Goal: Task Accomplishment & Management: Manage account settings

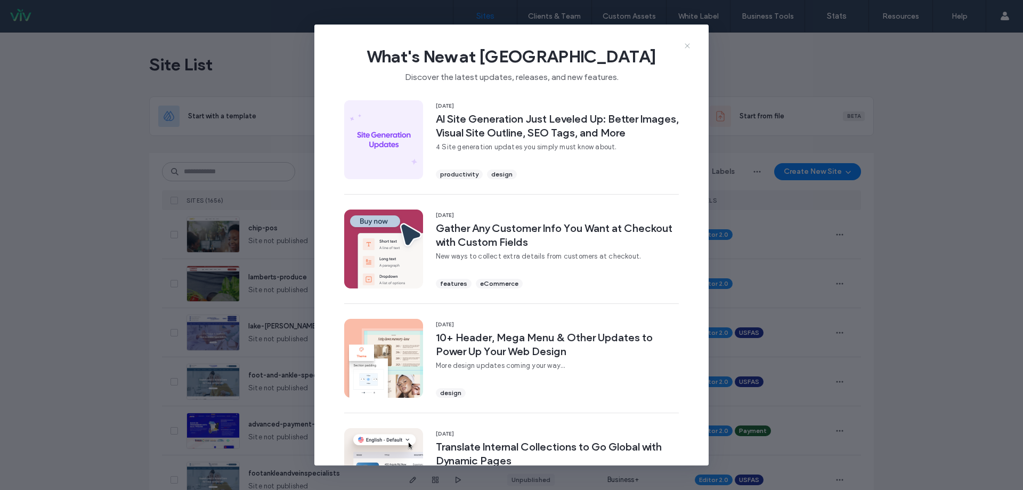
click at [688, 44] on icon at bounding box center [687, 46] width 9 height 9
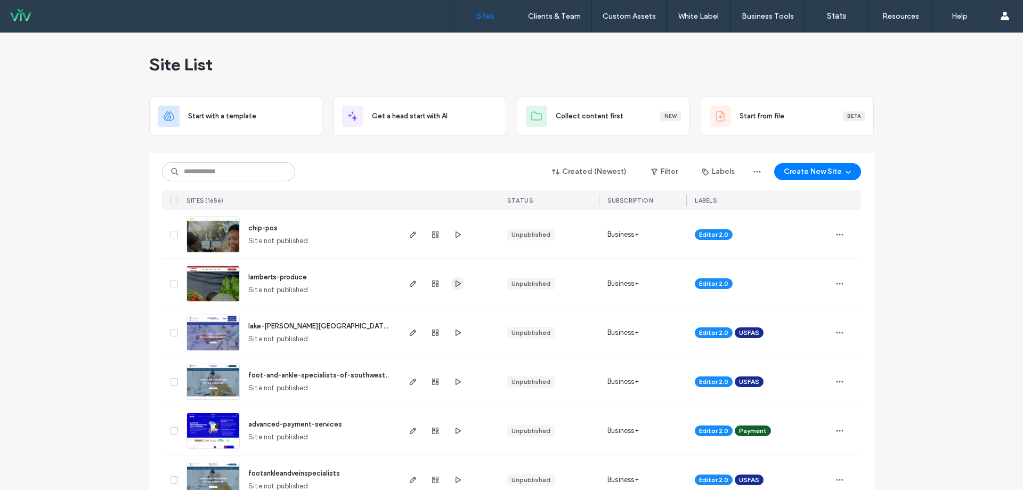
click at [456, 286] on use "button" at bounding box center [458, 283] width 5 height 6
click at [230, 167] on input at bounding box center [228, 171] width 133 height 19
type input "****"
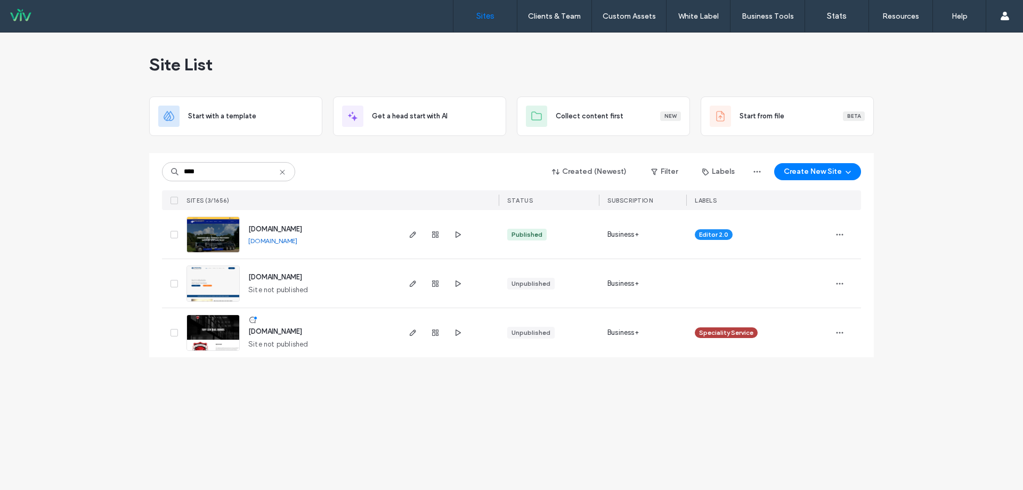
click at [302, 225] on span "www.bondfortenberrytowing.com" at bounding box center [275, 229] width 54 height 8
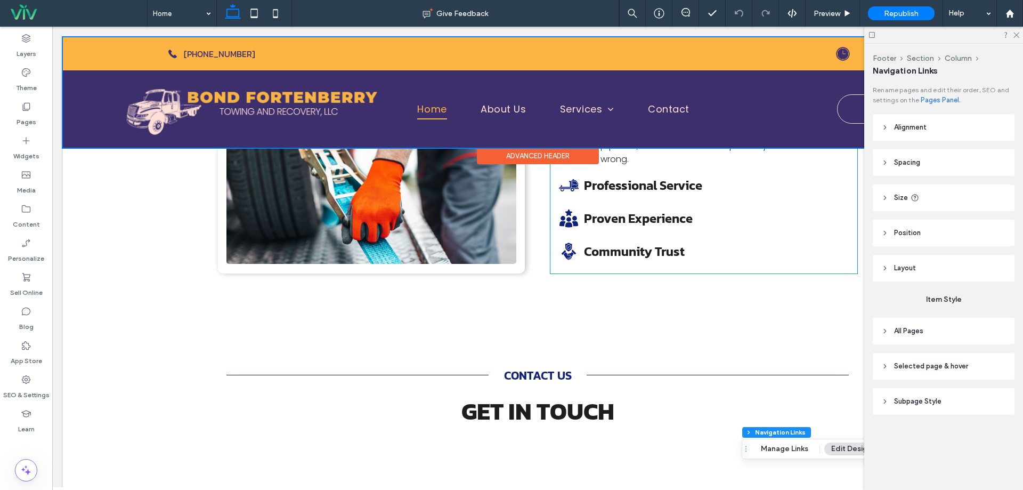
scroll to position [1495, 0]
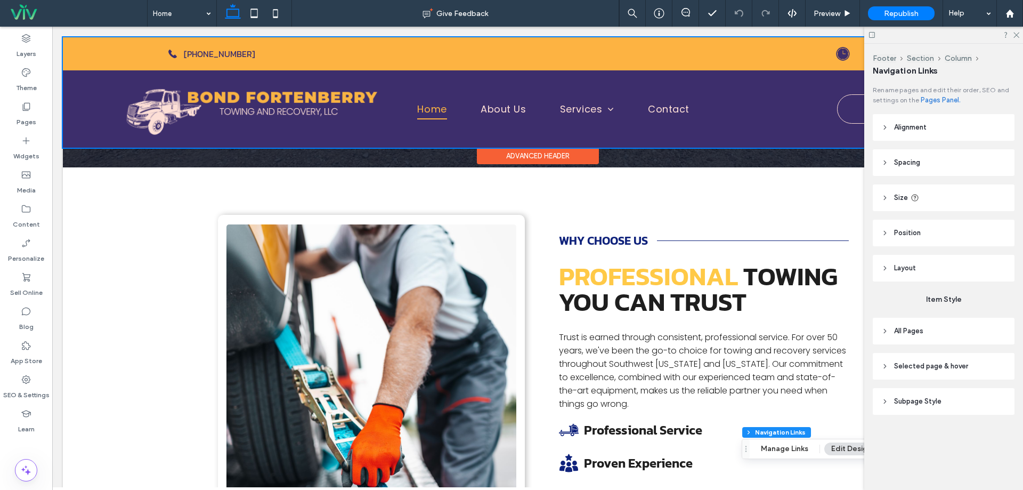
click at [580, 102] on div at bounding box center [538, 92] width 950 height 110
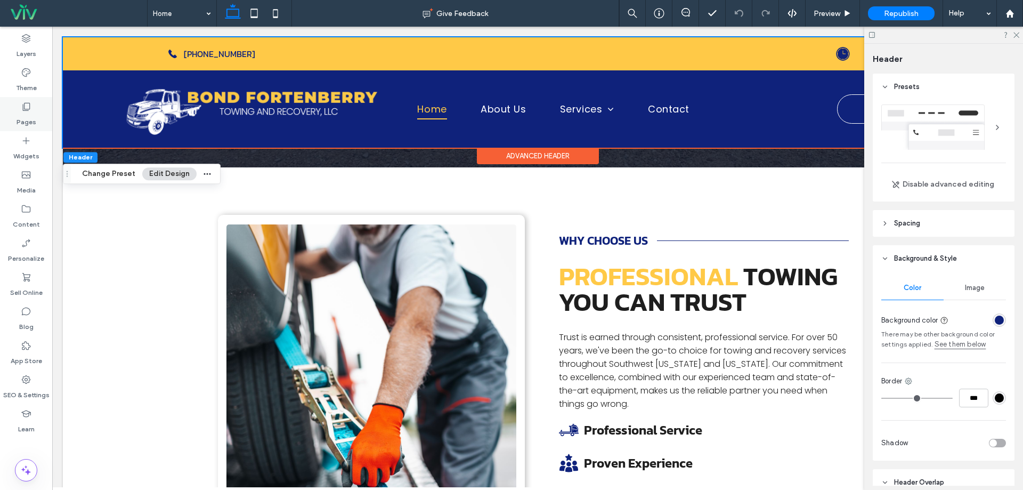
click at [27, 112] on label "Pages" at bounding box center [27, 119] width 20 height 15
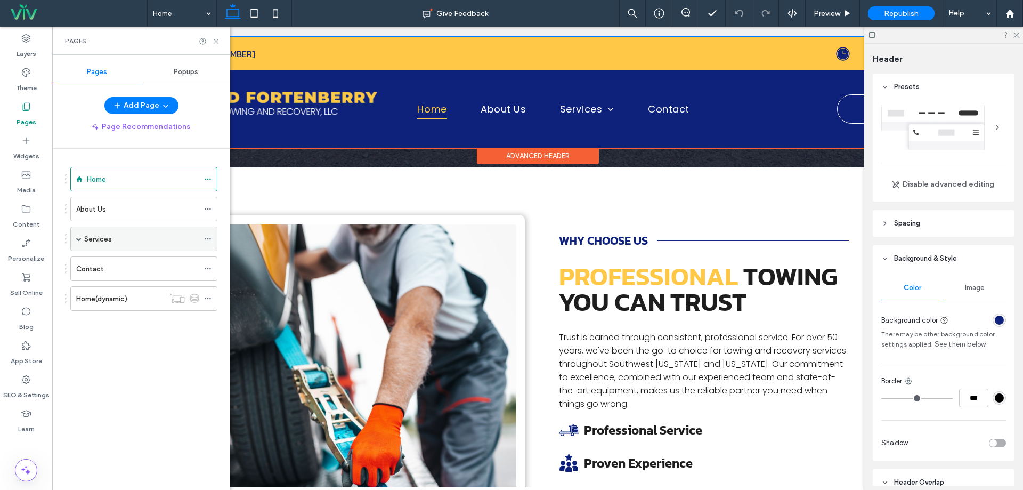
click at [92, 231] on div "Services" at bounding box center [141, 238] width 115 height 23
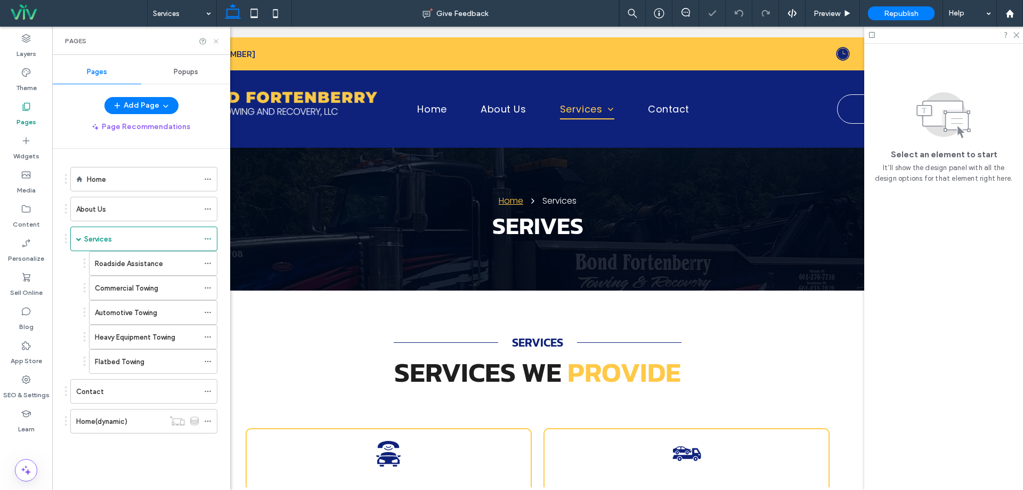
click at [215, 40] on use at bounding box center [216, 41] width 4 height 4
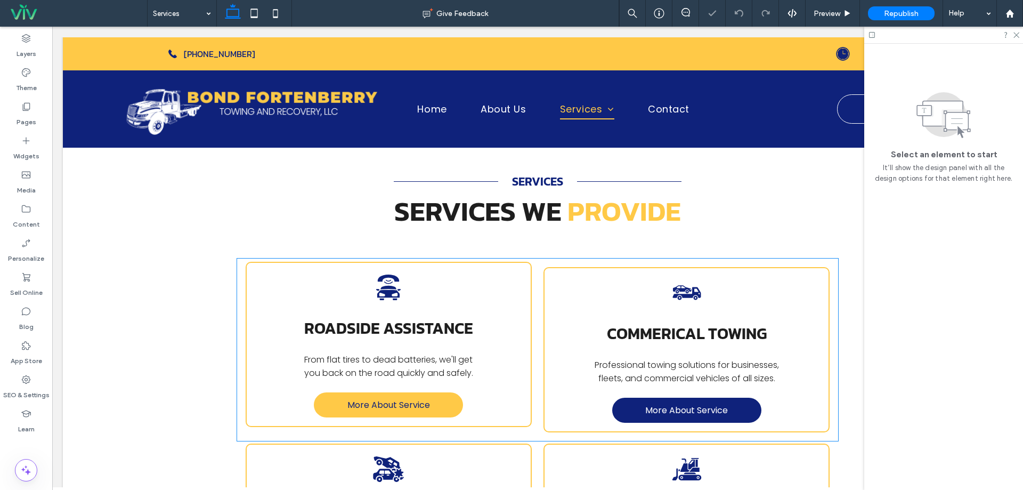
scroll to position [266, 0]
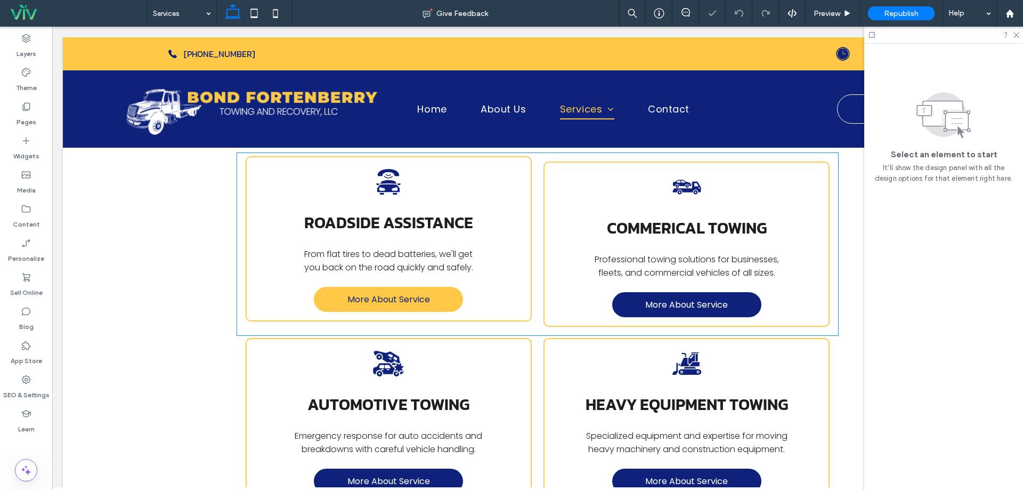
click at [380, 293] on span "More About Service" at bounding box center [388, 299] width 83 height 13
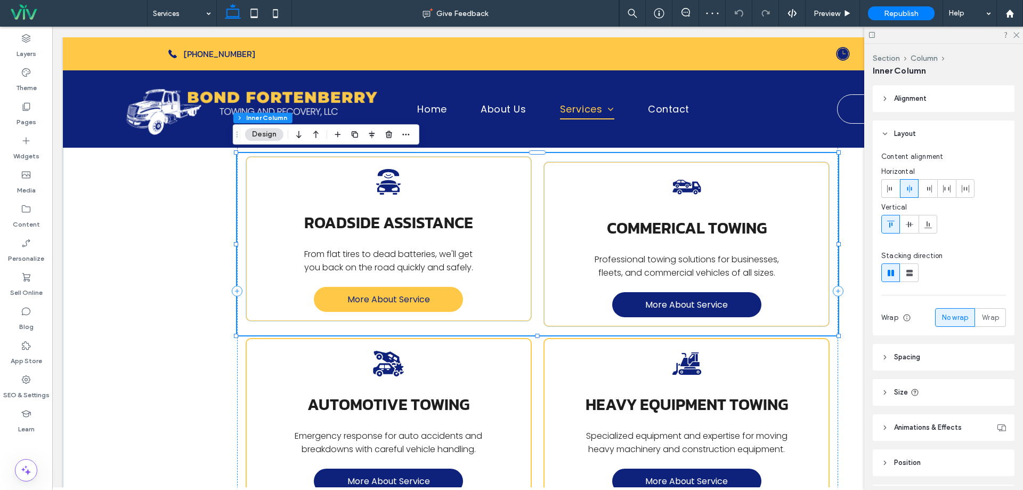
click at [380, 293] on span "More About Service" at bounding box center [388, 299] width 83 height 13
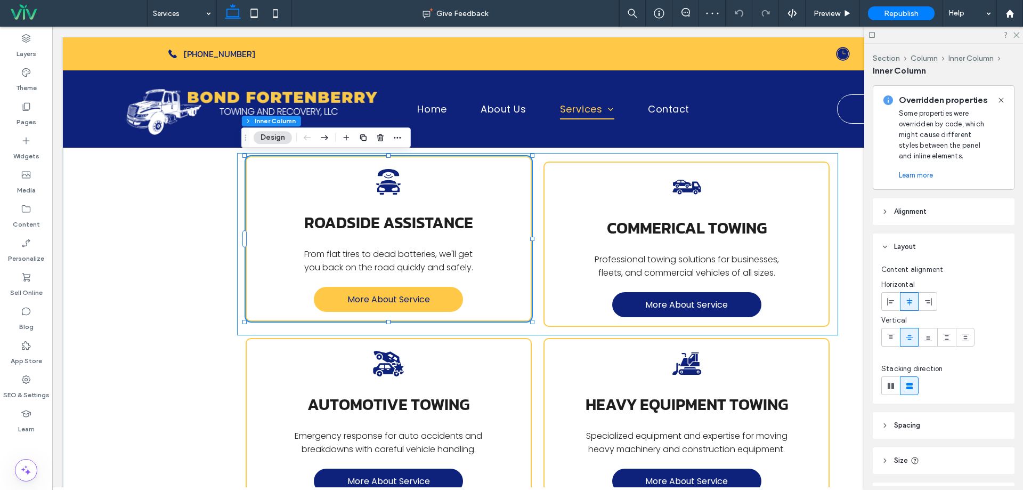
click at [380, 293] on span "More About Service" at bounding box center [388, 299] width 83 height 13
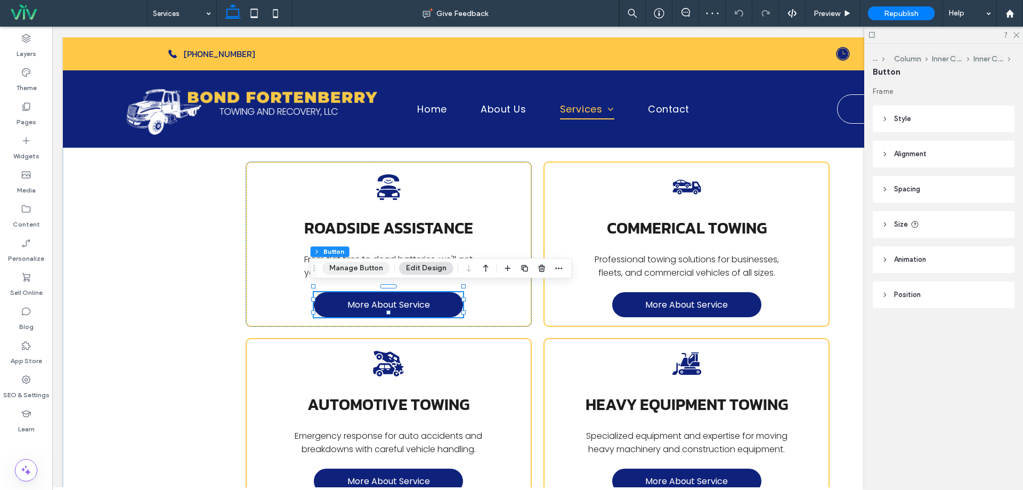
click at [351, 264] on button "Manage Button" at bounding box center [356, 268] width 68 height 13
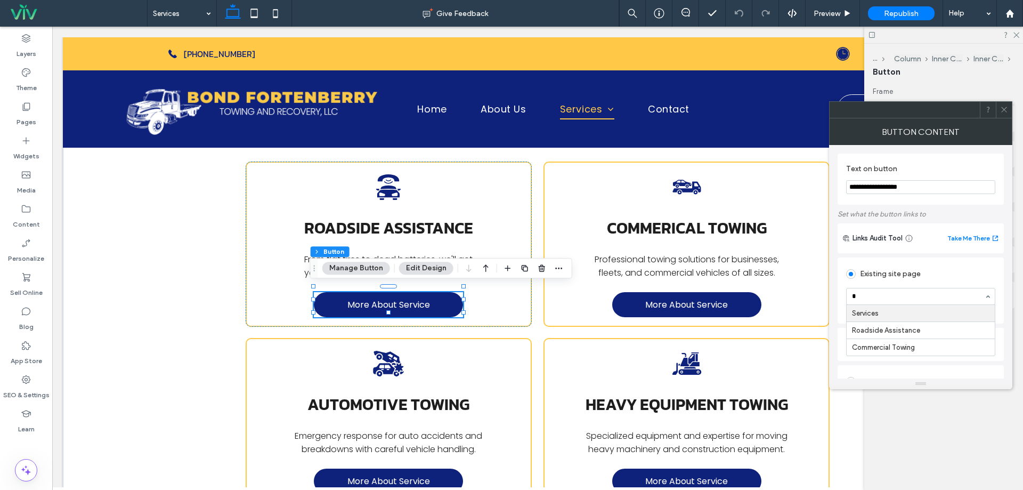
type input "**"
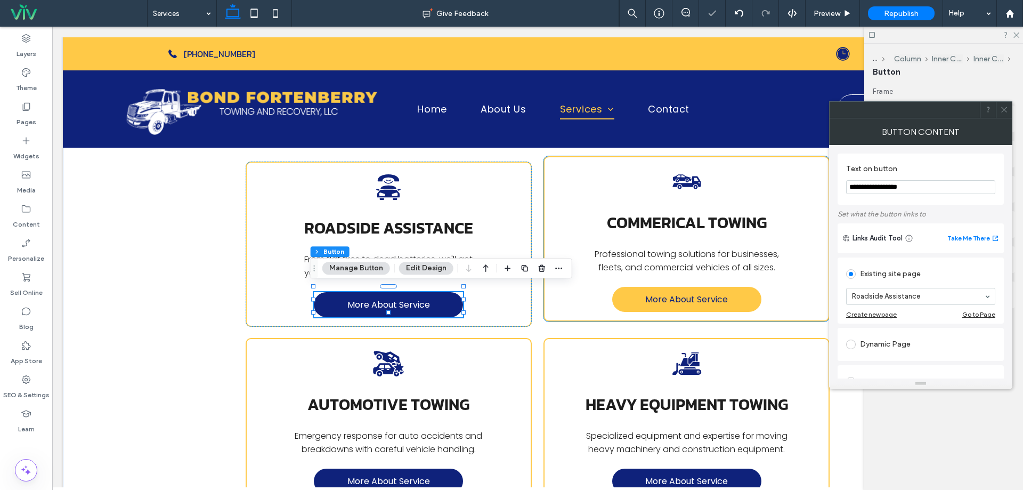
click at [679, 304] on span "More About Service" at bounding box center [686, 299] width 83 height 13
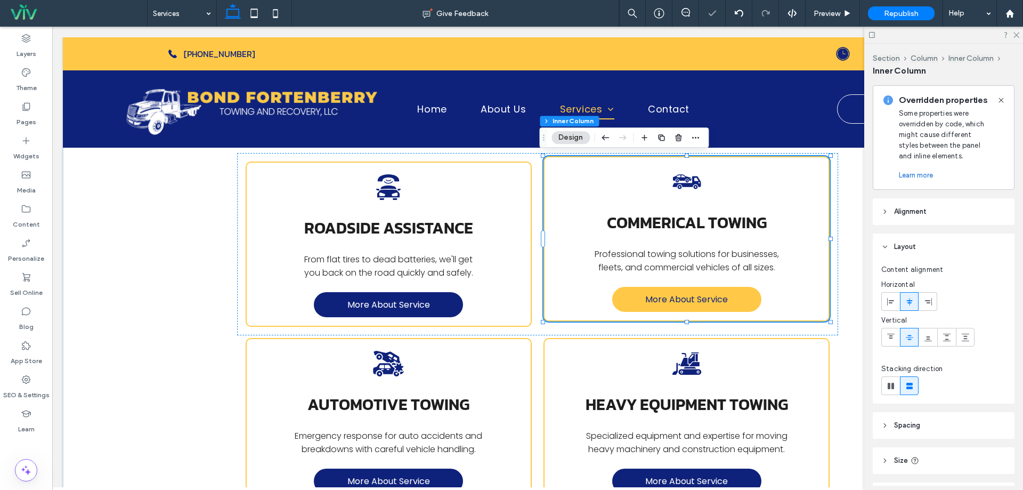
click at [674, 297] on span "More About Service" at bounding box center [686, 299] width 83 height 13
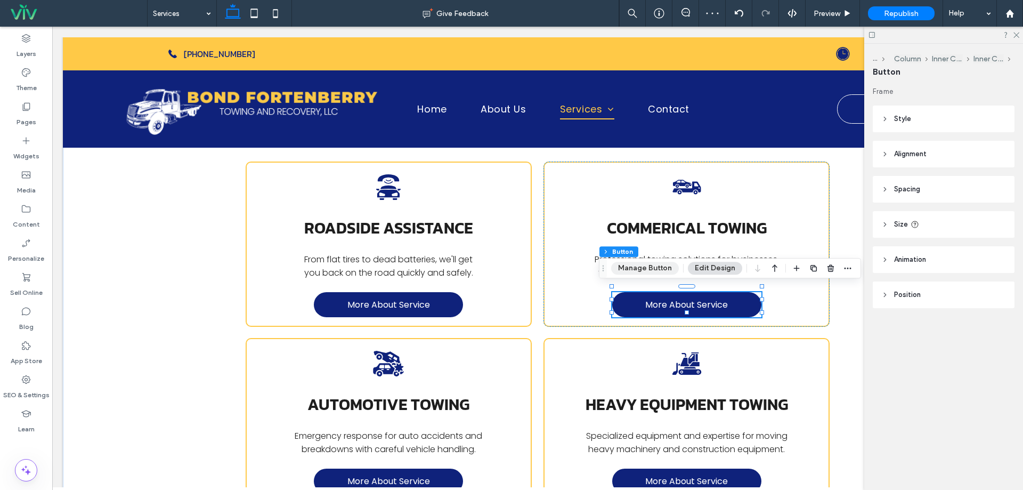
click at [652, 270] on button "Manage Button" at bounding box center [645, 268] width 68 height 13
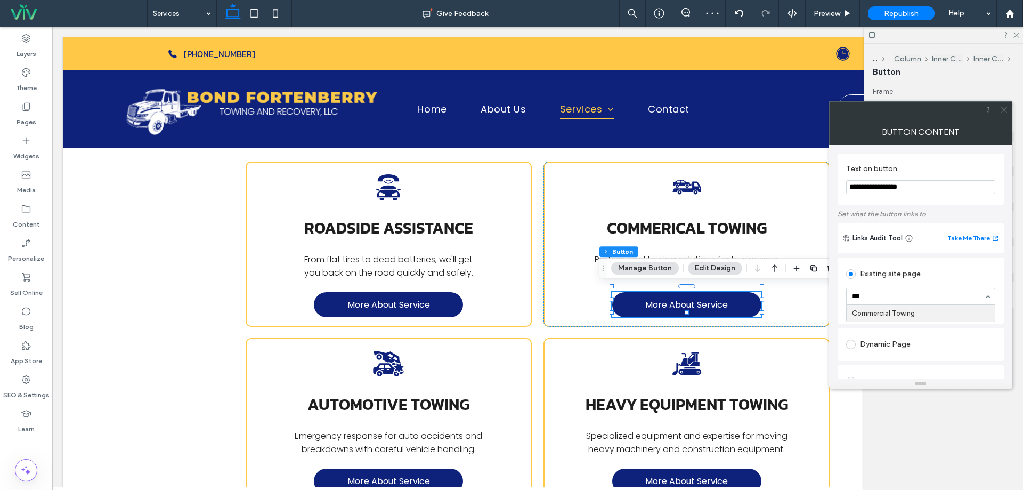
type input "****"
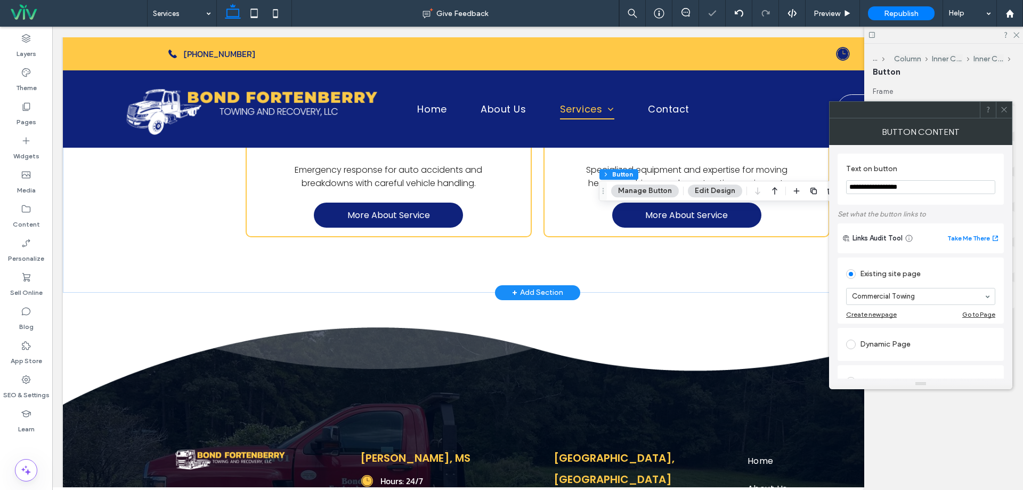
scroll to position [533, 0]
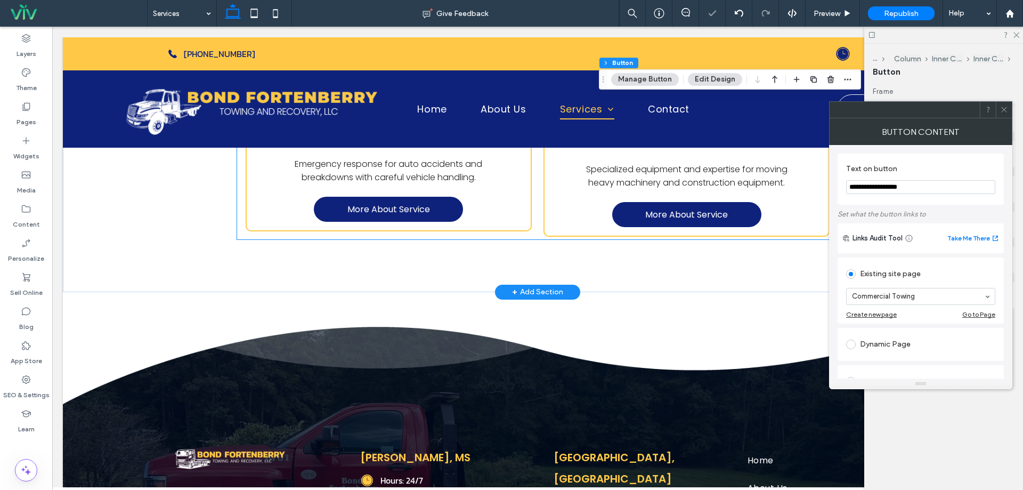
click at [419, 224] on div "A black and white icon of two cars that have crashed into each other. Automotiv…" at bounding box center [389, 148] width 286 height 165
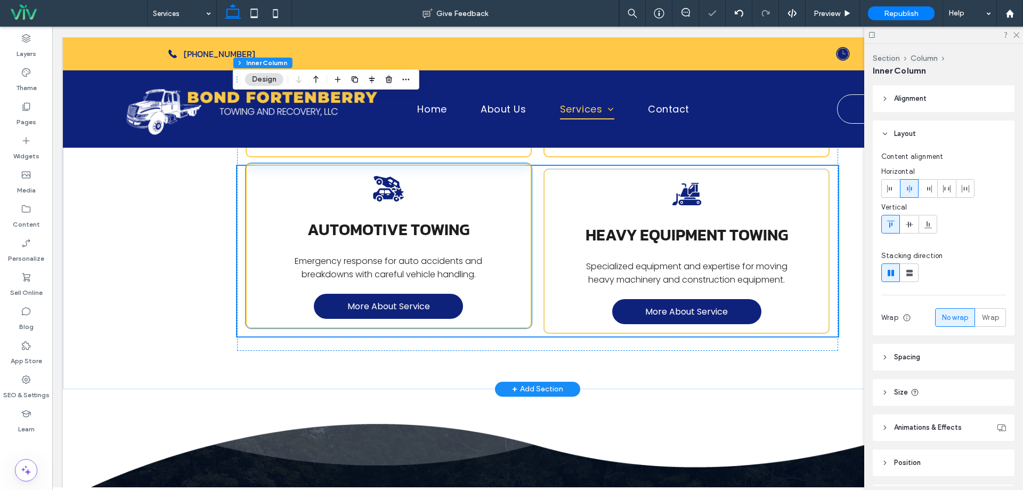
scroll to position [426, 0]
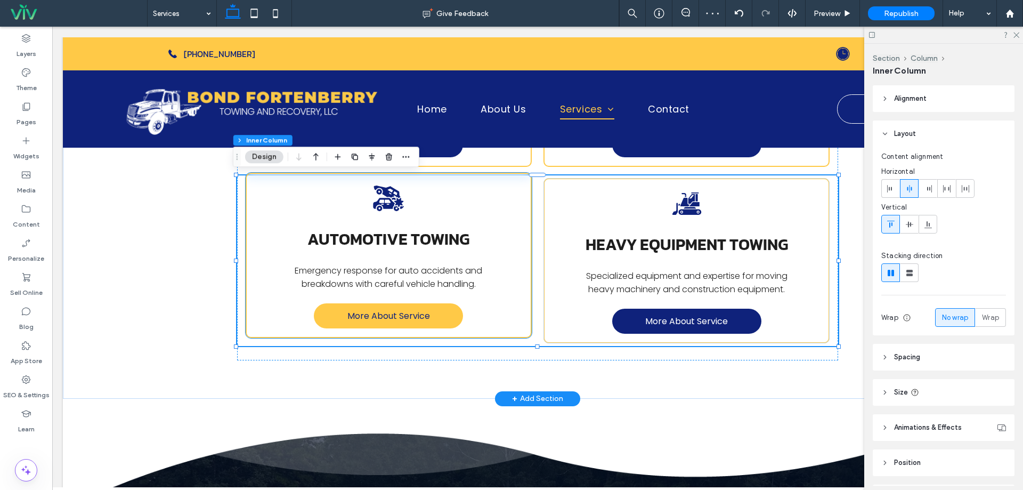
click at [410, 314] on span "More About Service" at bounding box center [388, 315] width 83 height 13
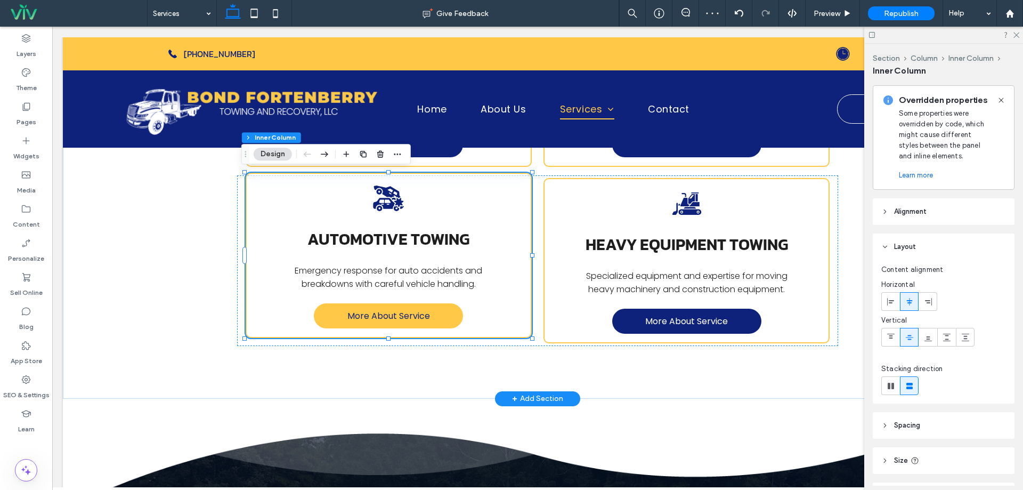
click at [410, 314] on span "More About Service" at bounding box center [388, 315] width 83 height 13
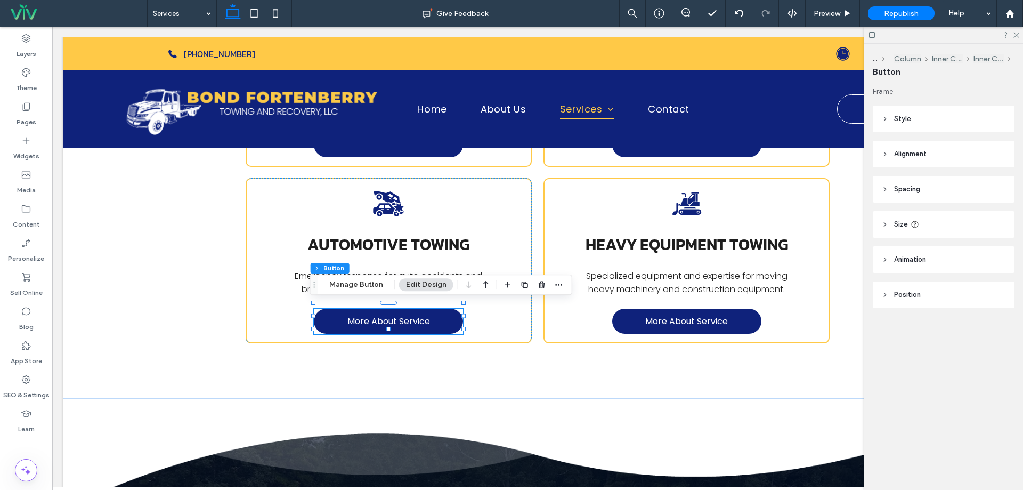
click at [358, 277] on div "Section Column Inner Column Inner Column Button Manage Button Edit Design" at bounding box center [441, 284] width 262 height 20
click at [359, 280] on button "Manage Button" at bounding box center [356, 284] width 68 height 13
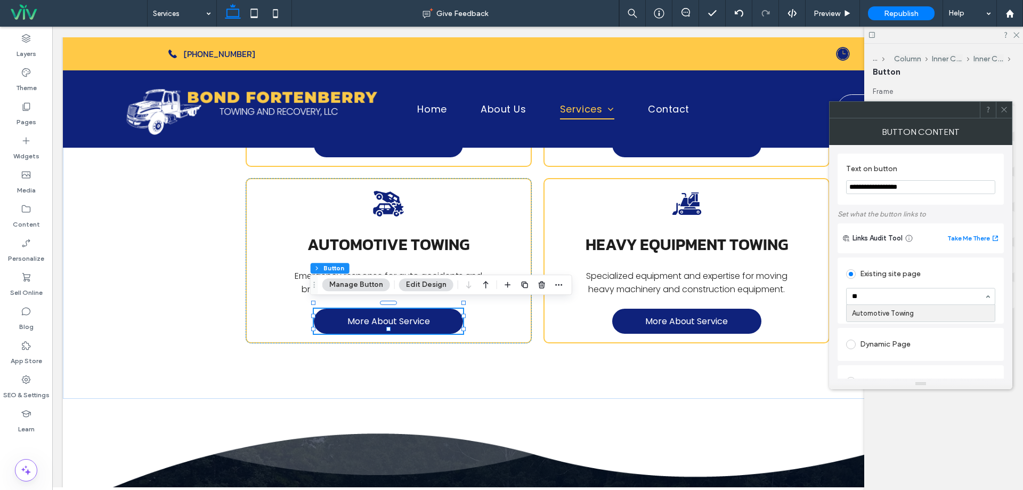
type input "***"
click at [1006, 109] on icon at bounding box center [1004, 110] width 8 height 8
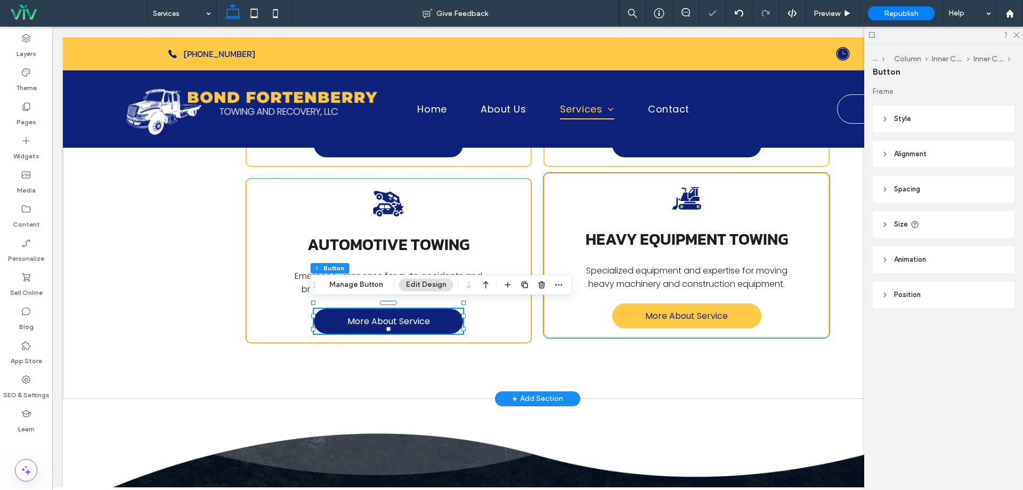
click at [636, 323] on link "More About Service" at bounding box center [686, 315] width 149 height 25
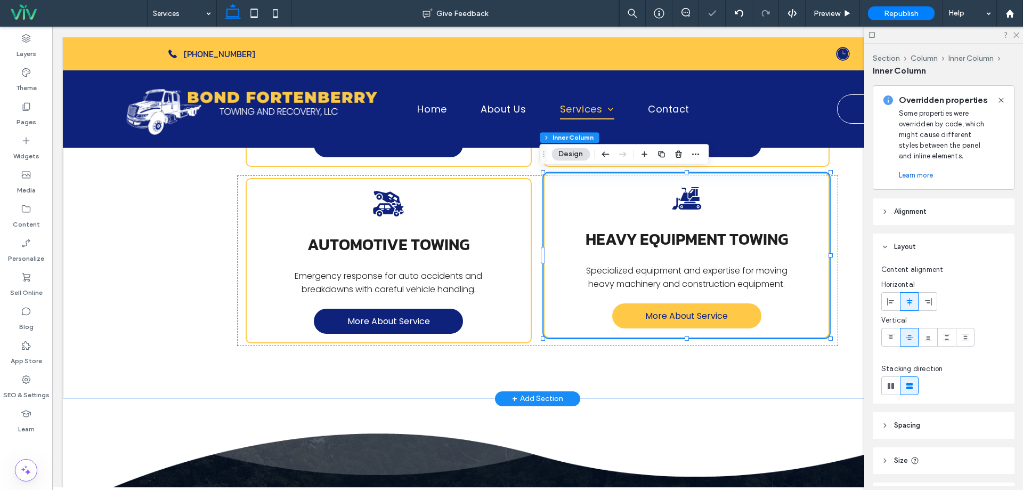
click at [636, 319] on link "More About Service" at bounding box center [686, 315] width 149 height 25
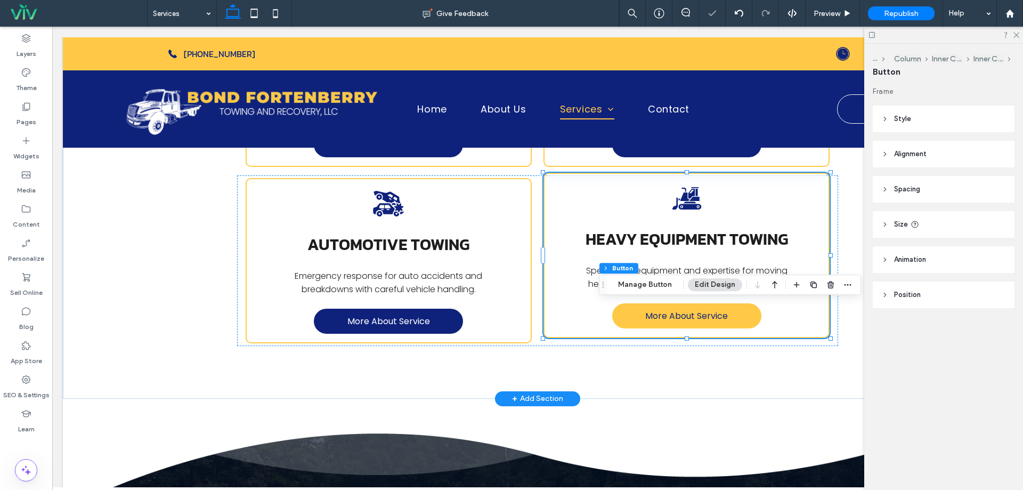
type input "**"
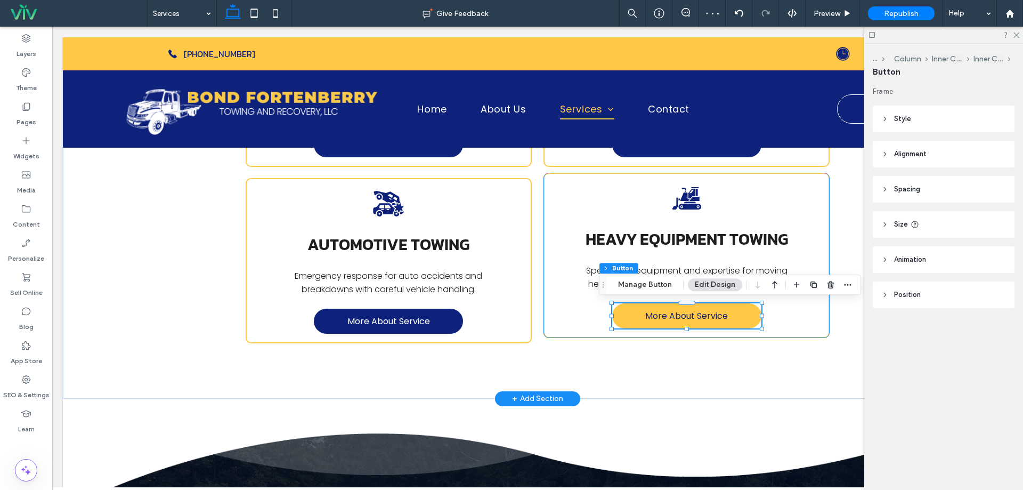
click at [636, 319] on link "More About Service" at bounding box center [686, 315] width 149 height 25
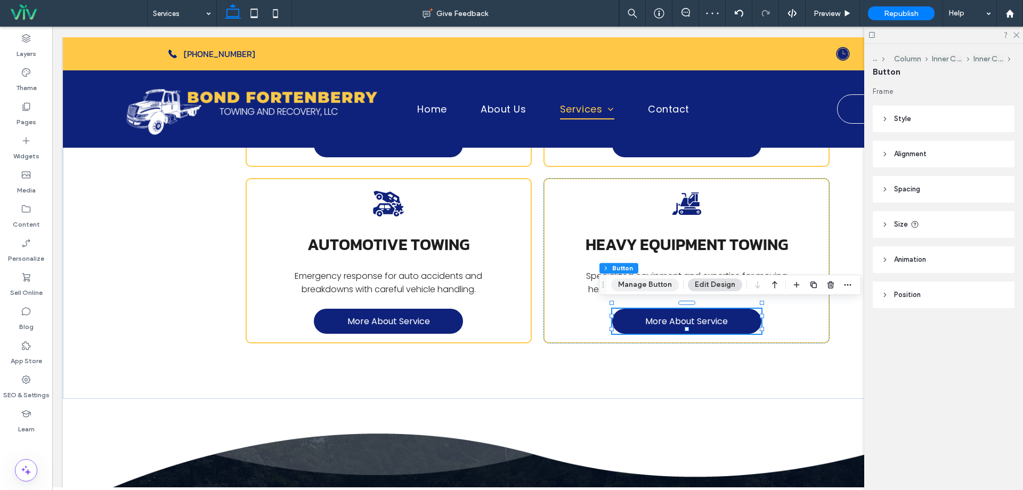
click at [635, 279] on button "Manage Button" at bounding box center [645, 284] width 68 height 13
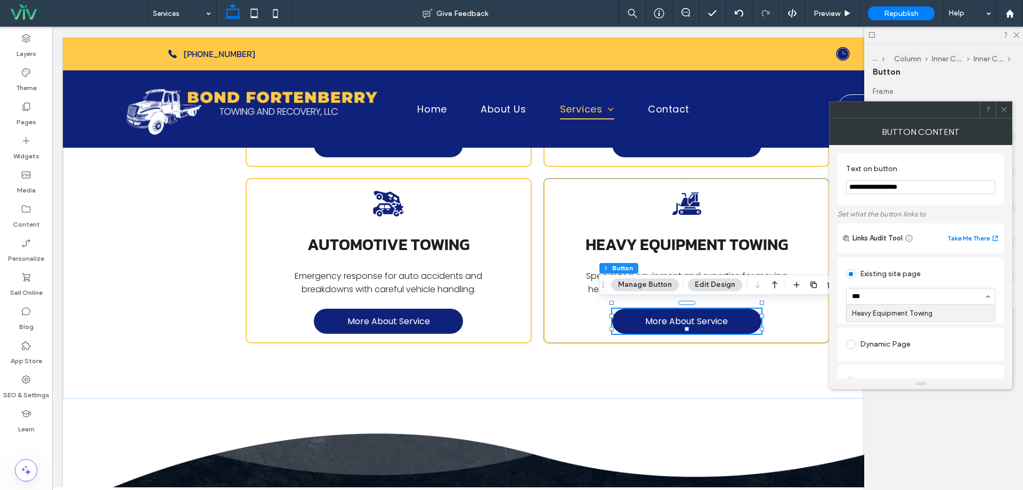
type input "****"
click at [1007, 111] on icon at bounding box center [1004, 110] width 8 height 8
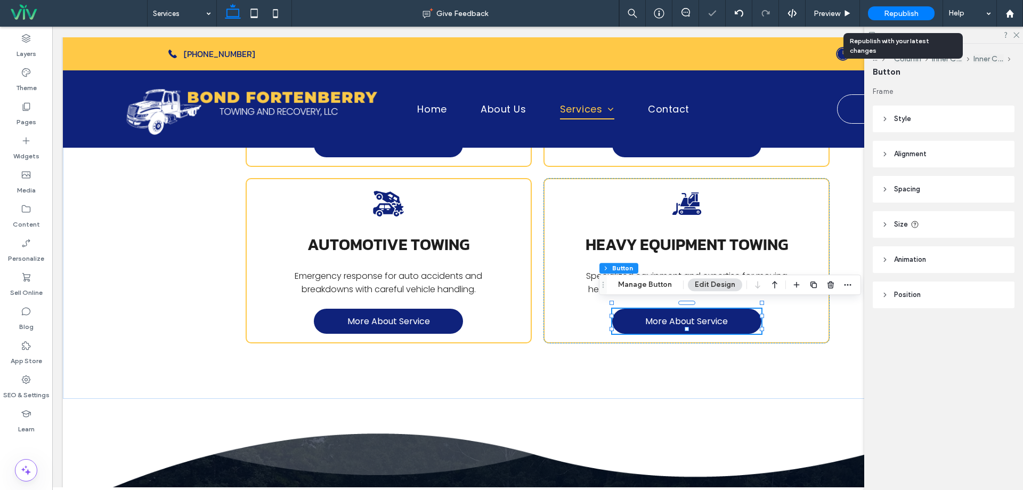
click at [890, 17] on span "Republish" at bounding box center [901, 13] width 35 height 9
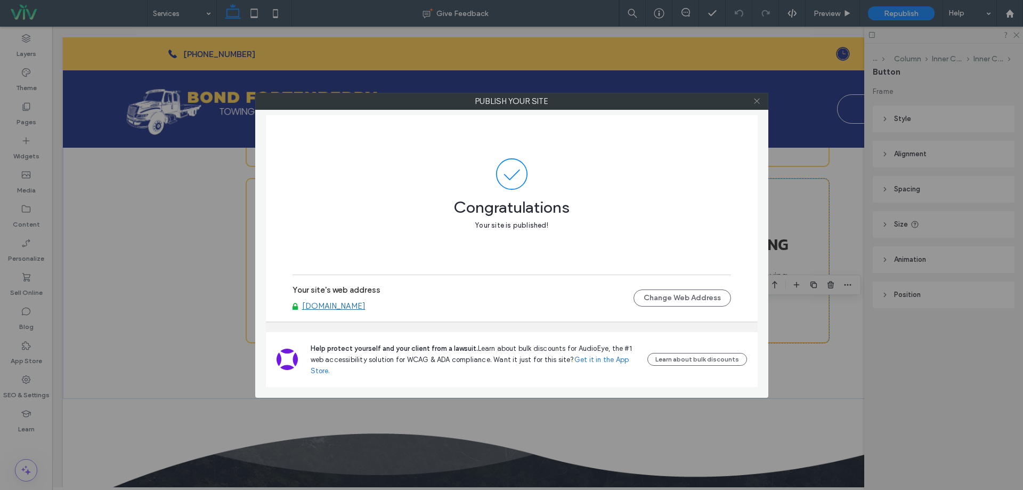
click at [760, 102] on icon at bounding box center [757, 101] width 8 height 8
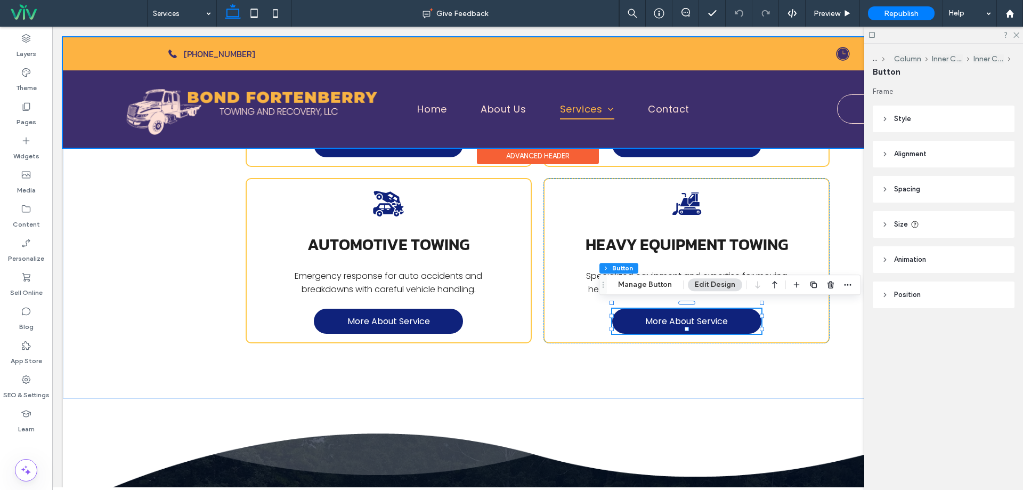
click at [221, 102] on div at bounding box center [538, 92] width 950 height 110
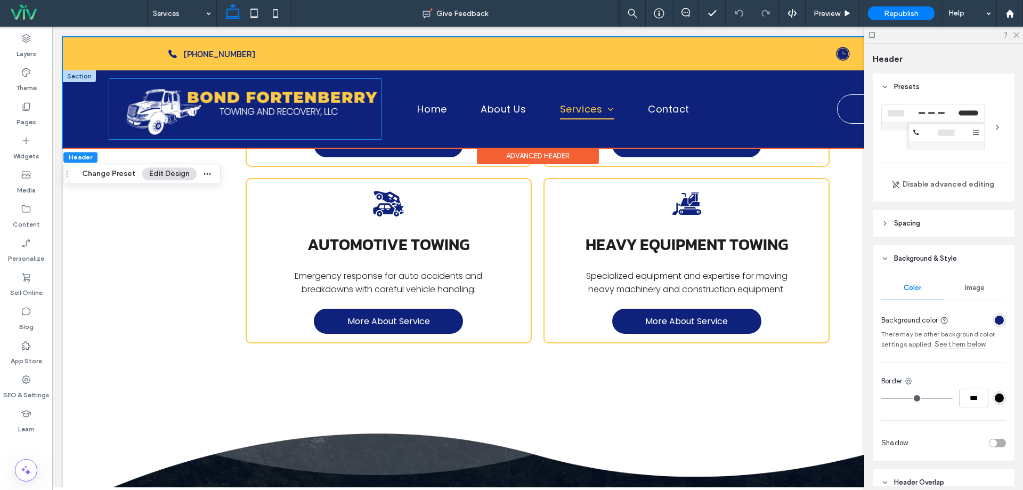
click at [239, 104] on img at bounding box center [245, 109] width 272 height 60
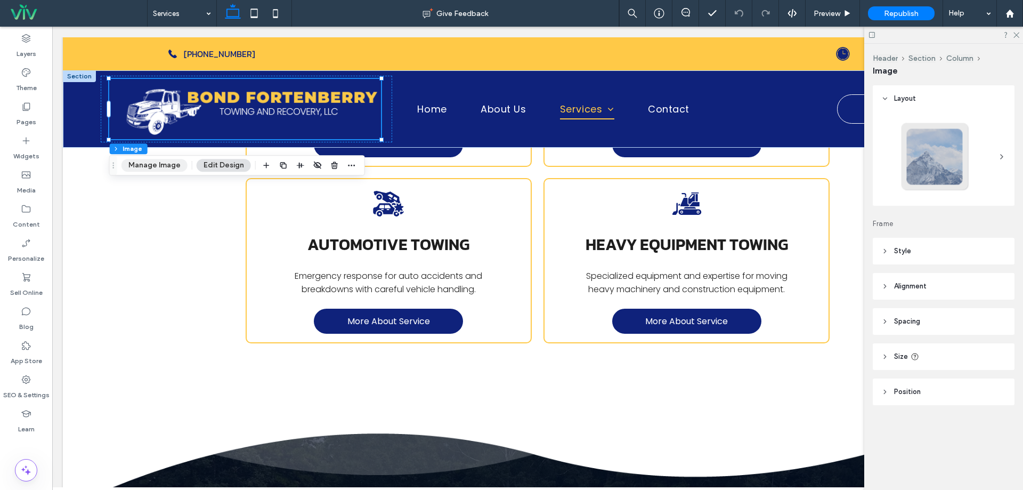
click at [169, 164] on button "Manage Image" at bounding box center [154, 165] width 66 height 13
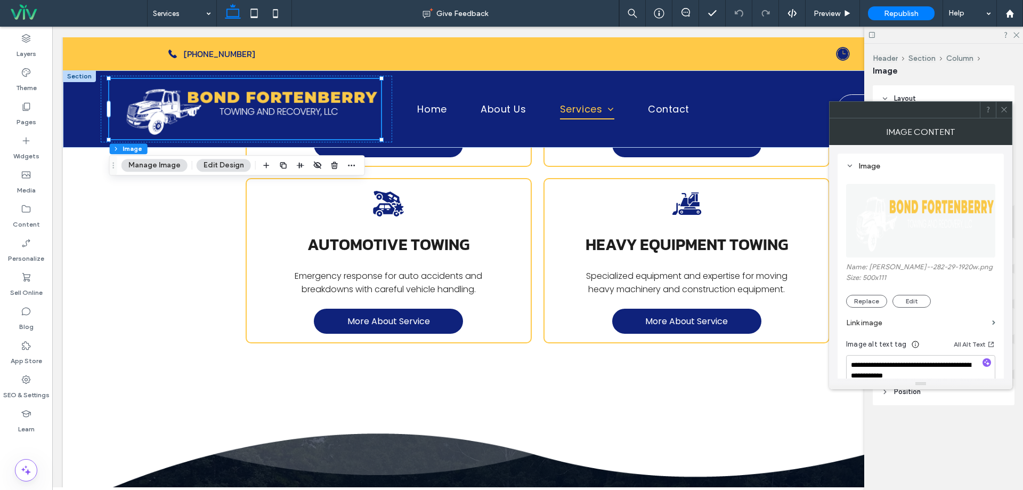
click at [905, 331] on label "Link image" at bounding box center [917, 323] width 142 height 20
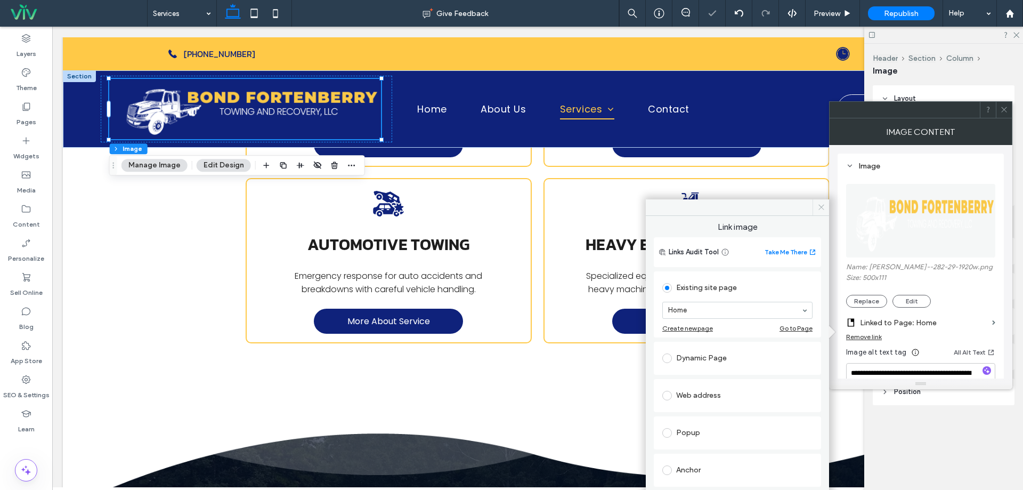
click at [822, 207] on icon at bounding box center [821, 207] width 8 height 8
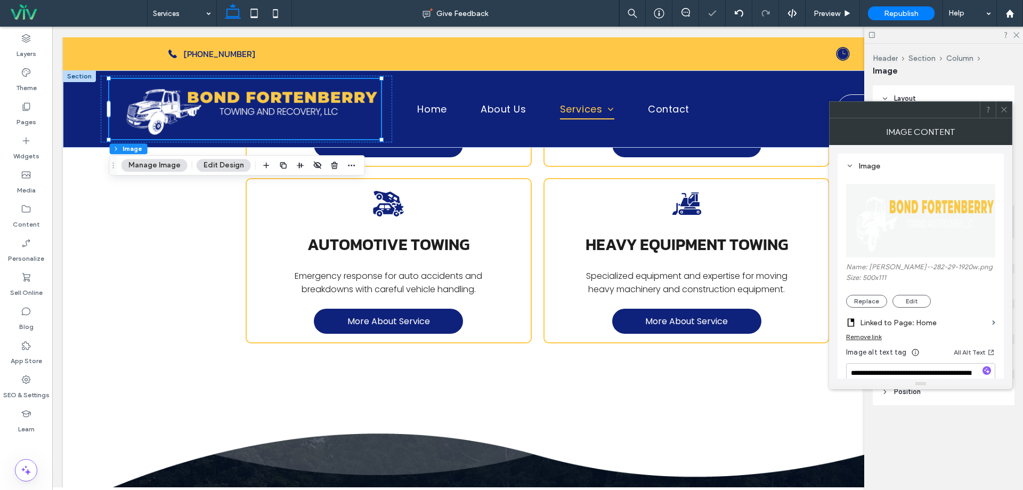
click at [1004, 111] on icon at bounding box center [1004, 110] width 8 height 8
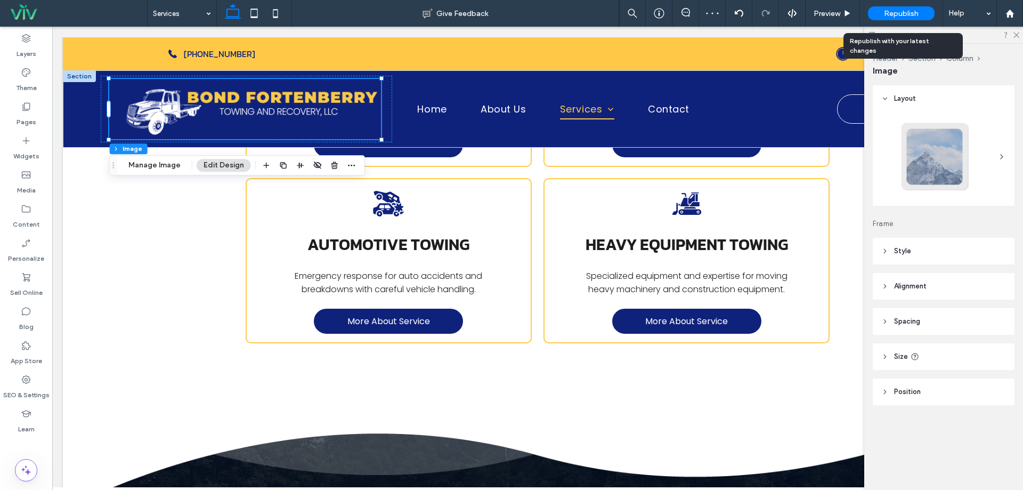
click at [923, 11] on div "Republish" at bounding box center [901, 13] width 67 height 14
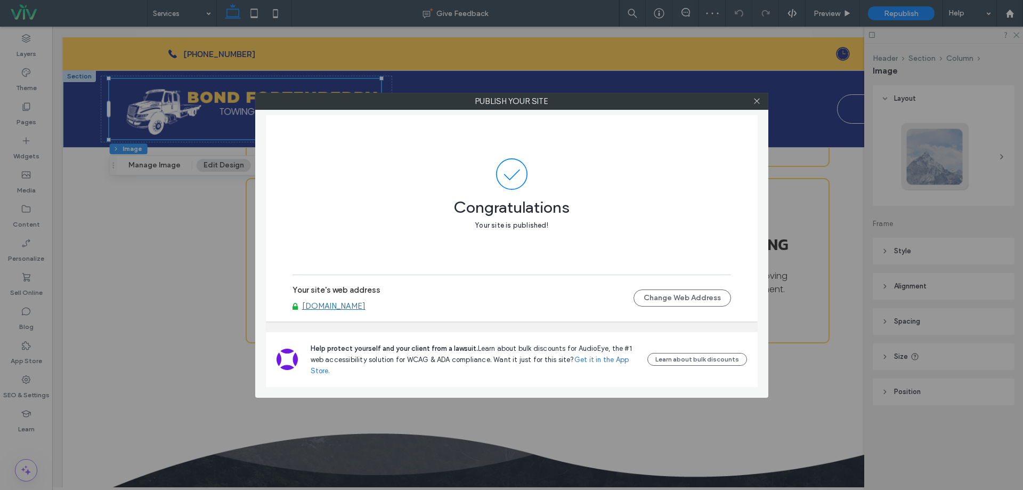
drag, startPoint x: 760, startPoint y: 99, endPoint x: 752, endPoint y: 100, distance: 8.1
click at [759, 100] on icon at bounding box center [757, 101] width 8 height 8
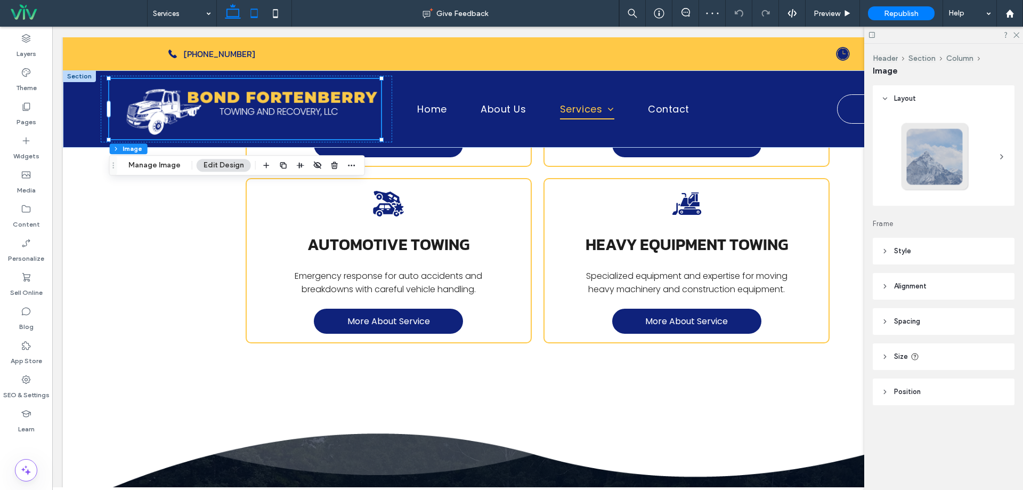
click at [260, 8] on icon at bounding box center [254, 13] width 21 height 21
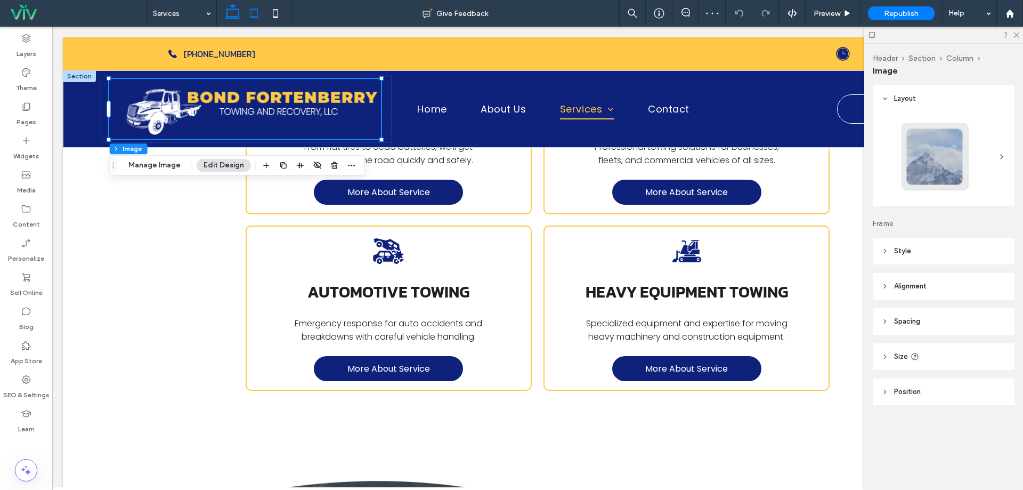
type input "***"
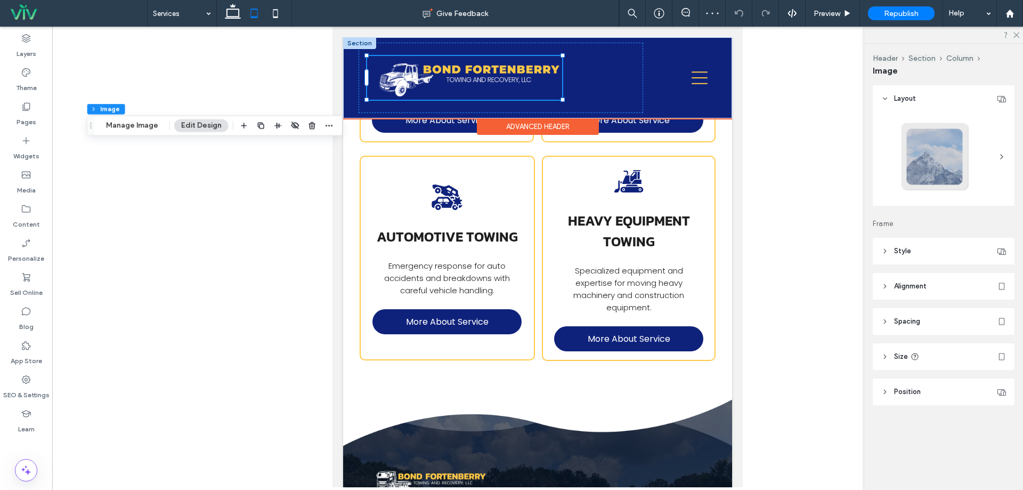
click at [452, 77] on img at bounding box center [464, 77] width 195 height 43
click at [273, 16] on icon at bounding box center [275, 13] width 21 height 21
type input "***"
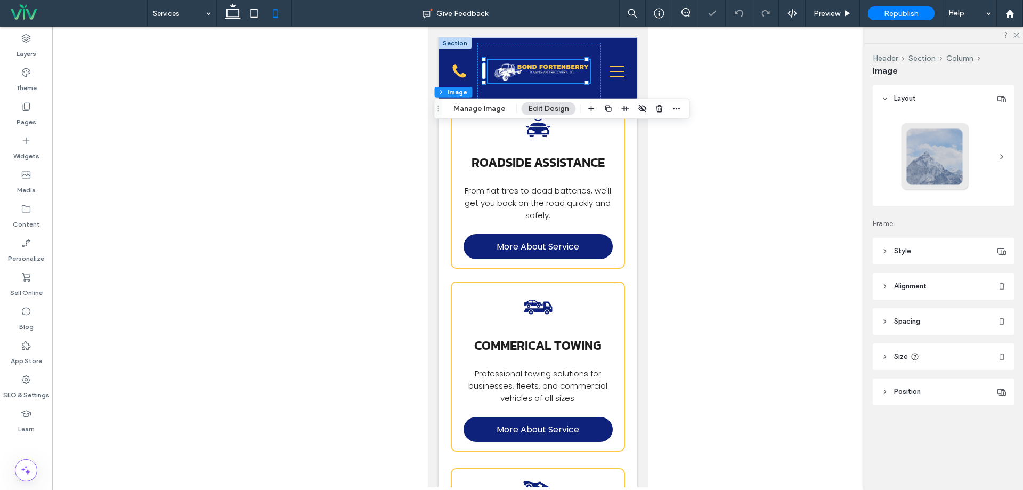
click at [474, 99] on div "Header Section Column Image Manage Image Edit Design" at bounding box center [562, 109] width 256 height 20
click at [473, 109] on button "Manage Image" at bounding box center [480, 108] width 66 height 13
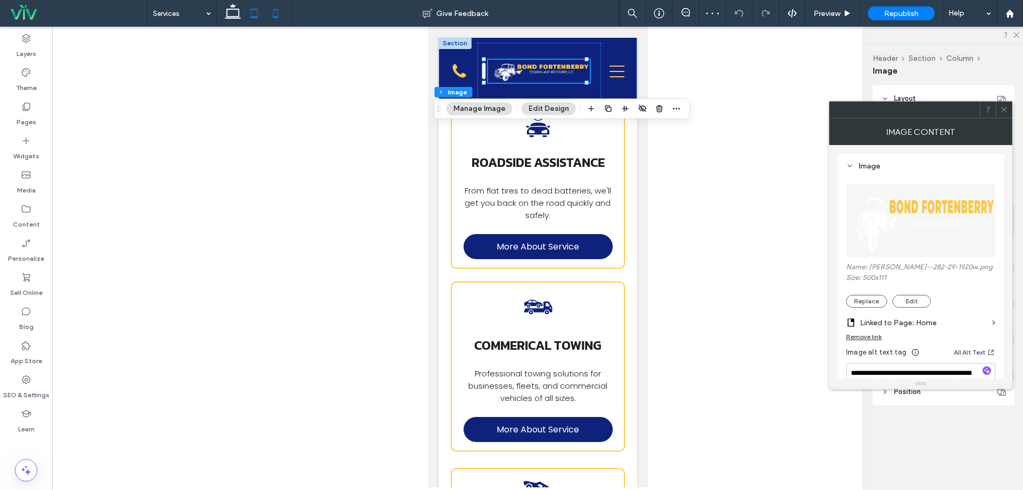
click at [260, 12] on icon at bounding box center [254, 13] width 21 height 21
type input "***"
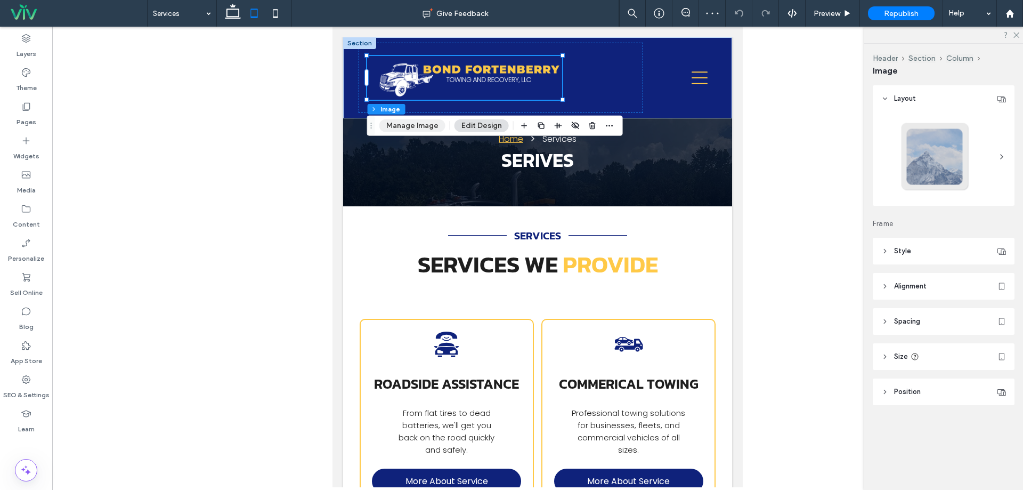
click at [389, 122] on button "Manage Image" at bounding box center [412, 125] width 66 height 13
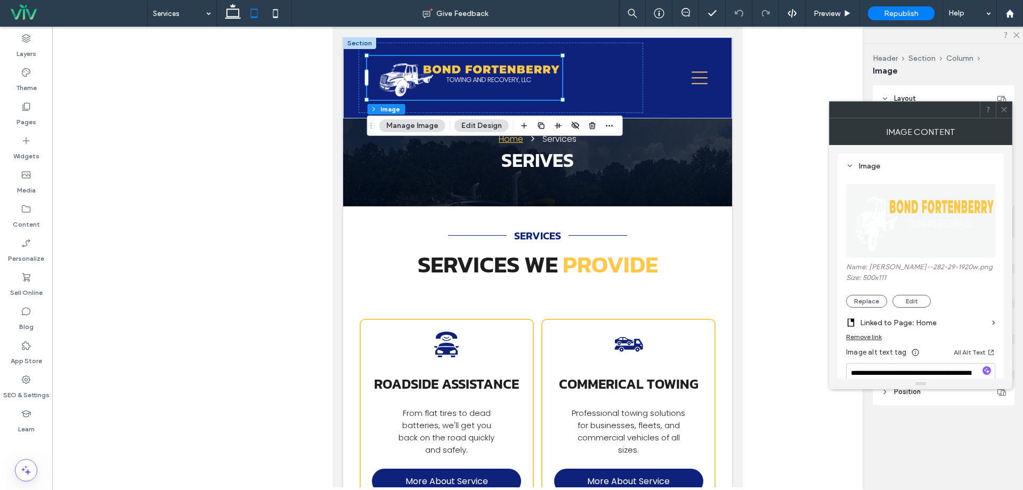
click at [1004, 109] on use at bounding box center [1003, 109] width 5 height 5
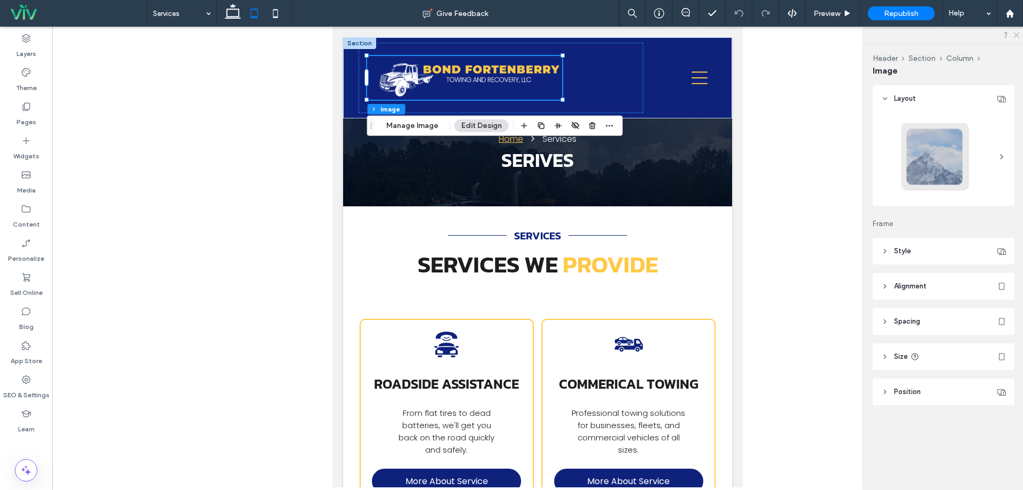
click at [1016, 36] on use at bounding box center [1016, 36] width 6 height 6
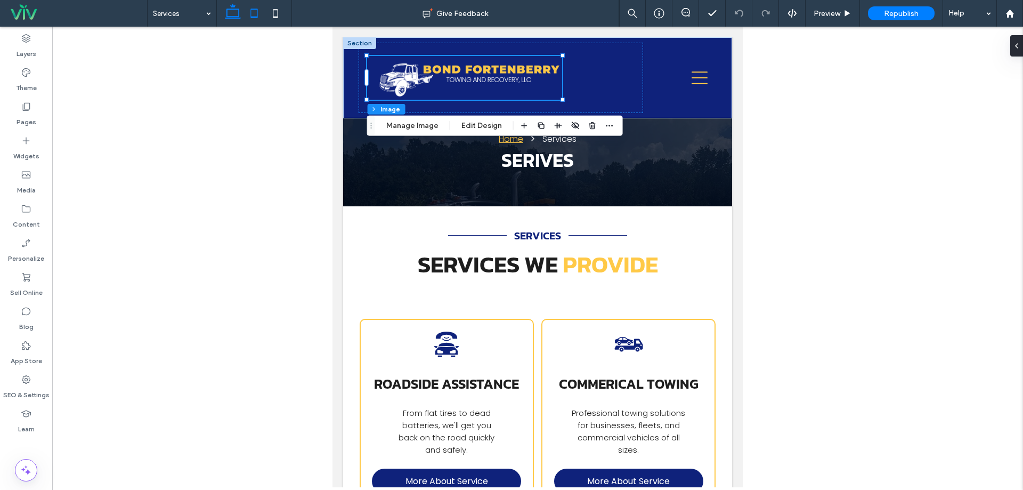
click at [230, 15] on icon at bounding box center [232, 13] width 21 height 21
type input "***"
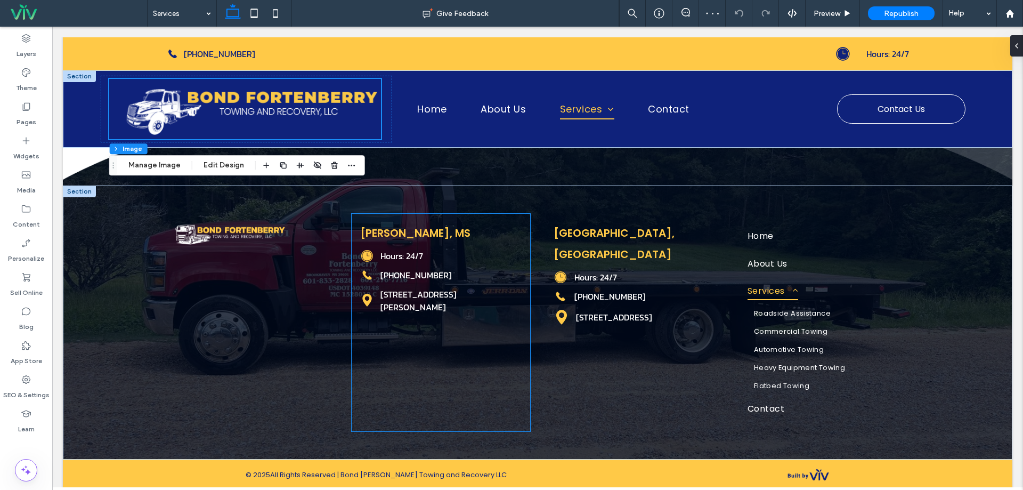
scroll to position [760, 0]
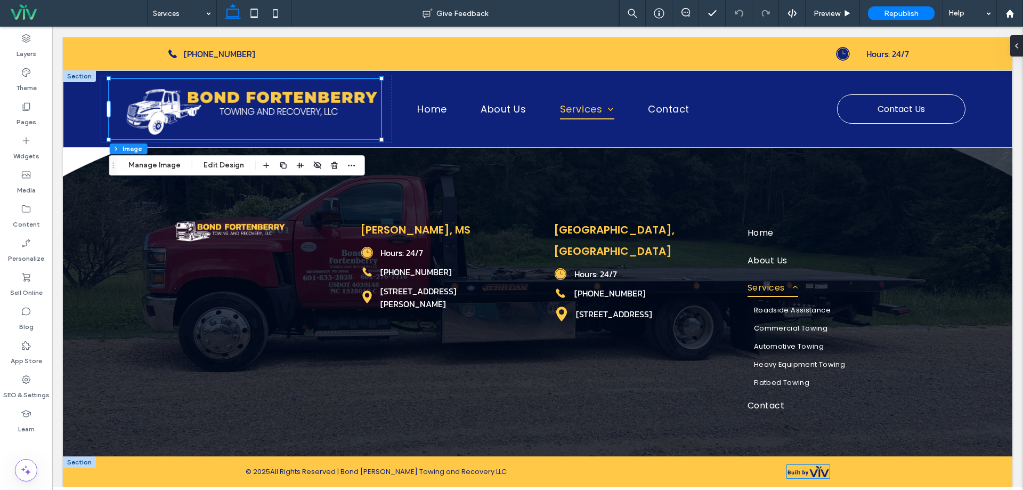
click at [796, 470] on img at bounding box center [808, 471] width 43 height 13
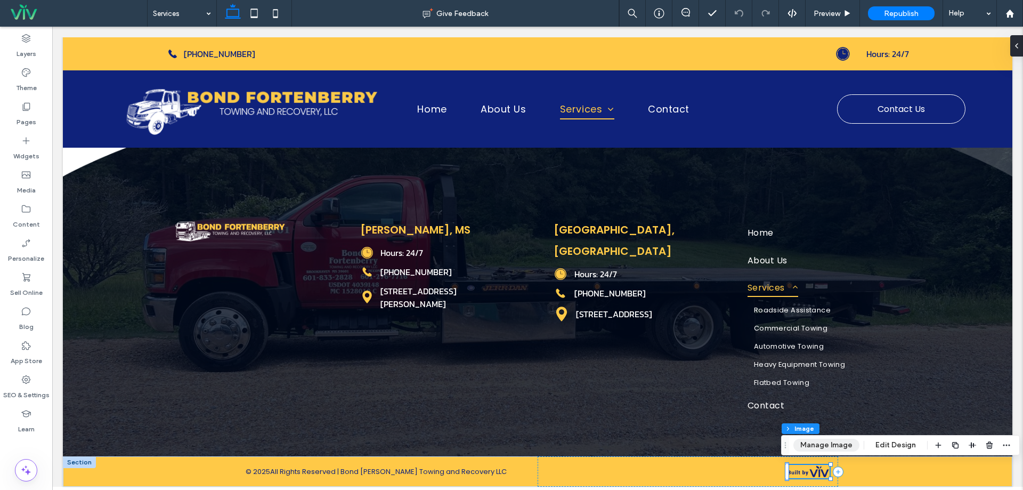
click at [804, 449] on button "Manage Image" at bounding box center [826, 445] width 66 height 13
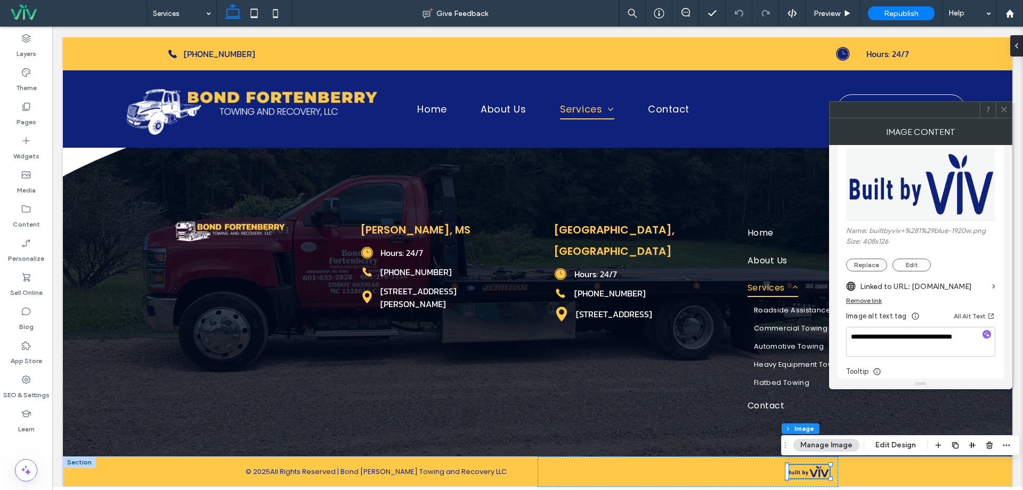
scroll to position [53, 0]
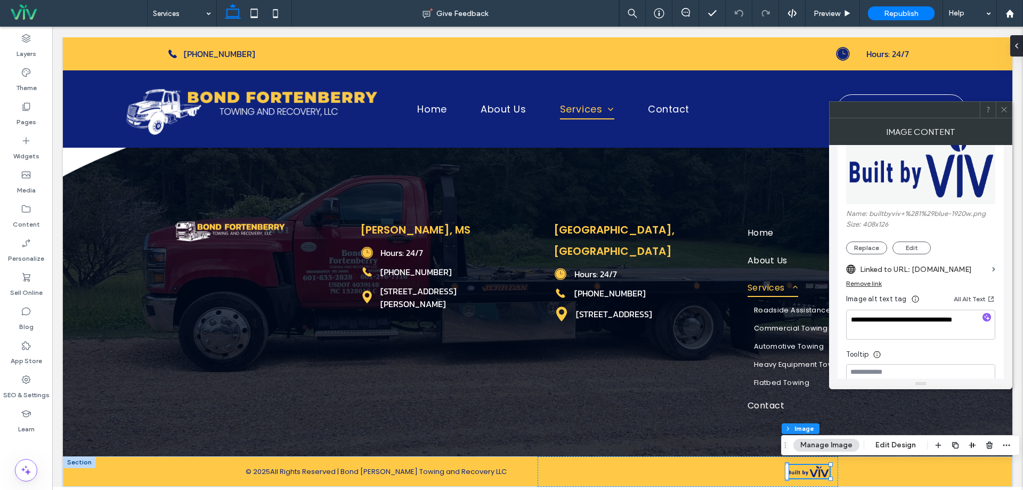
click at [1002, 115] on span at bounding box center [1004, 110] width 8 height 16
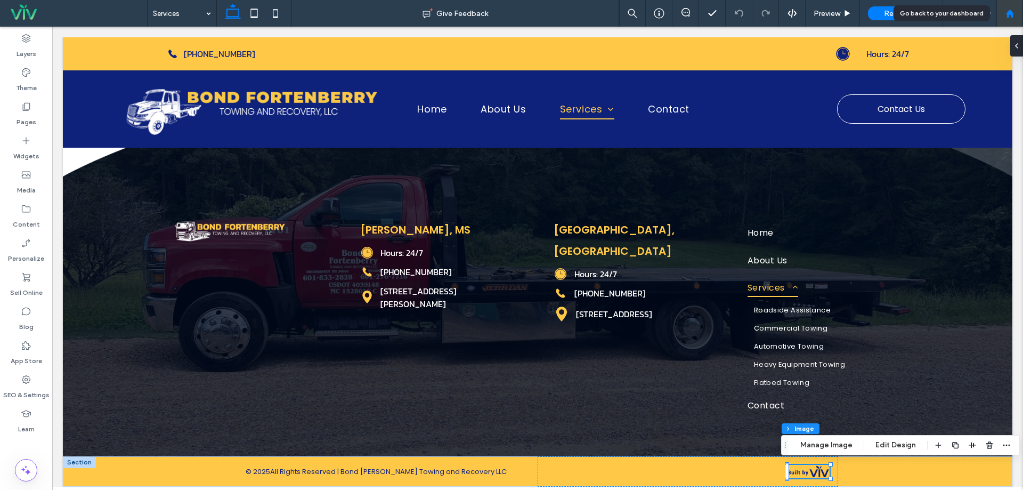
click at [1013, 14] on use at bounding box center [1010, 13] width 8 height 8
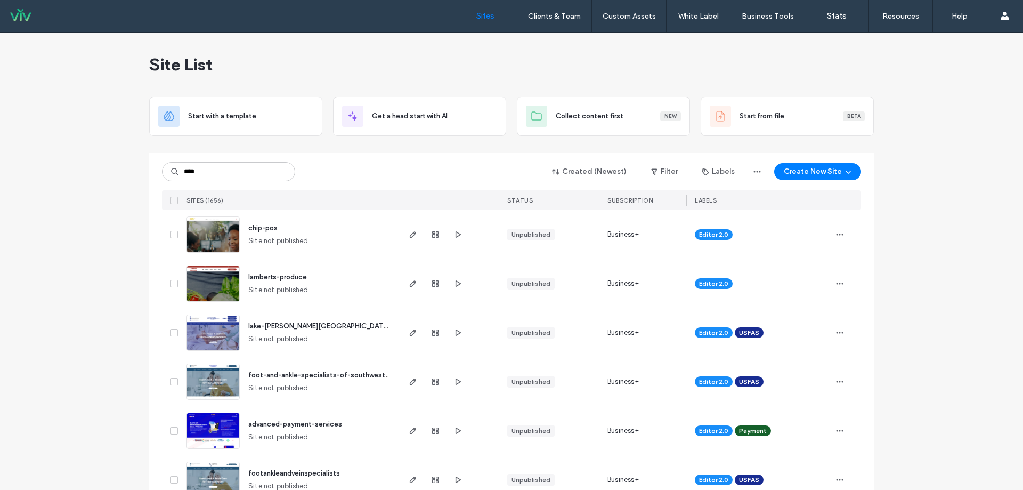
type input "****"
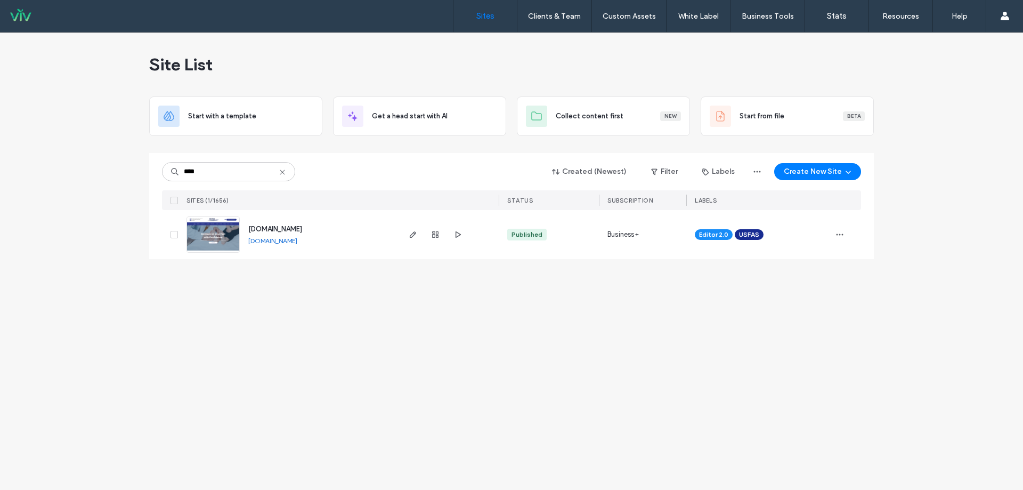
click at [286, 231] on span "[DOMAIN_NAME]" at bounding box center [275, 229] width 54 height 8
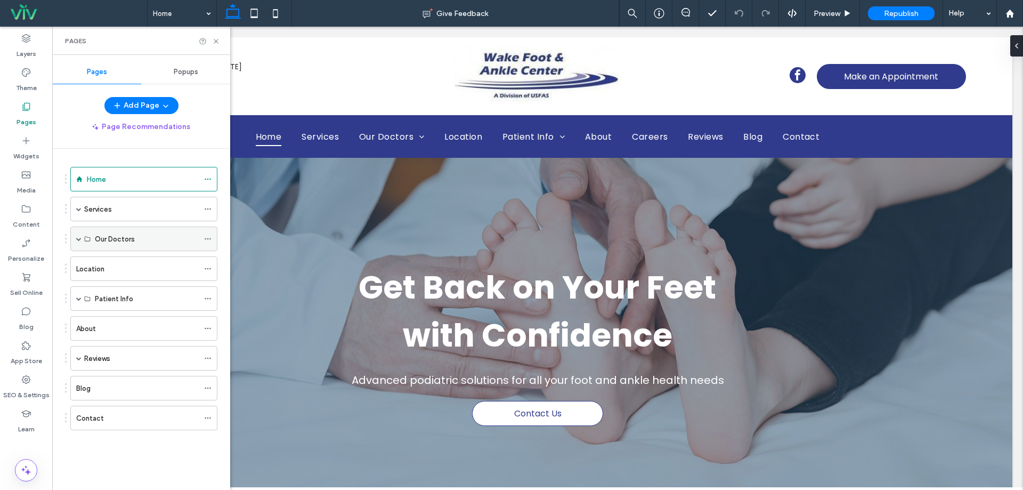
click at [80, 240] on span at bounding box center [78, 238] width 5 height 5
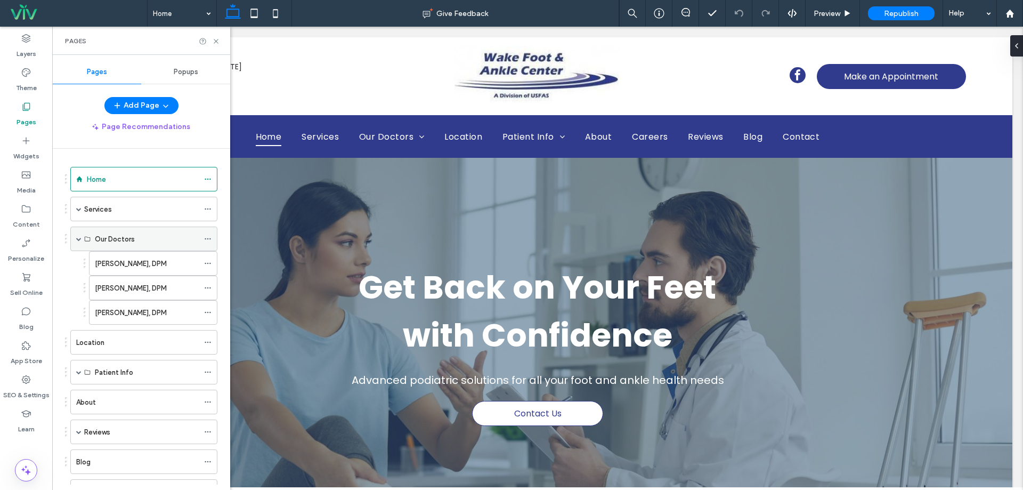
click at [206, 239] on use at bounding box center [208, 239] width 6 height 2
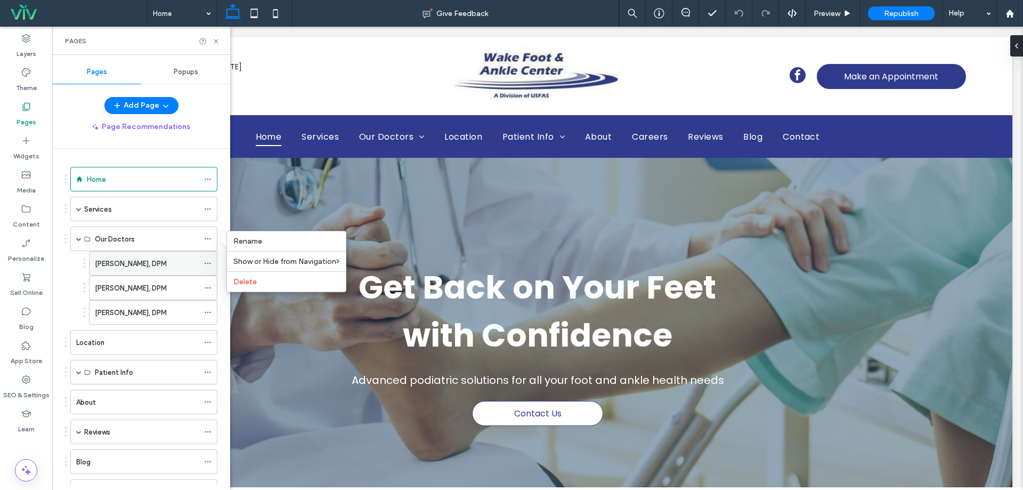
click at [168, 261] on div "James Judge, DPM" at bounding box center [147, 263] width 104 height 11
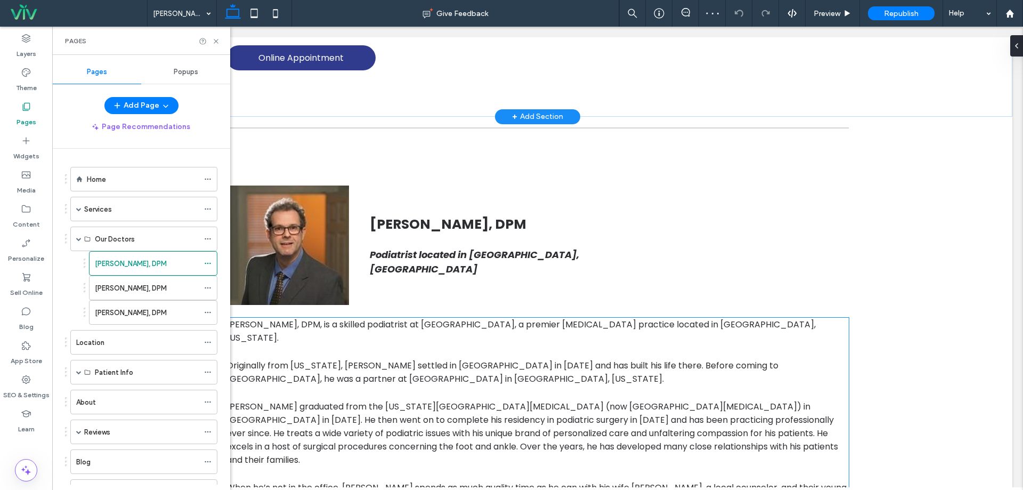
scroll to position [693, 0]
click at [178, 291] on div "Michael Hodos, DPM" at bounding box center [147, 287] width 104 height 11
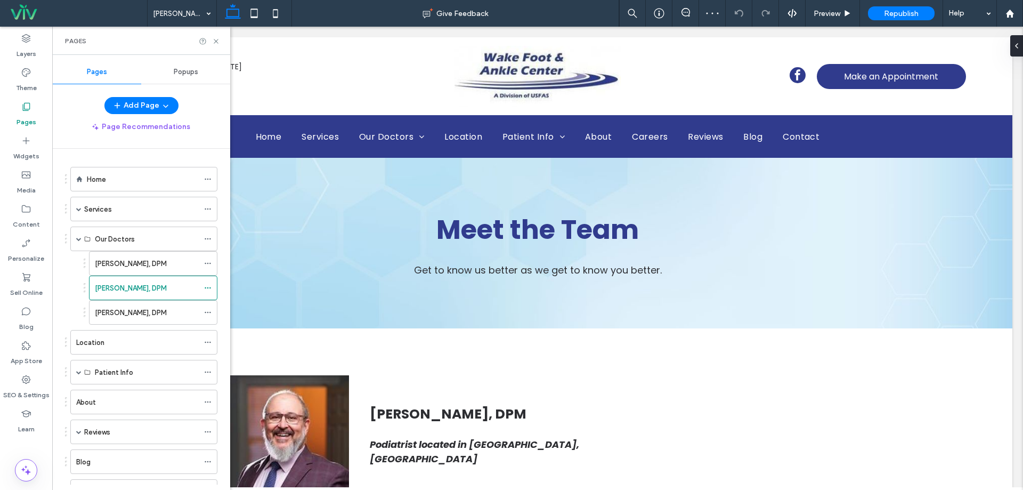
scroll to position [0, 0]
click at [180, 271] on div "James Judge, DPM" at bounding box center [147, 263] width 104 height 23
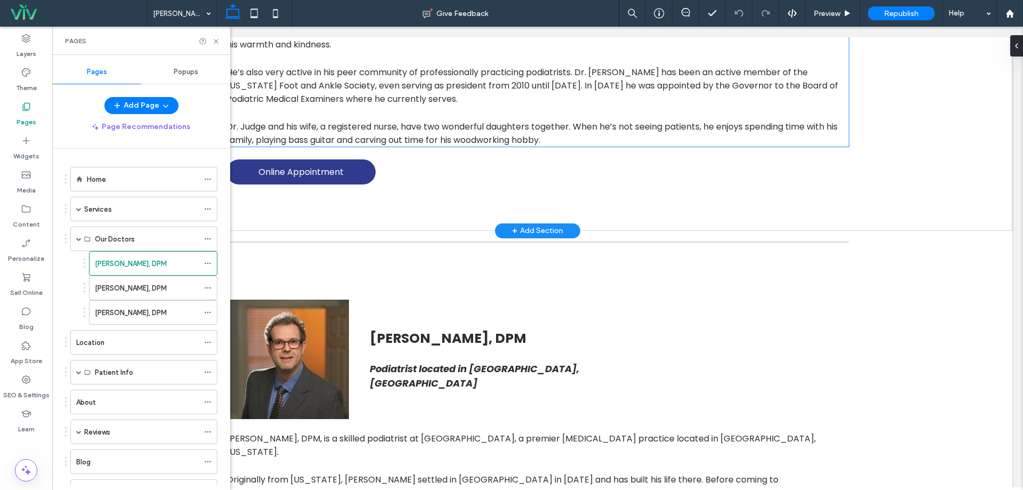
scroll to position [693, 0]
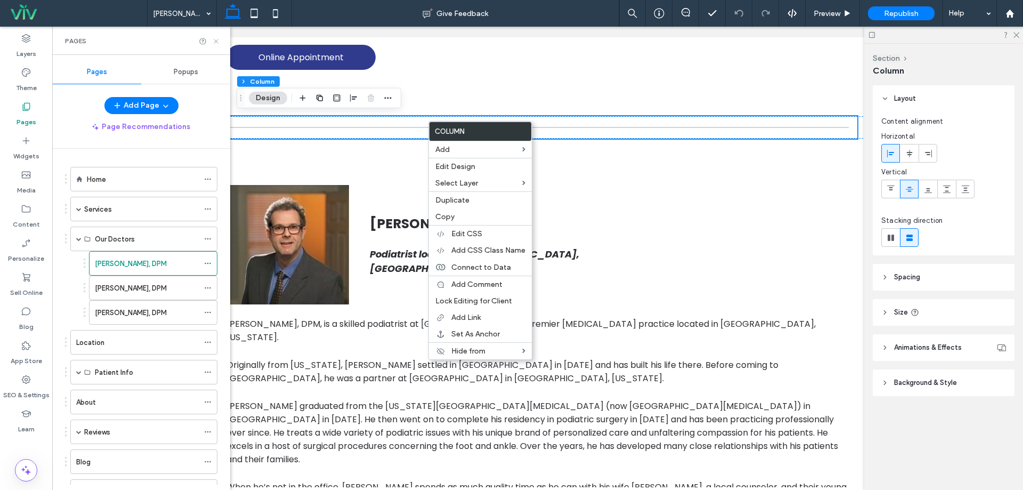
click at [216, 38] on icon at bounding box center [216, 41] width 8 height 8
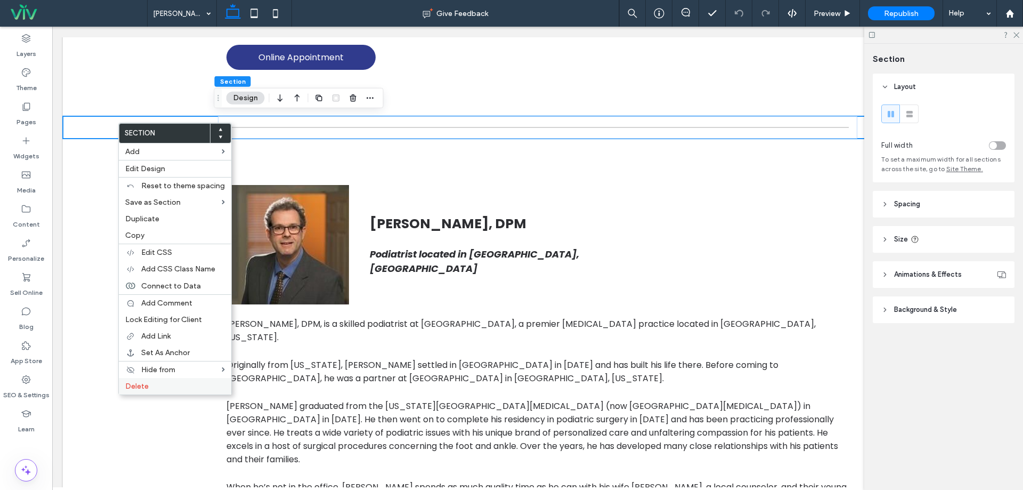
click at [164, 385] on label "Delete" at bounding box center [175, 386] width 100 height 9
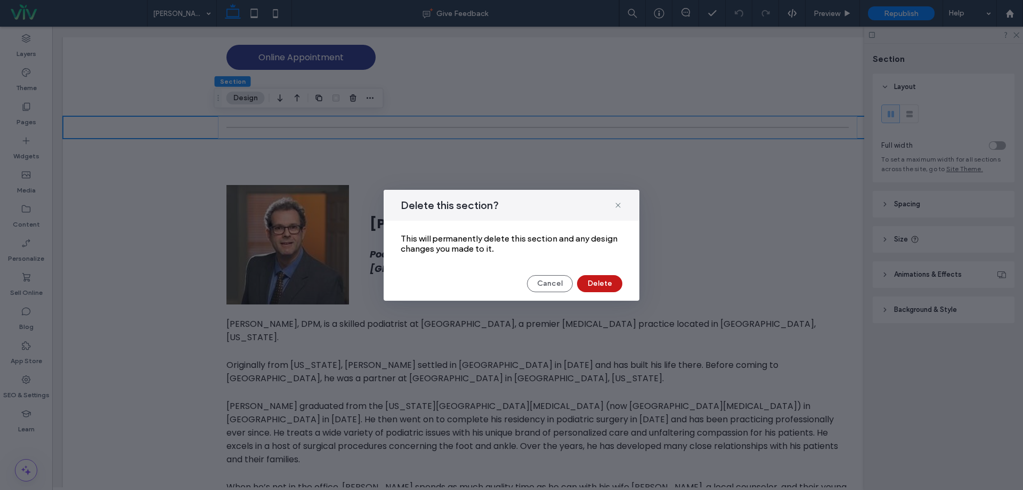
drag, startPoint x: 594, startPoint y: 285, endPoint x: 393, endPoint y: 226, distance: 209.8
click at [594, 285] on button "Delete" at bounding box center [599, 283] width 45 height 17
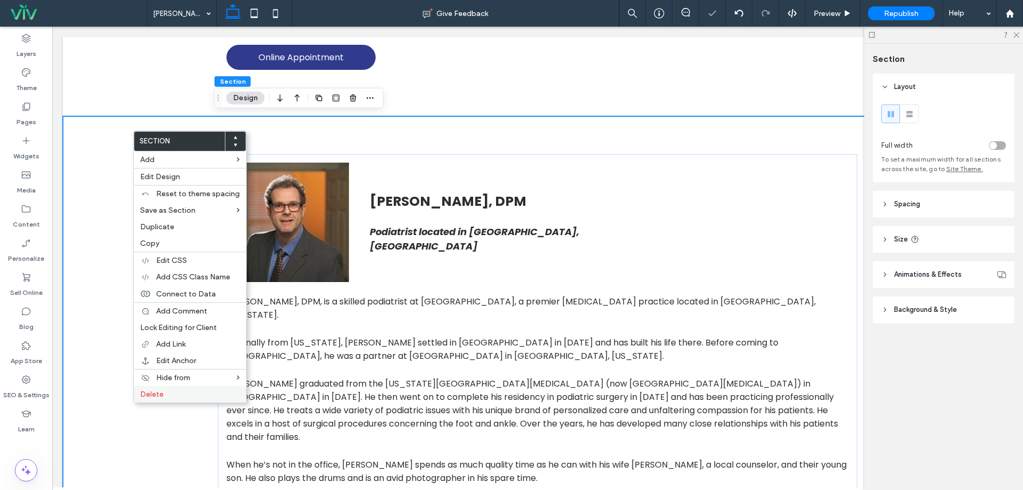
click at [186, 387] on div "Delete" at bounding box center [190, 394] width 112 height 17
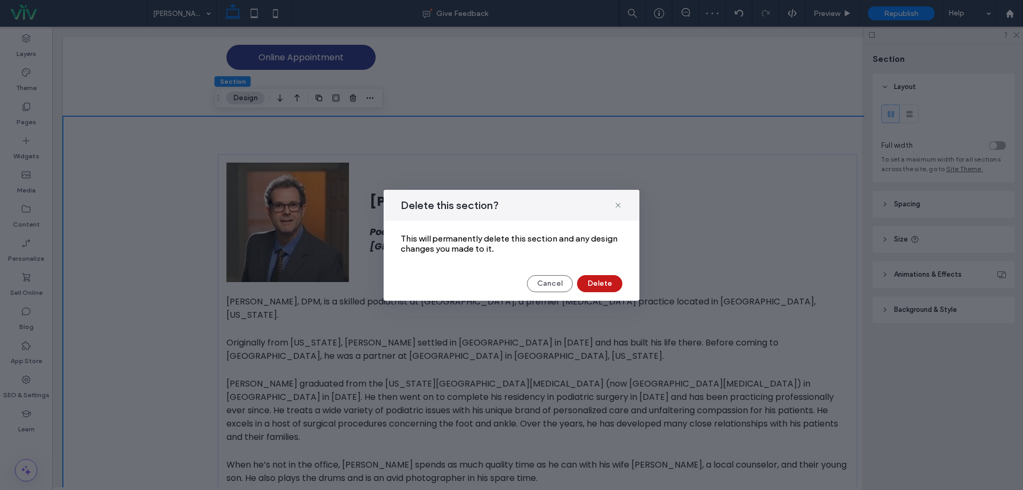
click at [594, 280] on button "Delete" at bounding box center [599, 283] width 45 height 17
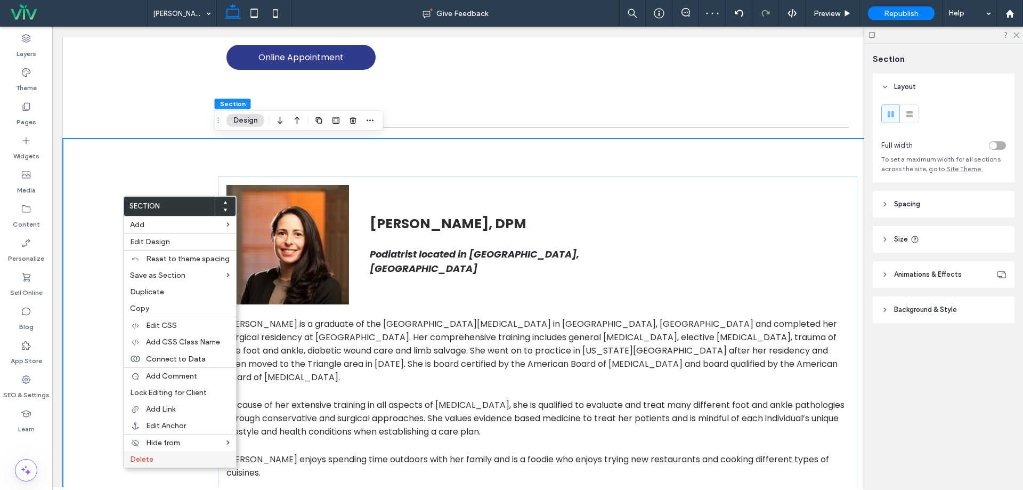
click at [147, 455] on span "Delete" at bounding box center [141, 459] width 23 height 9
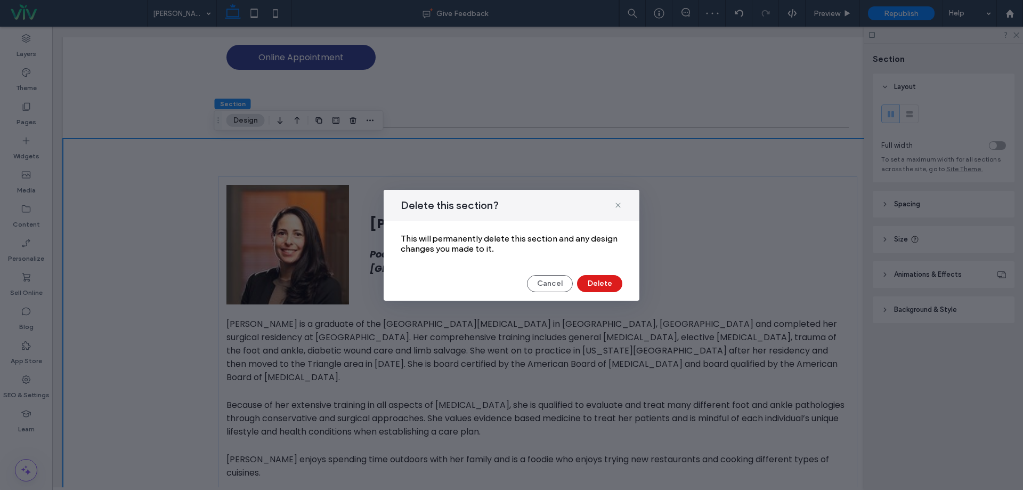
click at [617, 271] on div "Delete this section? This will permanently delete this section and any design c…" at bounding box center [512, 245] width 256 height 111
click at [601, 293] on div "Delete this section? This will permanently delete this section and any design c…" at bounding box center [512, 245] width 256 height 111
click at [601, 282] on button "Delete" at bounding box center [599, 283] width 45 height 17
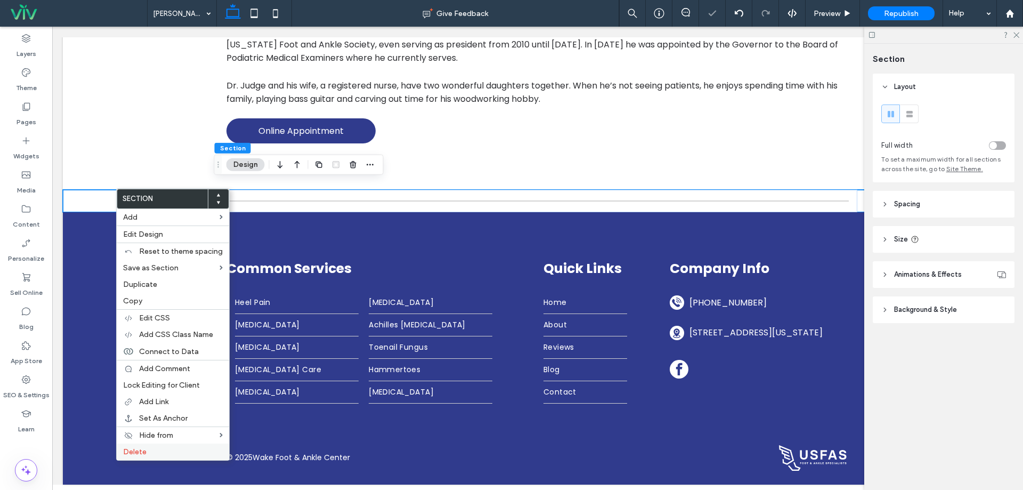
click at [179, 458] on div "Delete" at bounding box center [173, 451] width 112 height 17
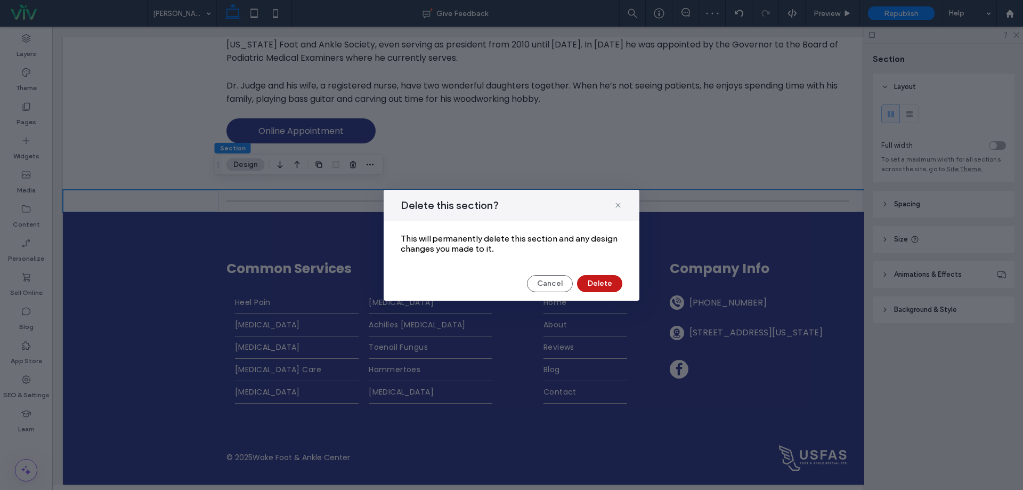
click at [603, 283] on button "Delete" at bounding box center [599, 283] width 45 height 17
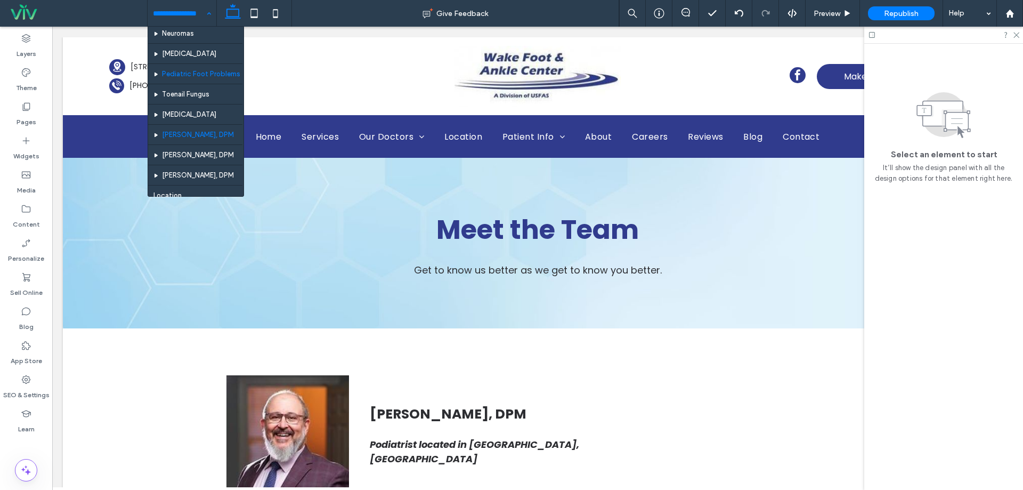
scroll to position [373, 0]
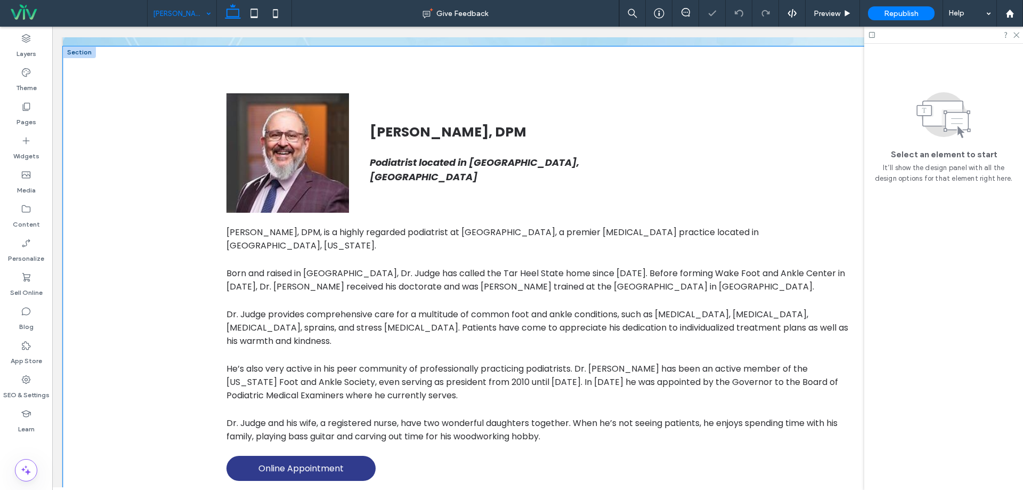
scroll to position [266, 0]
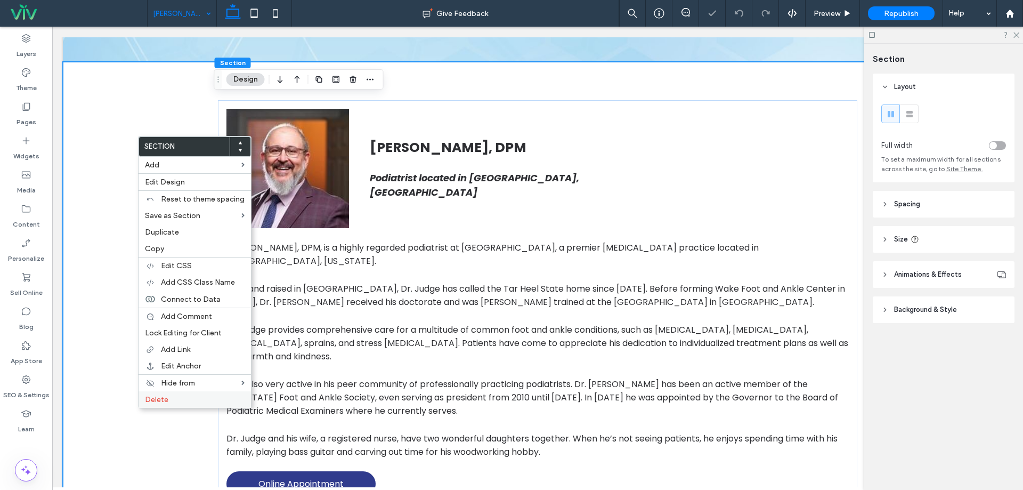
click at [166, 401] on span "Delete" at bounding box center [156, 399] width 23 height 9
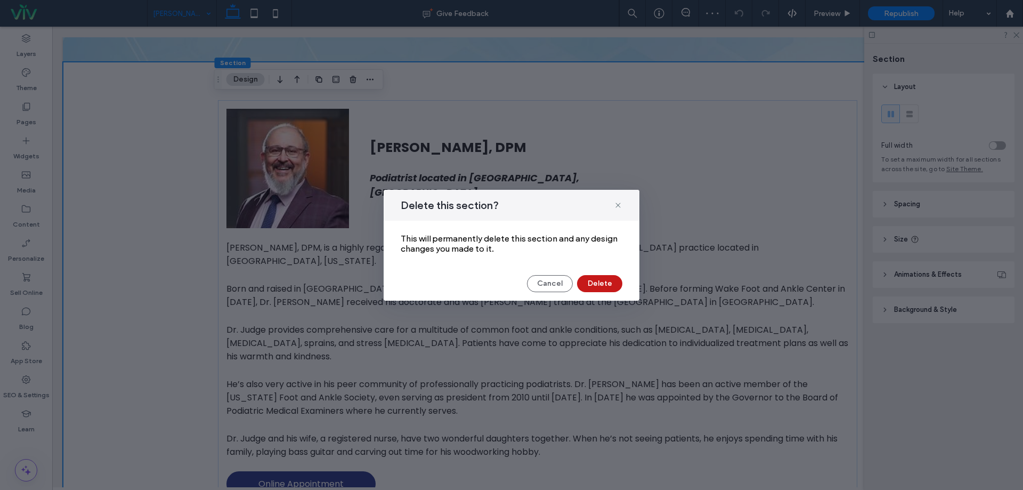
click at [613, 285] on button "Delete" at bounding box center [599, 283] width 45 height 17
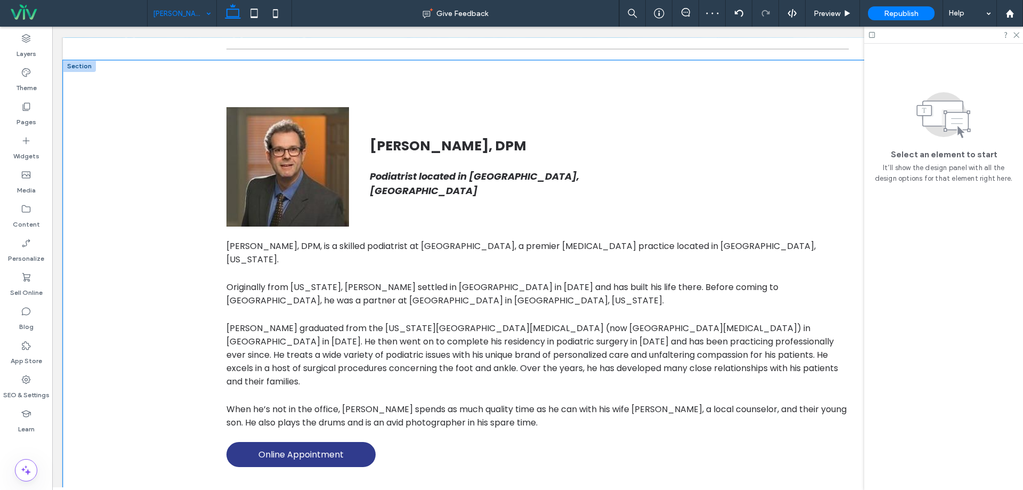
scroll to position [213, 0]
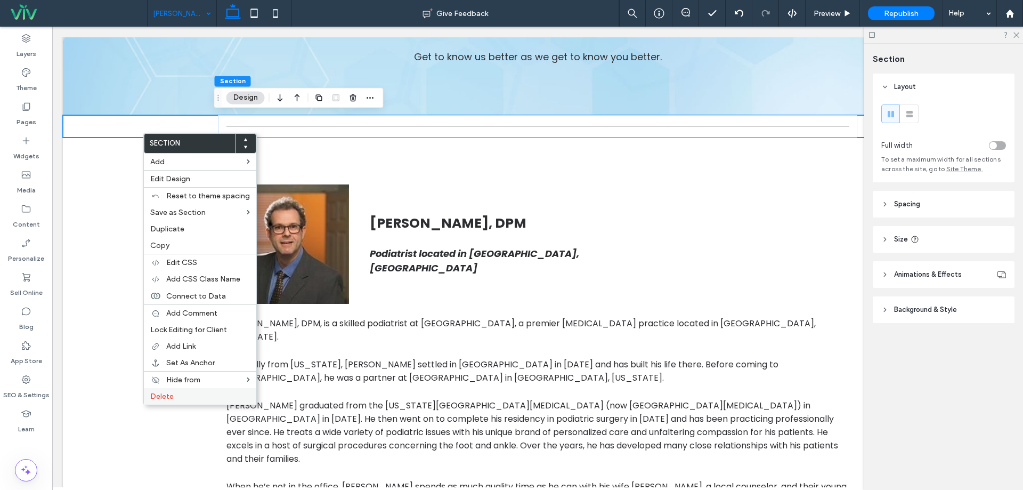
click at [190, 395] on label "Delete" at bounding box center [200, 396] width 100 height 9
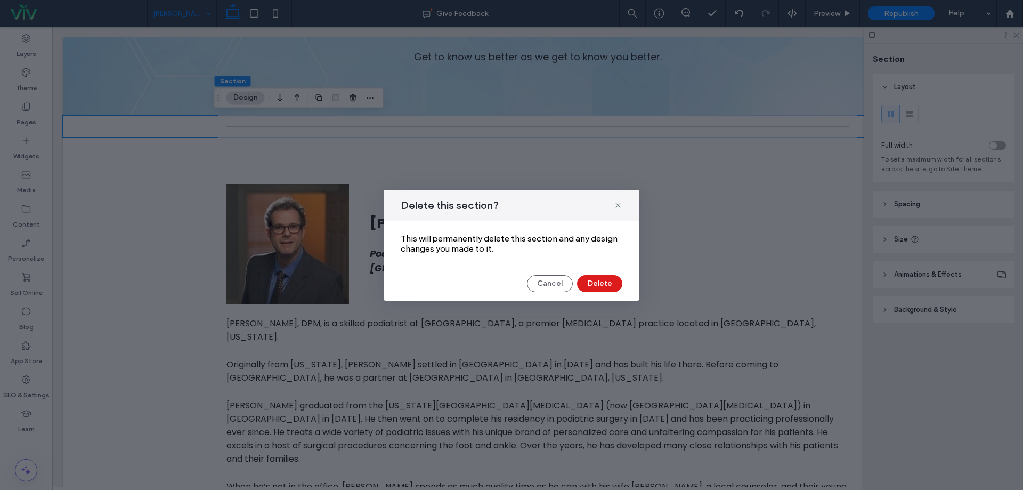
click at [623, 279] on div "Cancel Delete" at bounding box center [512, 283] width 256 height 17
click at [606, 281] on button "Delete" at bounding box center [599, 283] width 45 height 17
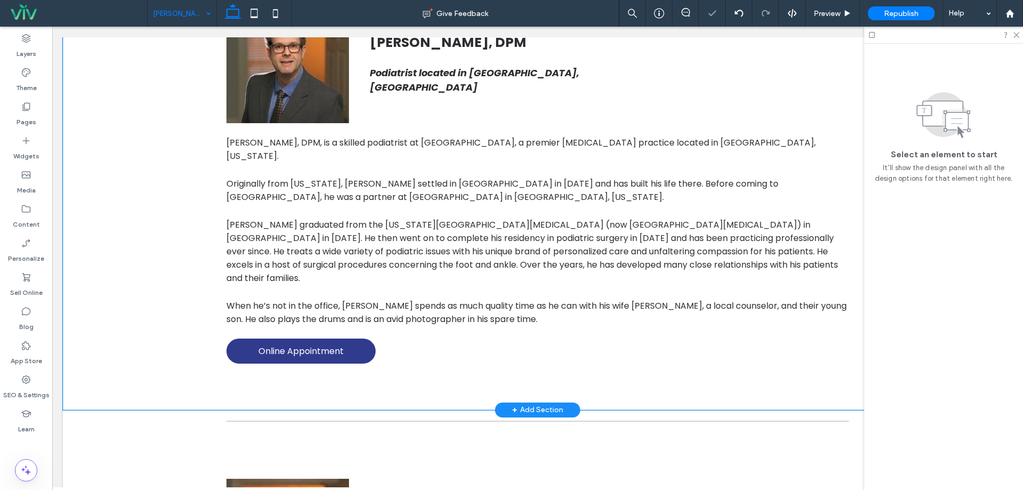
scroll to position [373, 0]
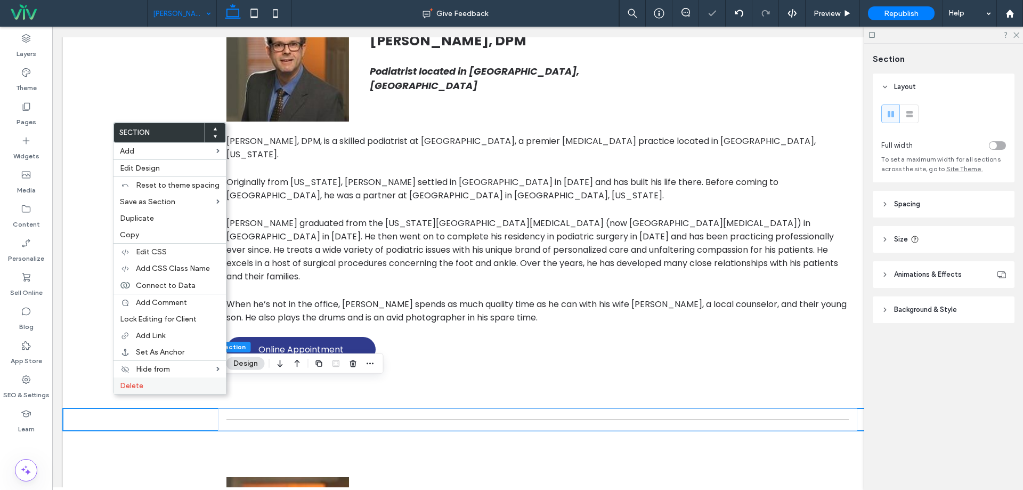
click at [132, 385] on span "Delete" at bounding box center [131, 385] width 23 height 9
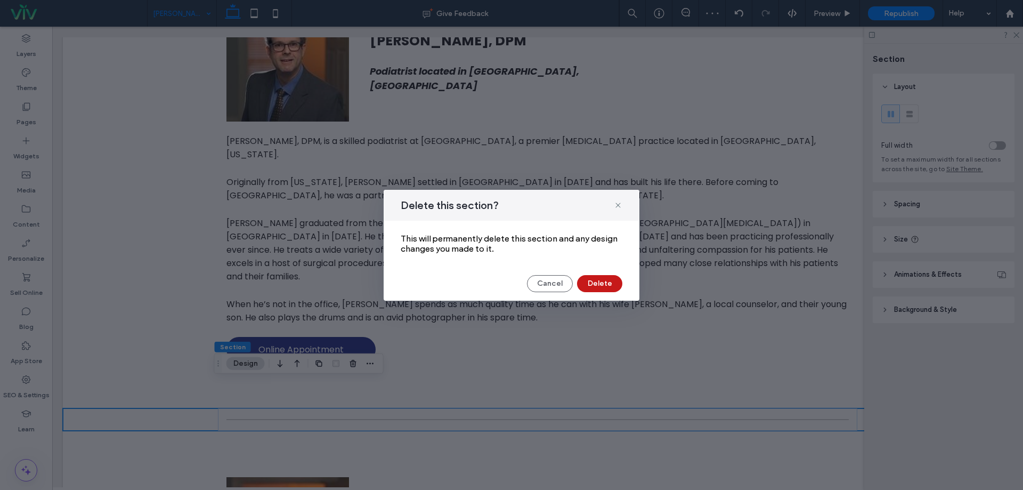
click at [616, 283] on button "Delete" at bounding box center [599, 283] width 45 height 17
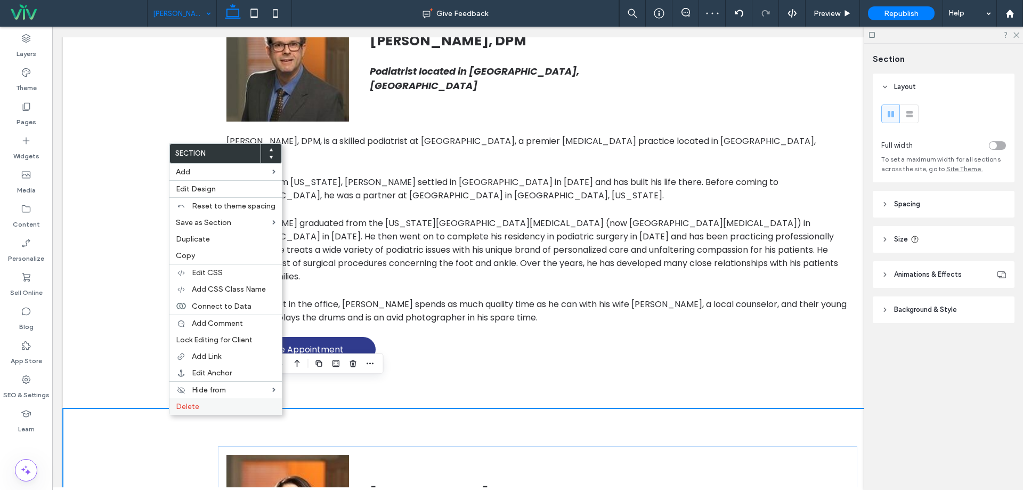
click at [194, 398] on div "Delete" at bounding box center [225, 406] width 112 height 17
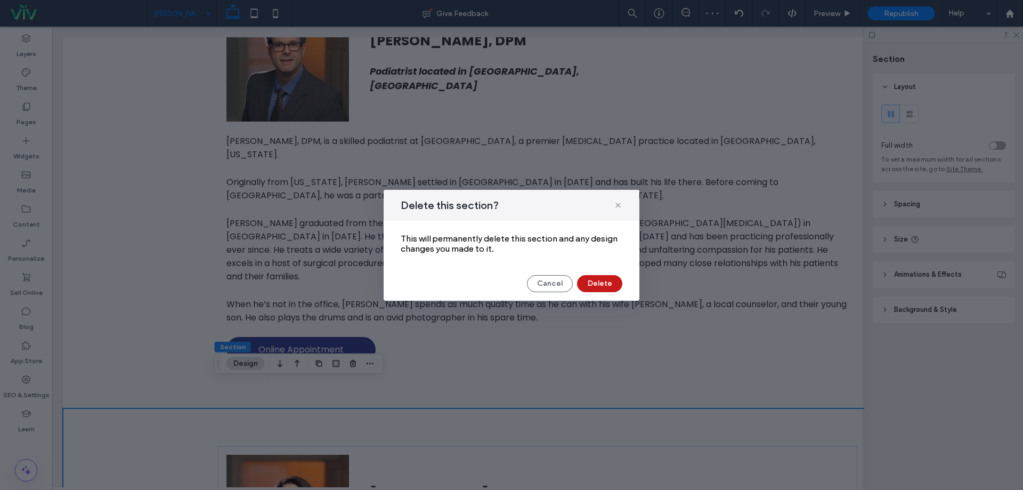
click at [596, 279] on button "Delete" at bounding box center [599, 283] width 45 height 17
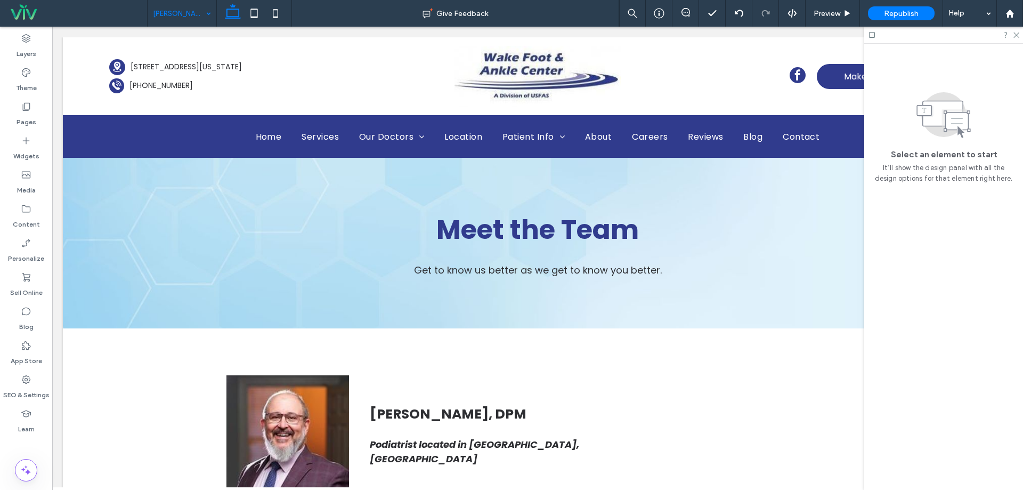
scroll to position [0, 0]
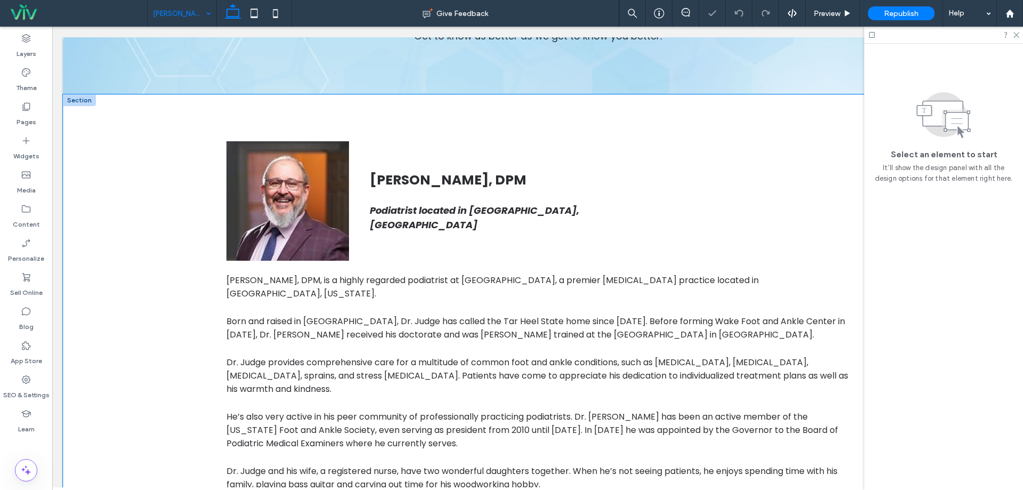
scroll to position [266, 0]
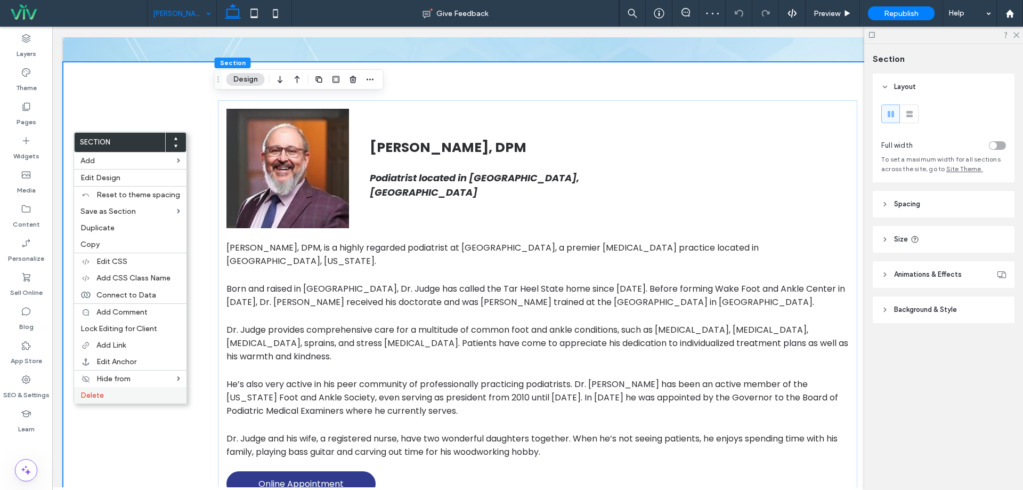
click at [95, 399] on span "Delete" at bounding box center [91, 395] width 23 height 9
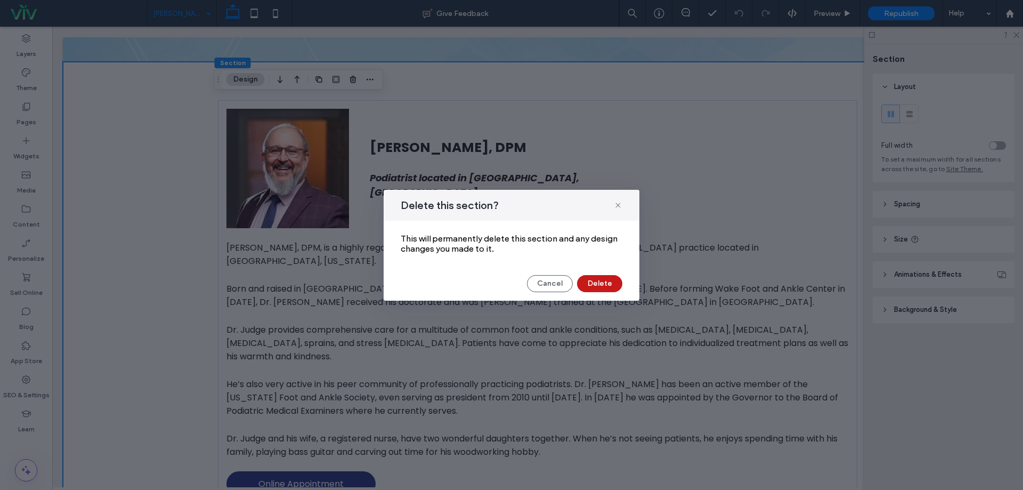
click at [598, 283] on button "Delete" at bounding box center [599, 283] width 45 height 17
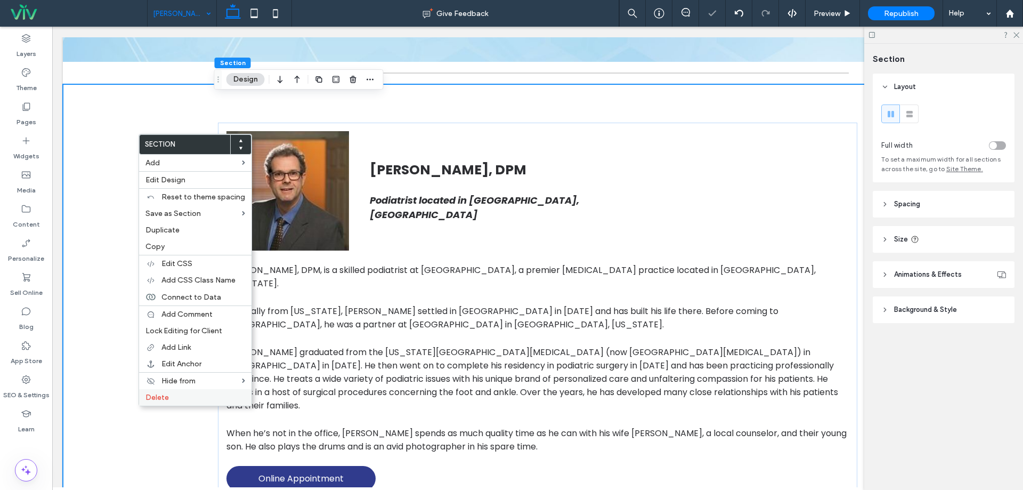
click at [174, 391] on div "Delete" at bounding box center [195, 397] width 112 height 17
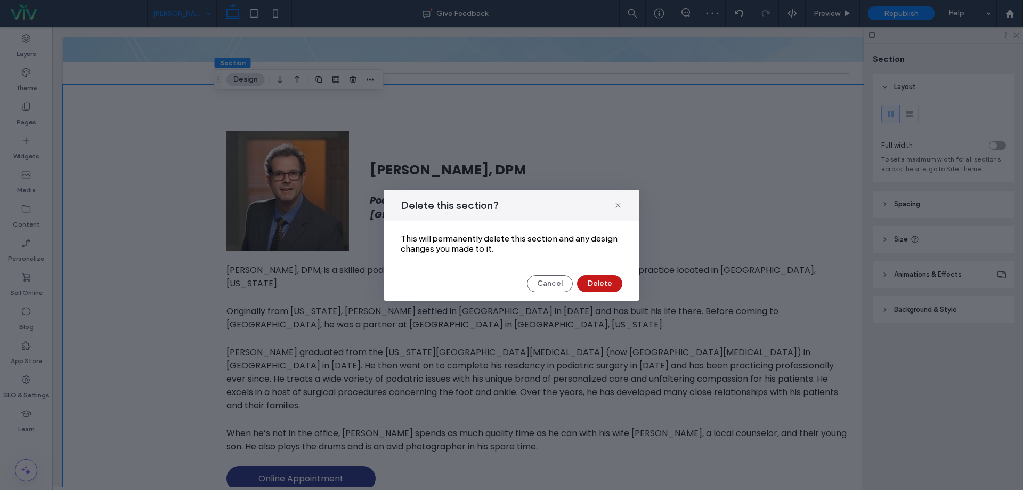
click at [605, 287] on button "Delete" at bounding box center [599, 283] width 45 height 17
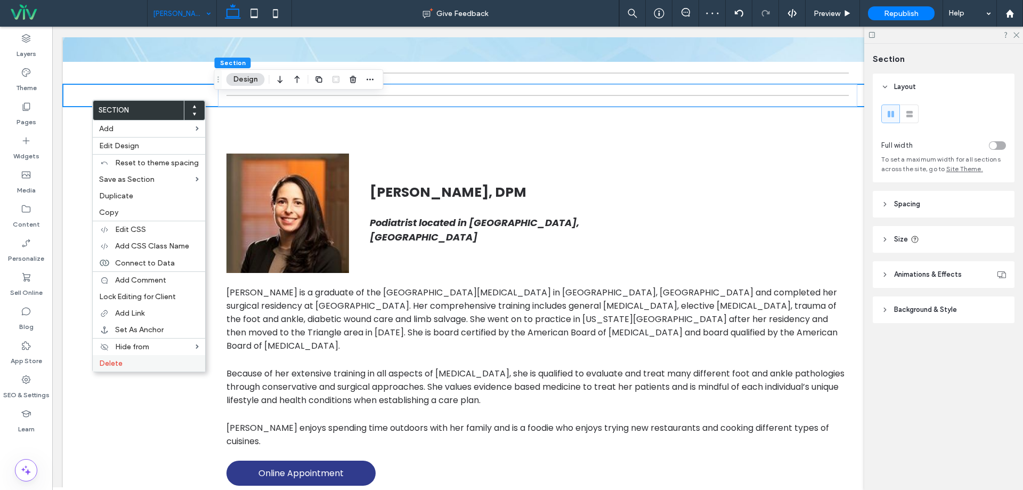
click at [117, 370] on div "Delete" at bounding box center [149, 363] width 112 height 17
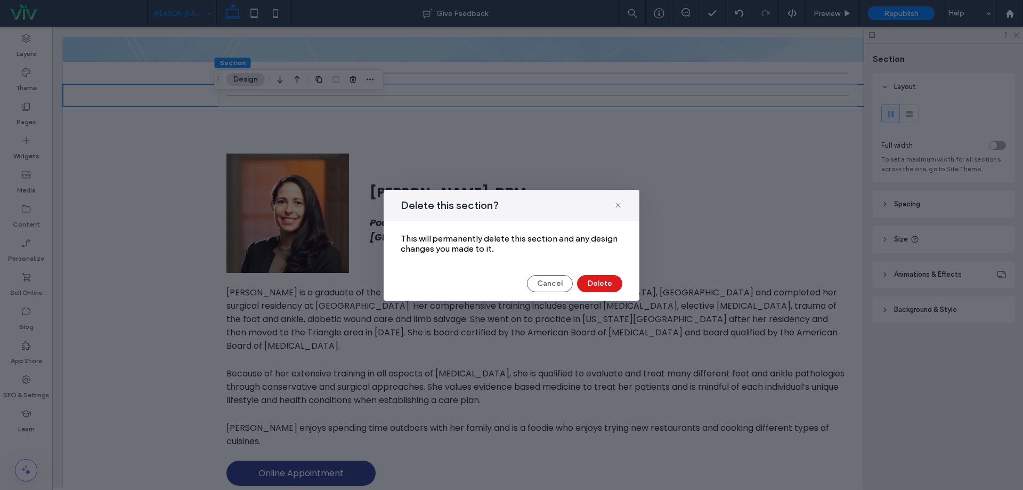
click at [577, 281] on div "Cancel Delete" at bounding box center [512, 283] width 222 height 17
drag, startPoint x: 601, startPoint y: 280, endPoint x: 542, endPoint y: 251, distance: 66.0
click at [601, 280] on button "Delete" at bounding box center [599, 283] width 45 height 17
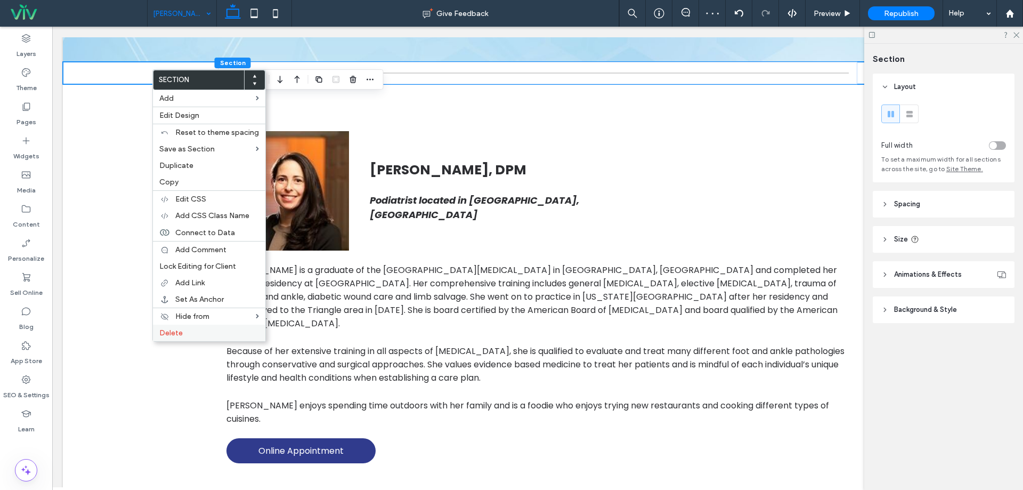
click at [199, 328] on div "Delete" at bounding box center [209, 333] width 112 height 17
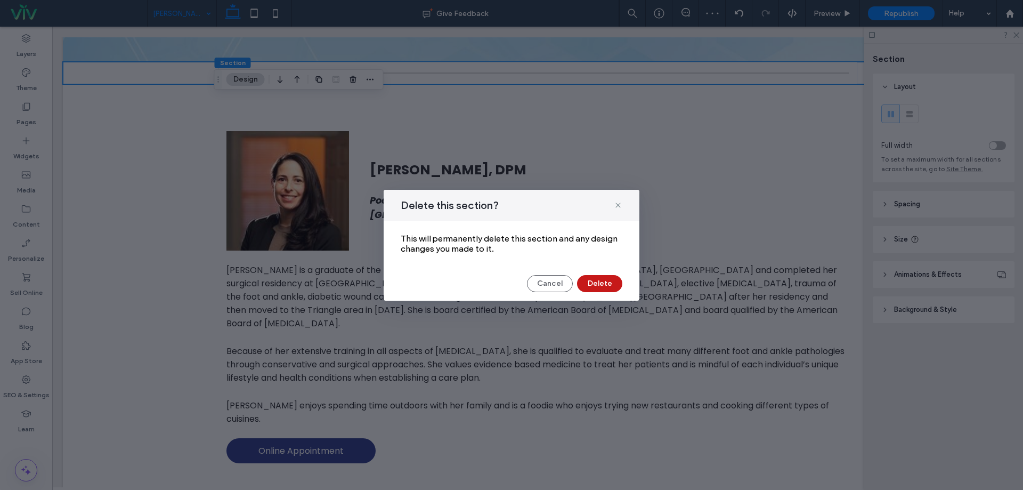
click at [601, 281] on button "Delete" at bounding box center [599, 283] width 45 height 17
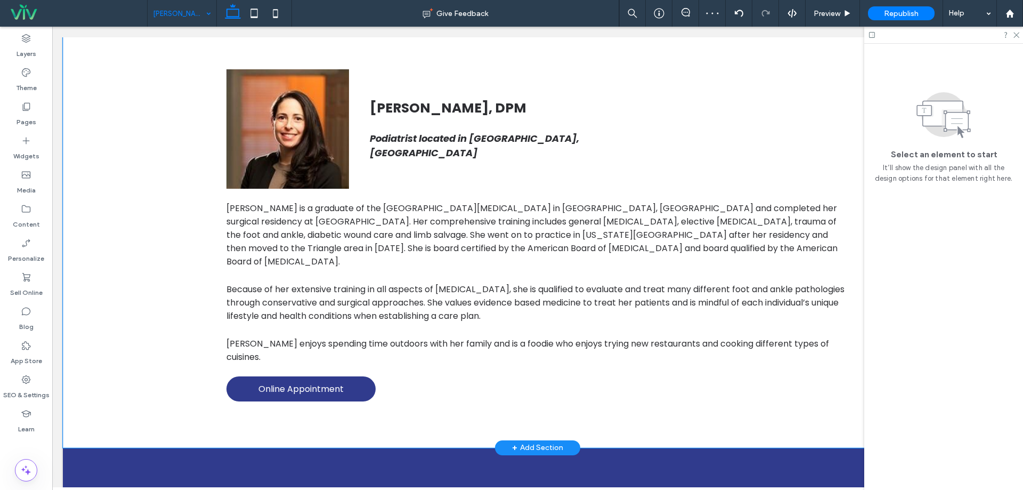
scroll to position [373, 0]
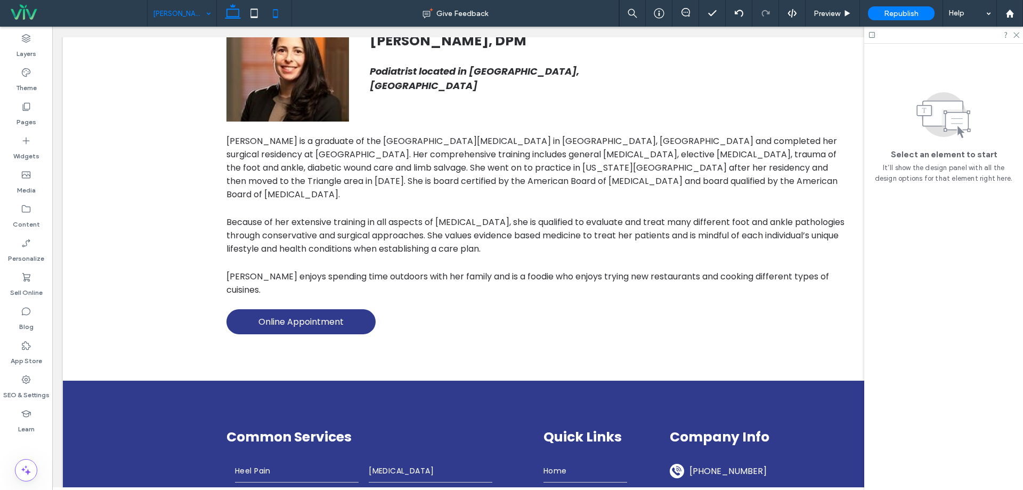
click at [285, 19] on icon at bounding box center [275, 13] width 21 height 21
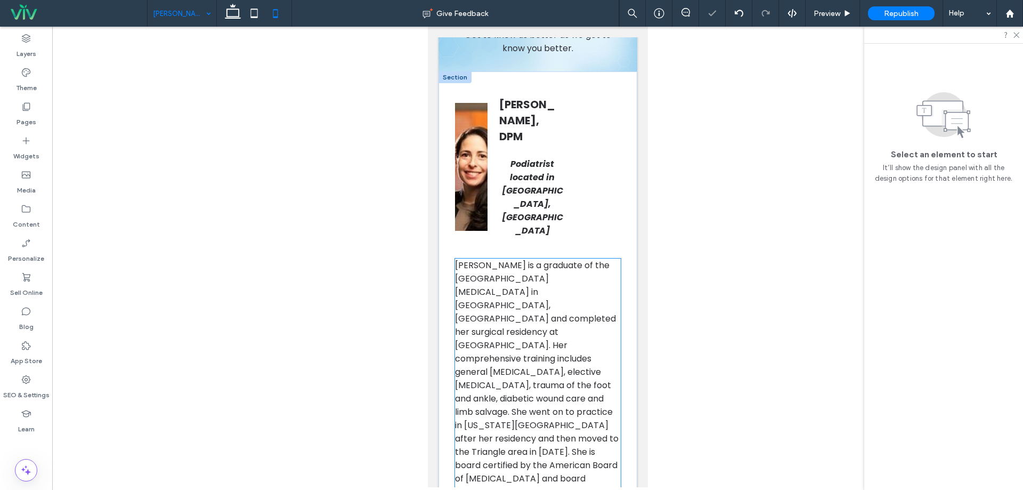
scroll to position [65, 0]
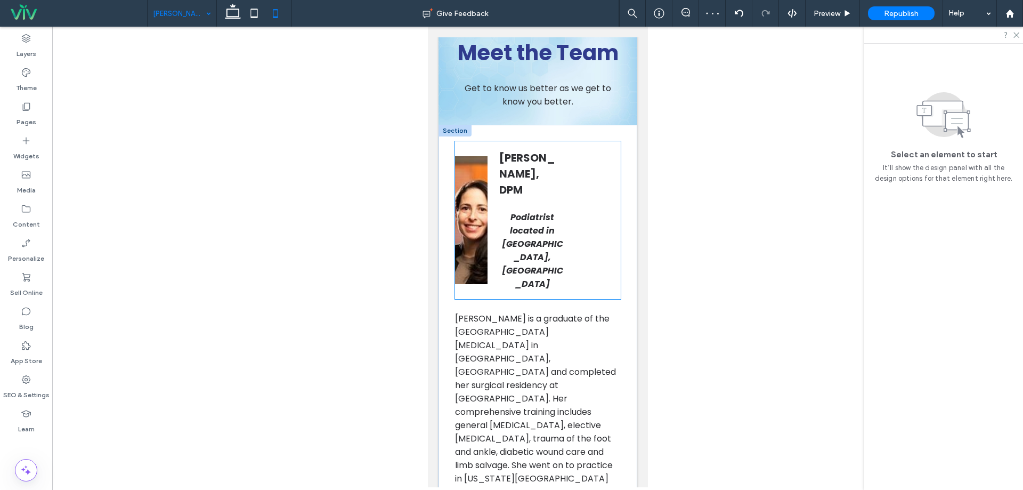
click at [562, 233] on div "Sara Naguib, DPM Podiatrist located in Wake Forest, NC" at bounding box center [531, 220] width 83 height 158
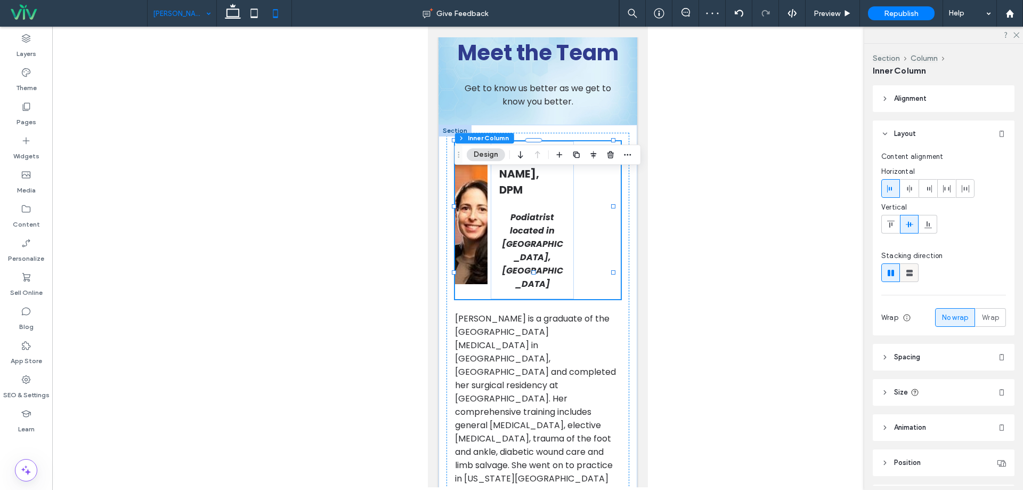
click at [909, 275] on use at bounding box center [909, 273] width 6 height 6
type input "**"
type input "****"
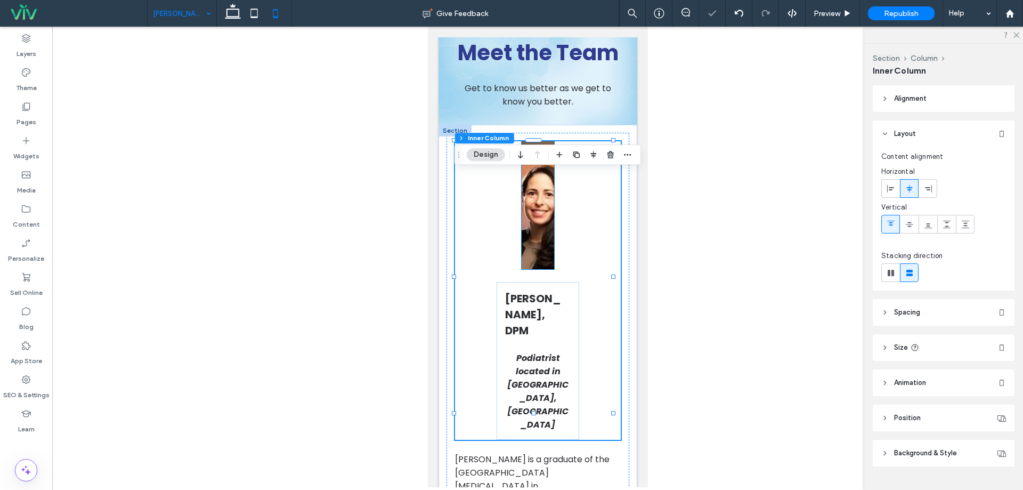
click at [523, 256] on img at bounding box center [537, 205] width 33 height 128
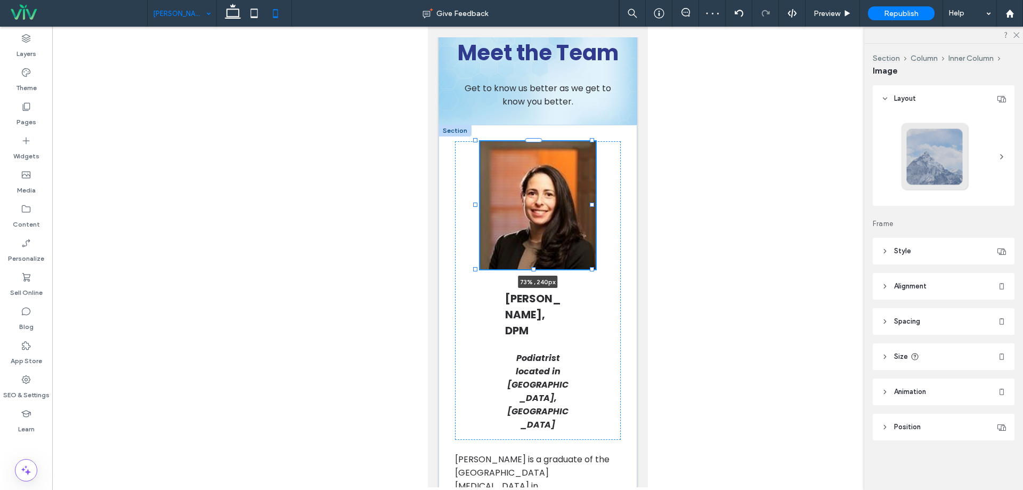
drag, startPoint x: 550, startPoint y: 237, endPoint x: 592, endPoint y: 238, distance: 42.1
click at [592, 207] on div at bounding box center [591, 204] width 4 height 4
type input "**"
type input "****"
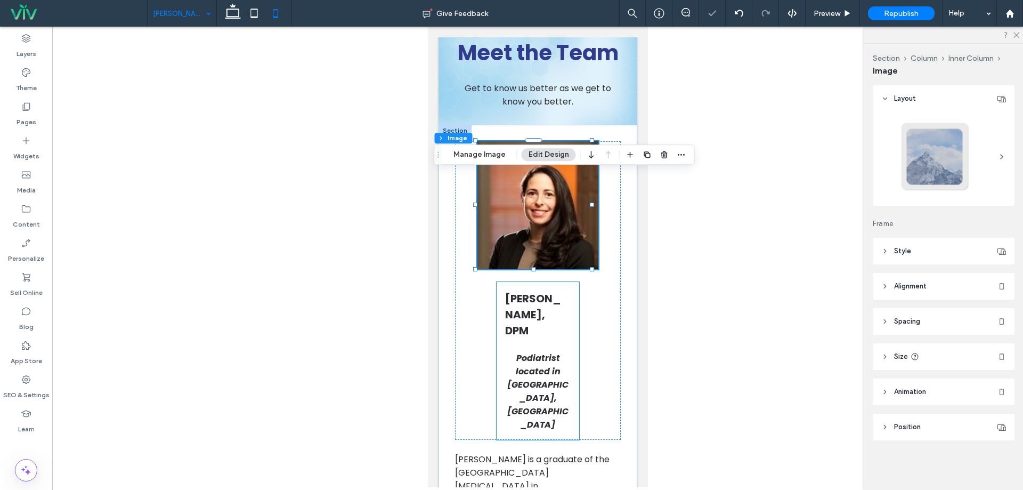
click at [546, 338] on h3 "Sara Naguib, DPM" at bounding box center [535, 314] width 61 height 48
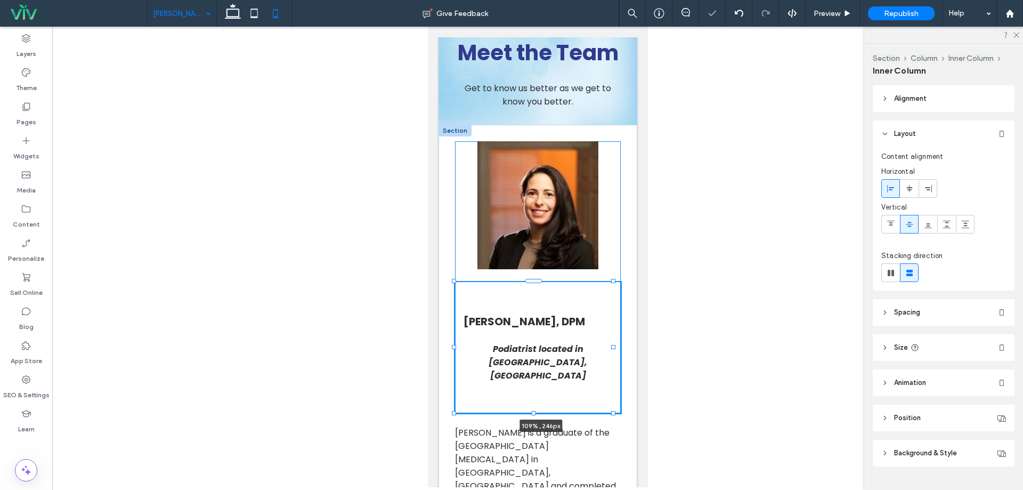
drag, startPoint x: 571, startPoint y: 377, endPoint x: 619, endPoint y: 379, distance: 48.0
type input "***"
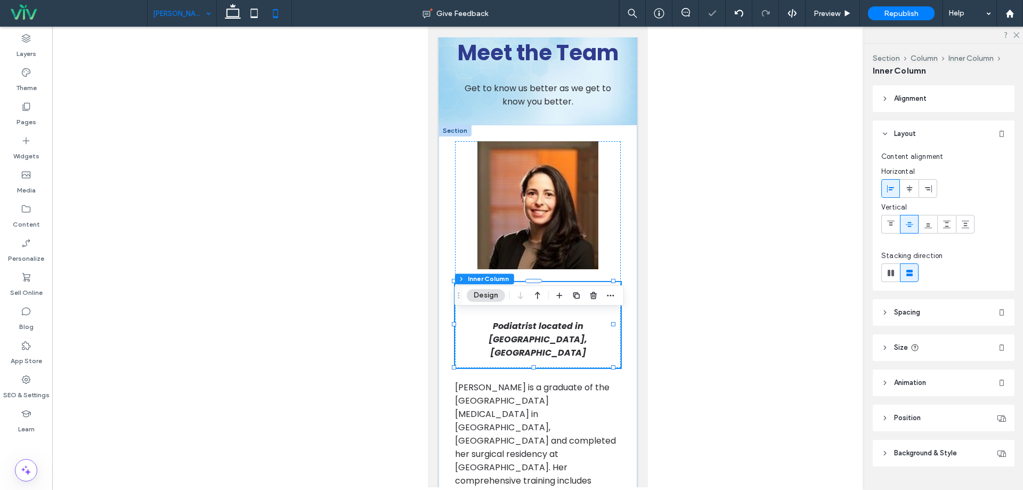
click at [583, 321] on div "Sara Naguib, DPM Podiatrist located in Wake Forest, NC 111% , 246px" at bounding box center [538, 325] width 166 height 86
click at [908, 188] on icon at bounding box center [909, 188] width 9 height 9
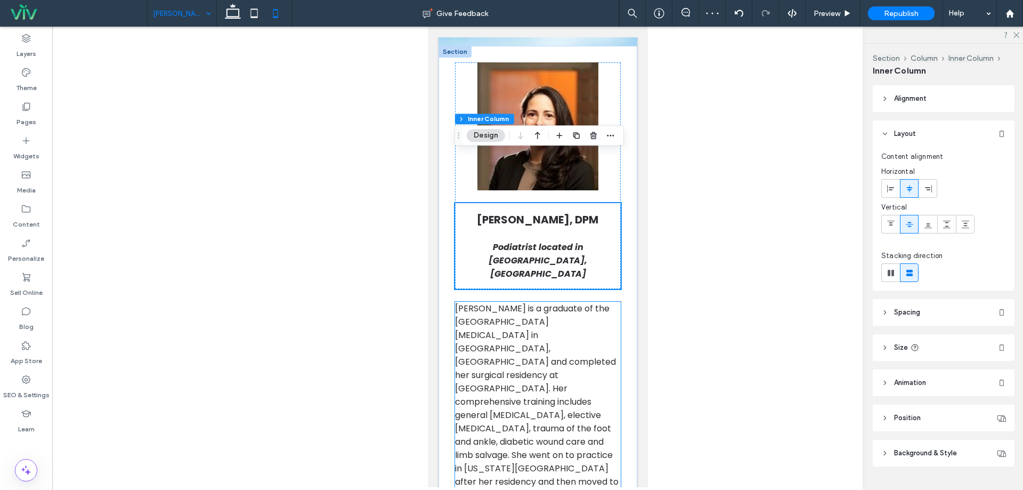
scroll to position [225, 0]
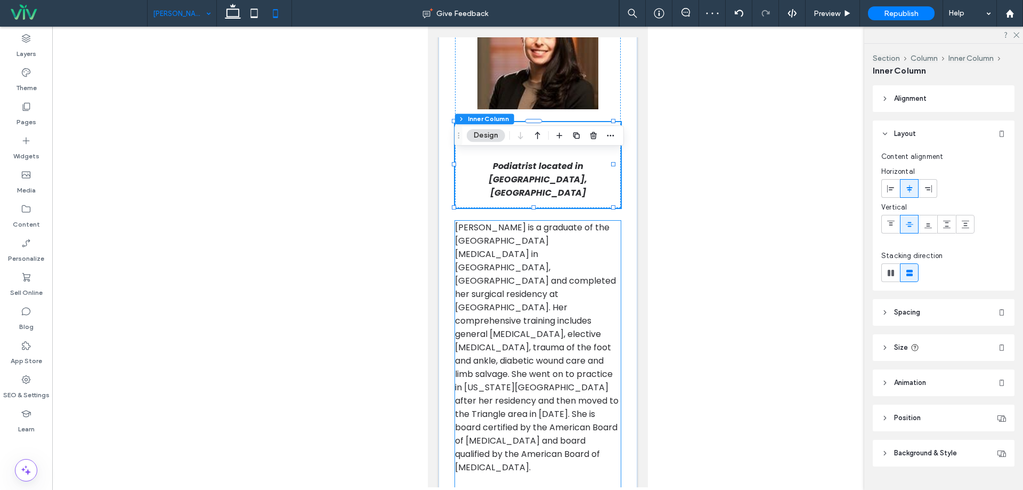
click at [548, 284] on span "Dr. Naguib is a graduate of the Temple University School of Podiatric Medicine …" at bounding box center [537, 347] width 164 height 252
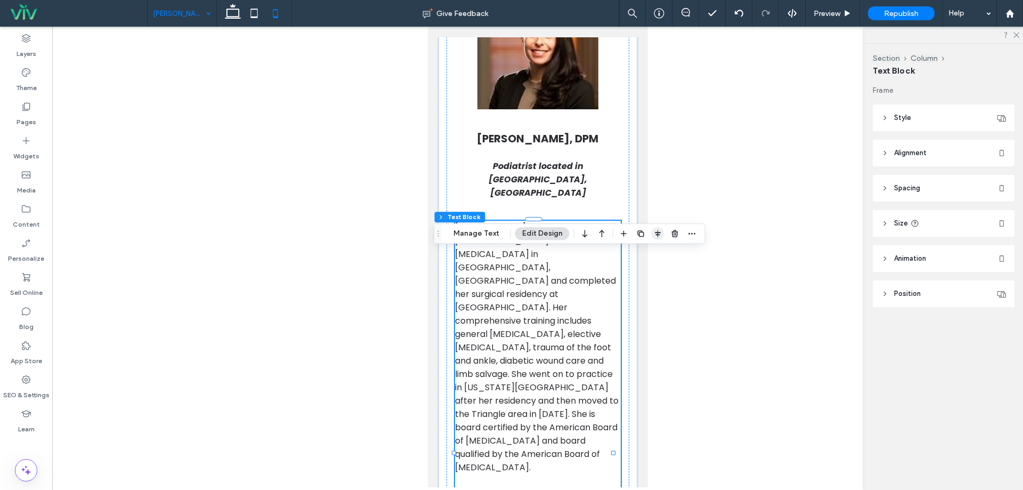
click at [656, 234] on use "button" at bounding box center [658, 233] width 6 height 7
click at [966, 153] on header "Alignment" at bounding box center [944, 153] width 142 height 27
click at [914, 180] on div at bounding box center [910, 180] width 18 height 18
click at [508, 324] on span "Dr. Naguib is a graduate of the Temple University School of Podiatric Medicine …" at bounding box center [537, 347] width 164 height 252
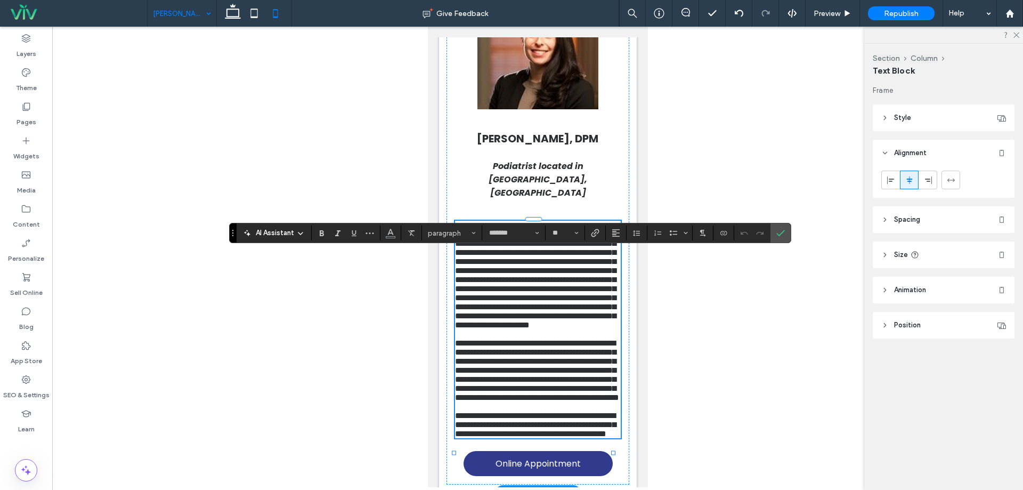
click at [508, 324] on span "**********" at bounding box center [535, 275] width 161 height 108
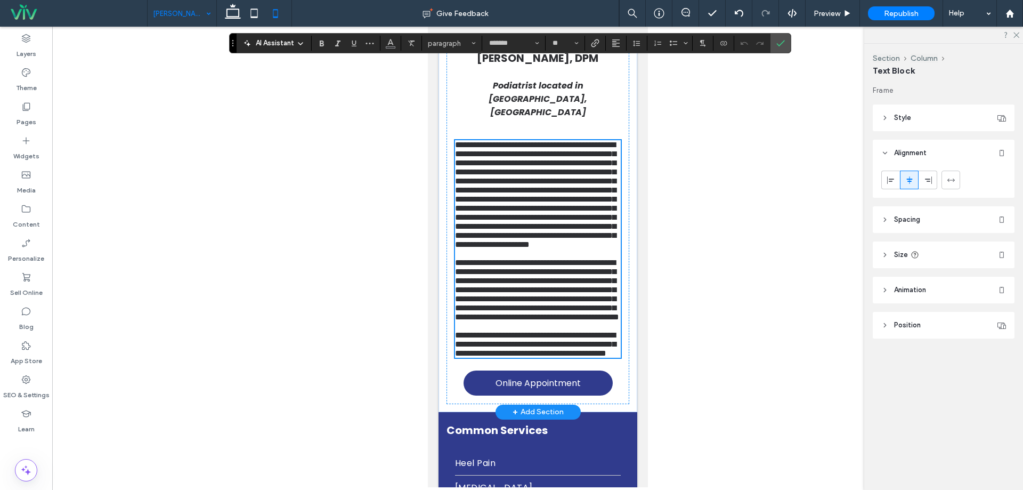
scroll to position [172, 0]
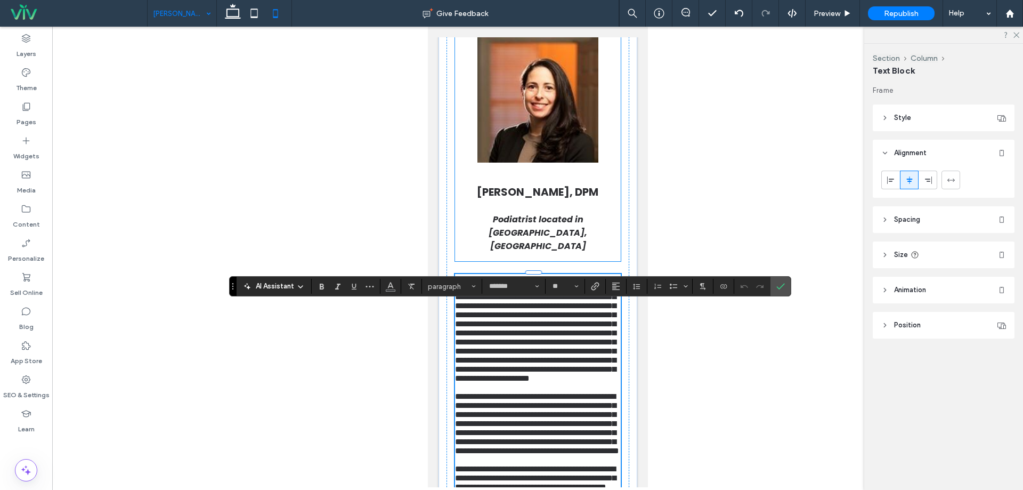
click at [554, 200] on h3 "Sara Naguib, DPM" at bounding box center [537, 192] width 138 height 16
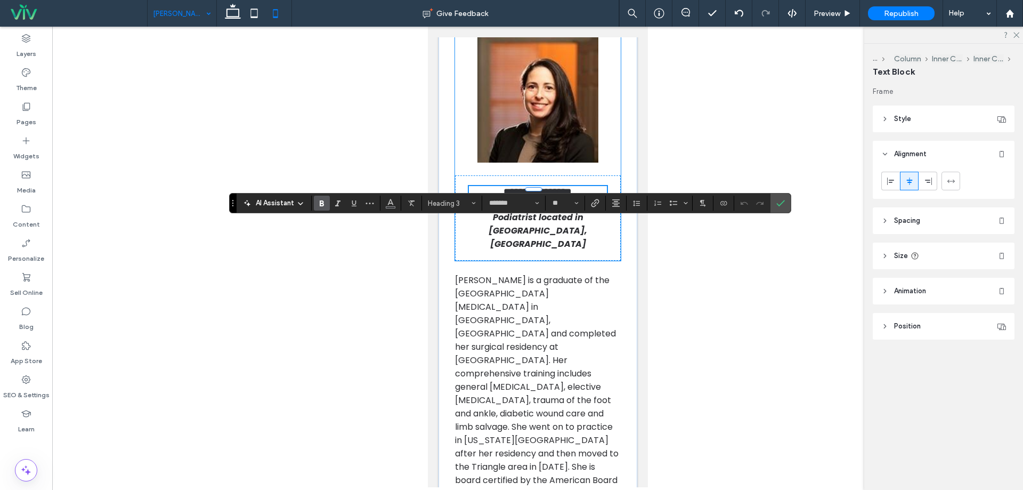
click at [554, 206] on div at bounding box center [533, 206] width 132 height 1
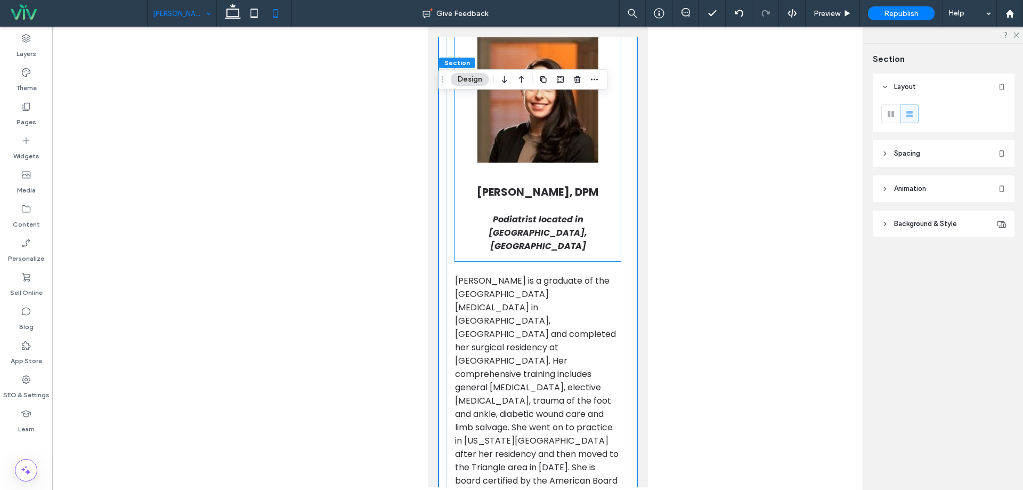
click at [556, 247] on div "Sara Naguib, DPM Podiatrist located in Wake Forest, NC" at bounding box center [538, 218] width 166 height 86
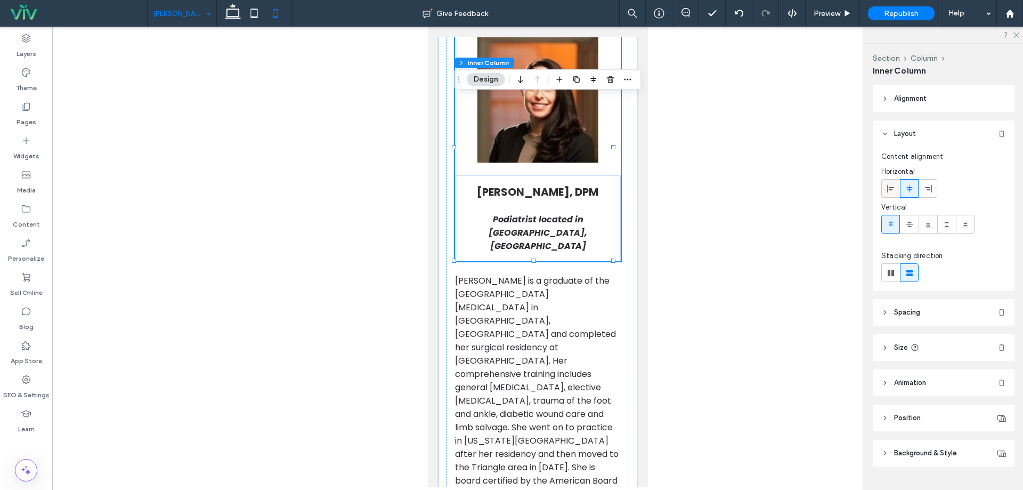
click at [891, 192] on icon at bounding box center [891, 188] width 9 height 9
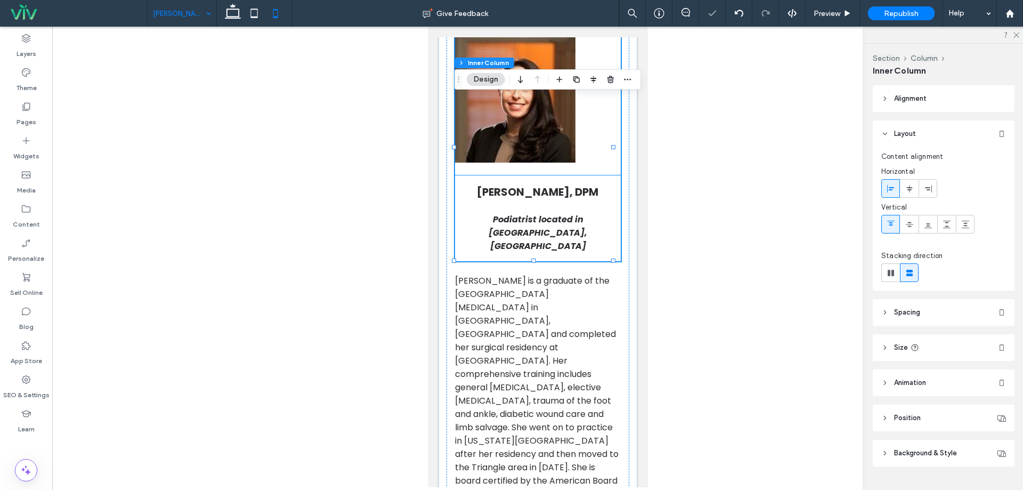
click at [516, 199] on span "Sara Naguib, DPM" at bounding box center [536, 191] width 121 height 15
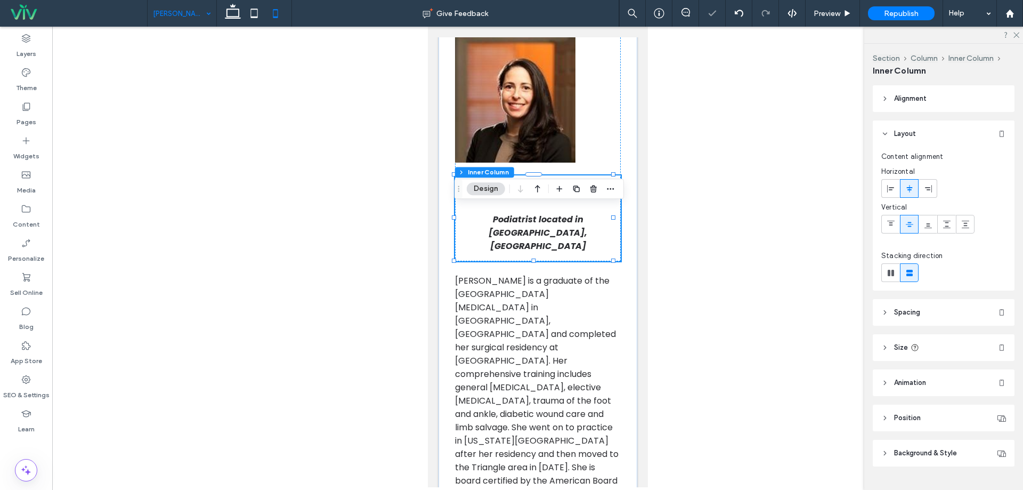
click at [532, 199] on span "Sara Naguib, DPM" at bounding box center [536, 191] width 121 height 15
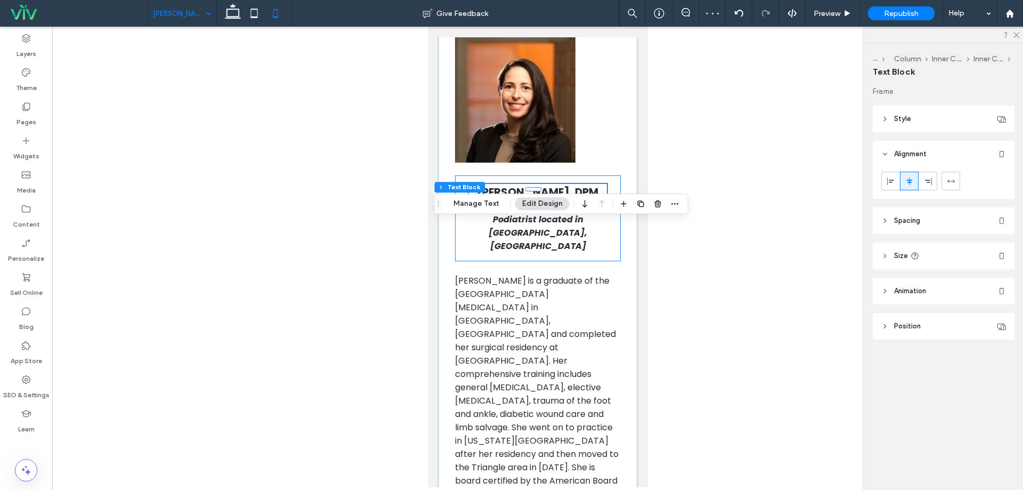
click at [535, 199] on span "Sara Naguib, DPM" at bounding box center [536, 191] width 121 height 15
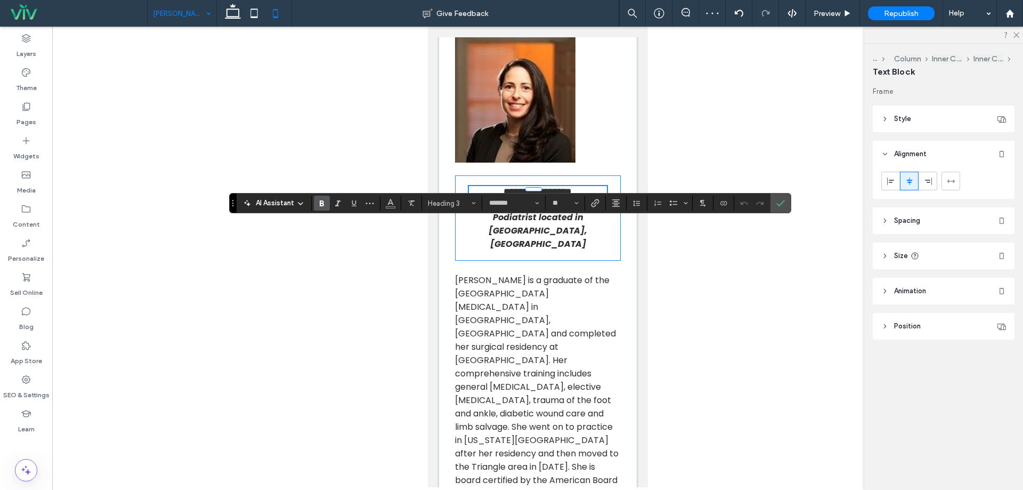
click at [567, 247] on div "**********" at bounding box center [538, 217] width 166 height 85
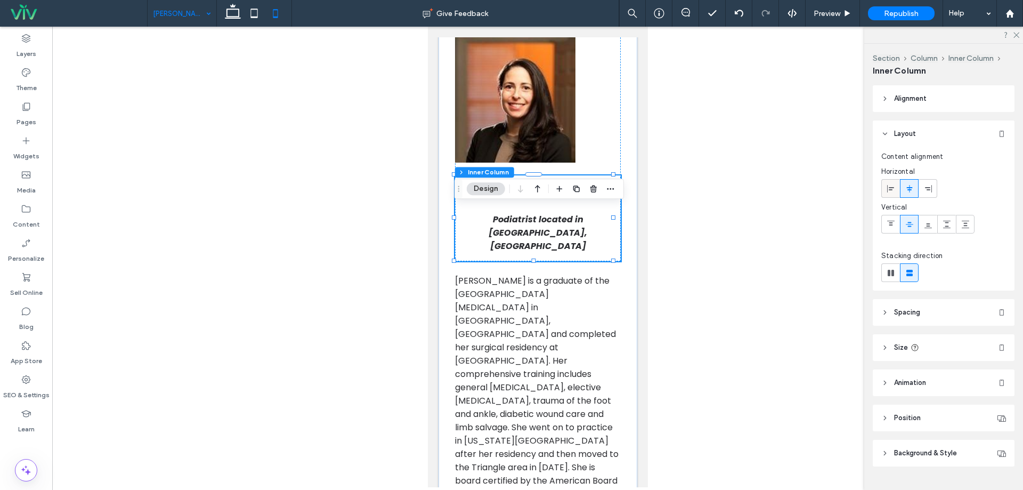
click at [891, 185] on icon at bounding box center [891, 188] width 9 height 9
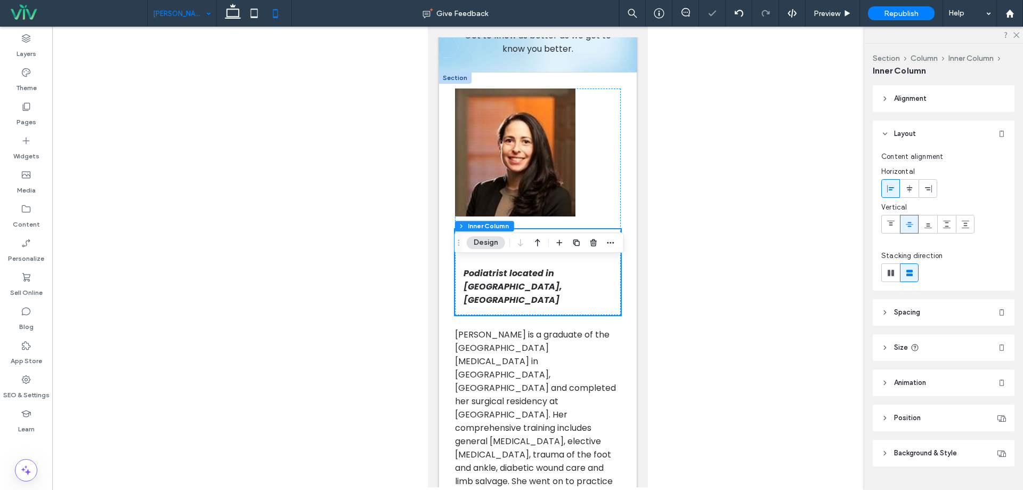
scroll to position [118, 0]
click at [529, 314] on div "Sara Naguib, DPM Podiatrist located in Wake Forest, NC" at bounding box center [538, 272] width 166 height 86
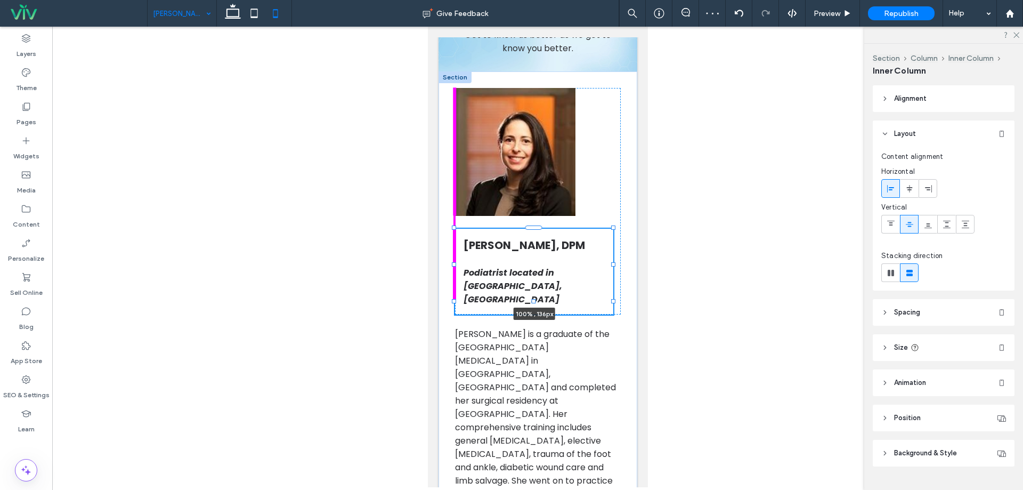
drag, startPoint x: 533, startPoint y: 344, endPoint x: 540, endPoint y: 316, distance: 28.7
click at [540, 316] on div "Sara Naguib, DPM Podiatrist located in Wake Forest, NC 100% , 136px Dr. Naguib …" at bounding box center [537, 459] width 199 height 776
type input "***"
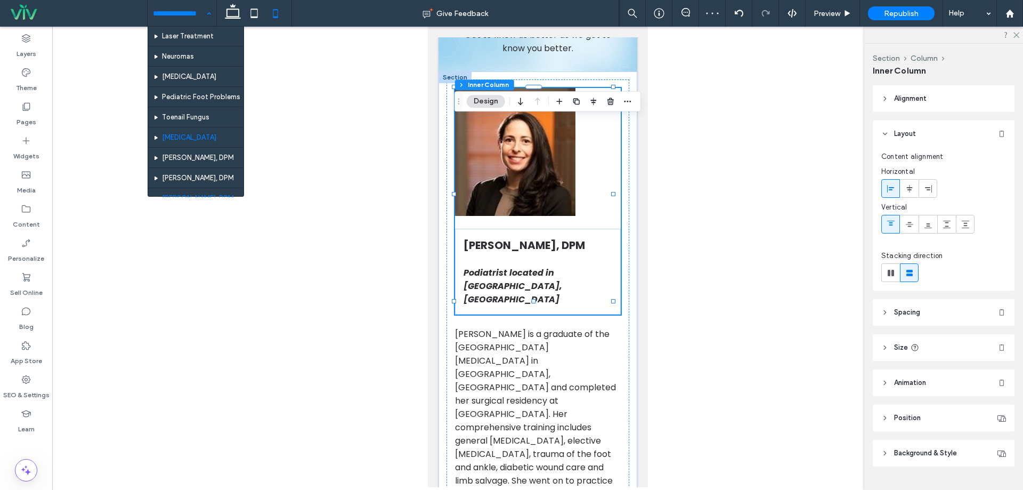
scroll to position [266, 0]
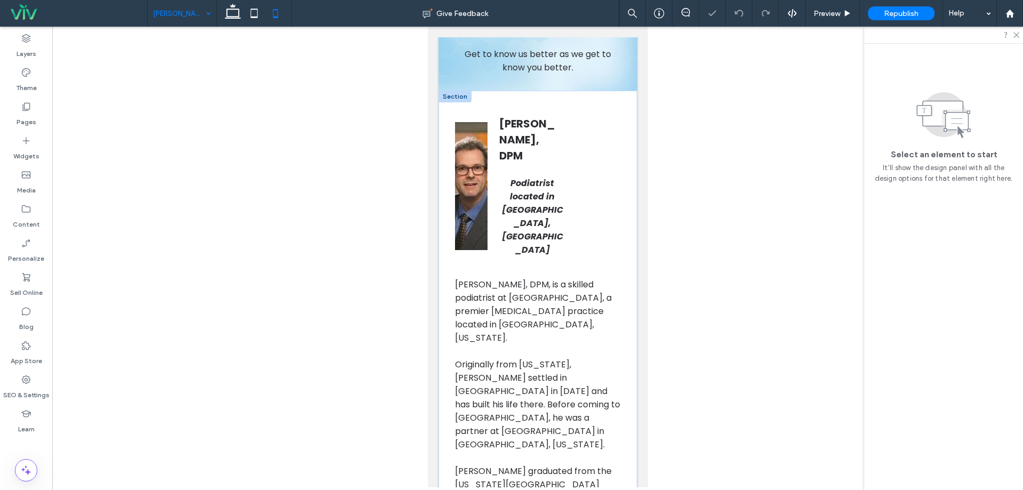
scroll to position [107, 0]
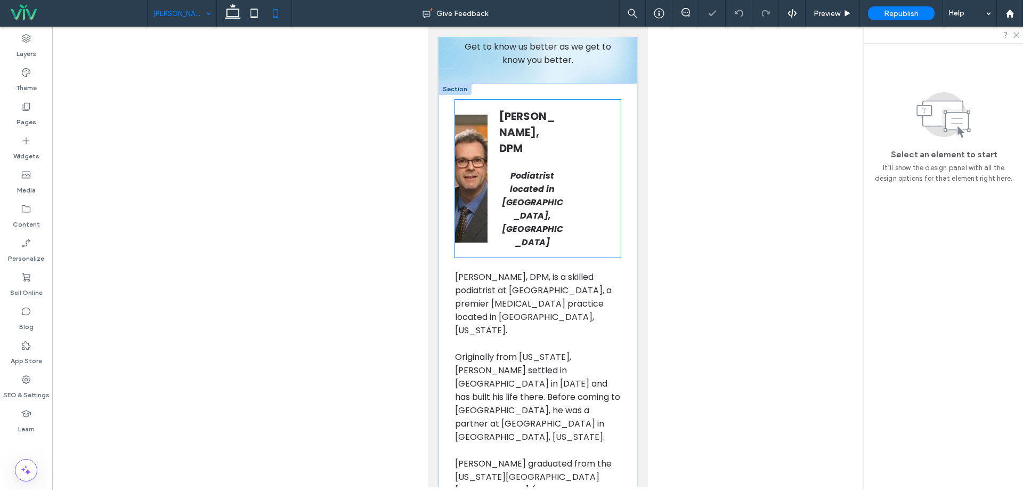
click at [492, 217] on div "Michael Hodos, DPM Podiatrist located in Wake Forest, NC" at bounding box center [531, 179] width 83 height 158
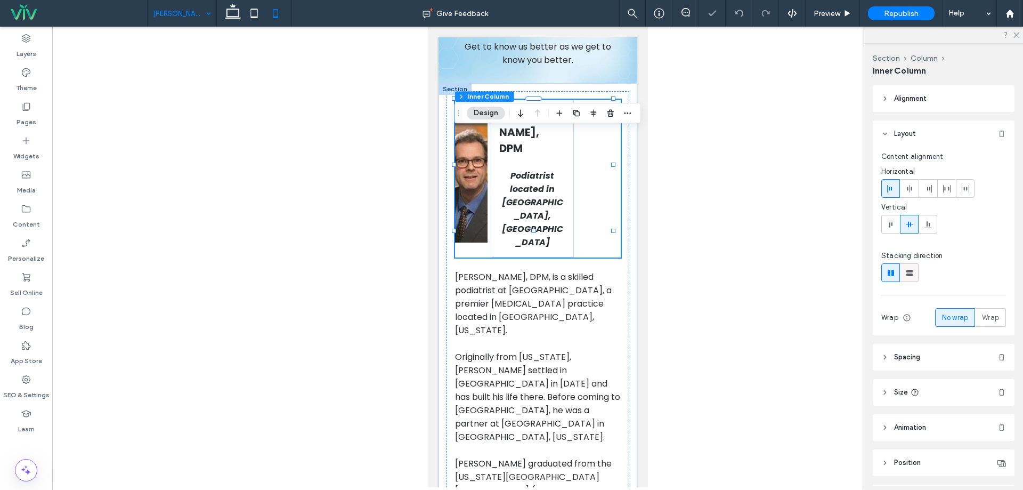
click at [916, 270] on div at bounding box center [910, 273] width 18 height 18
type input "**"
type input "****"
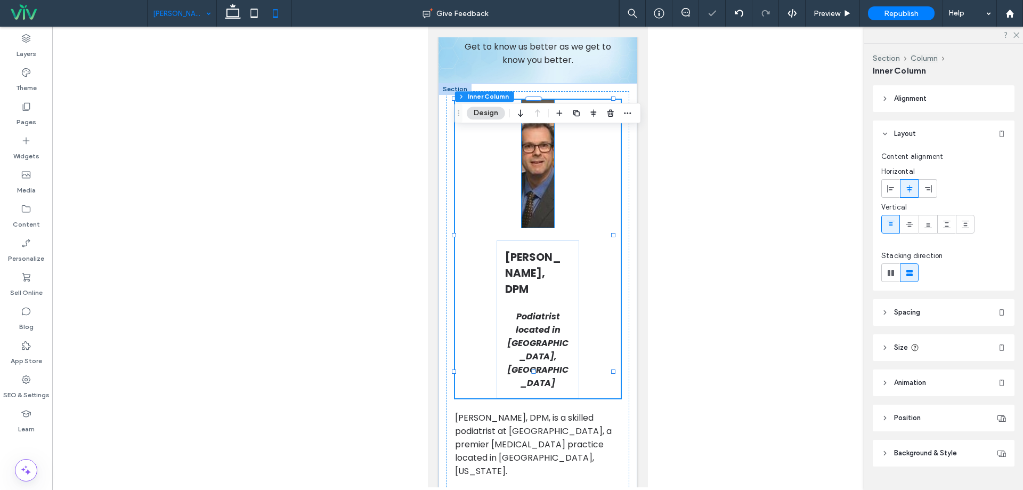
click at [529, 205] on img at bounding box center [537, 164] width 33 height 128
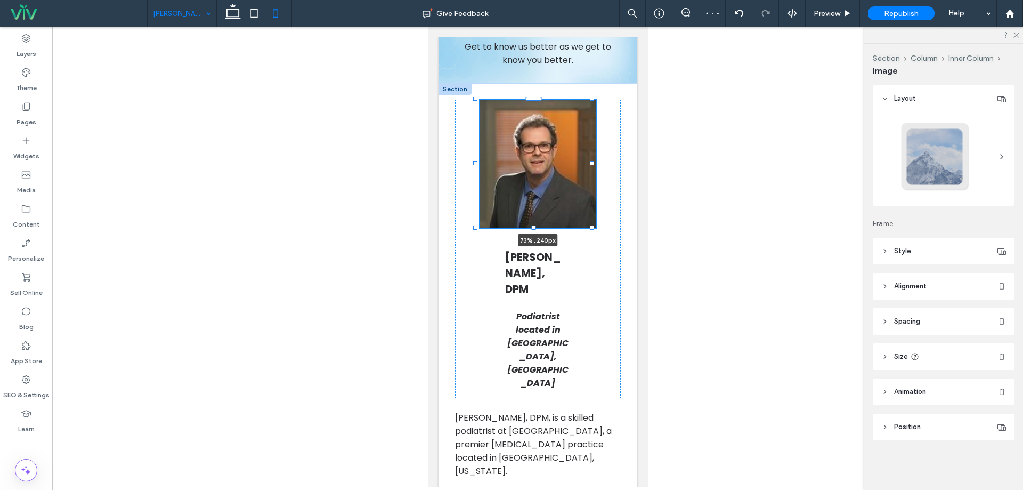
drag, startPoint x: 548, startPoint y: 194, endPoint x: 590, endPoint y: 193, distance: 42.1
click at [590, 165] on div at bounding box center [591, 163] width 4 height 4
type input "**"
type input "****"
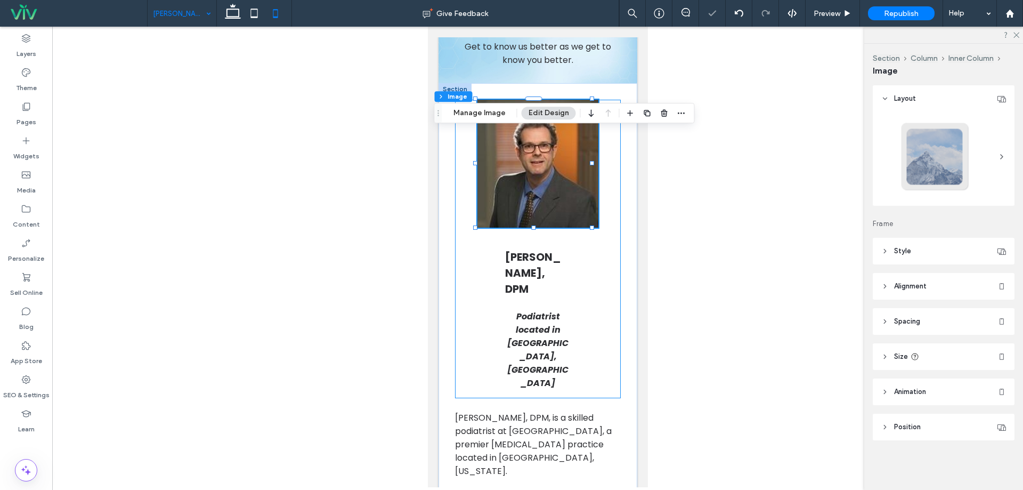
click at [600, 330] on div "73% , 240px Michael Hodos, DPM Podiatrist located in Wake Forest, NC" at bounding box center [538, 249] width 166 height 298
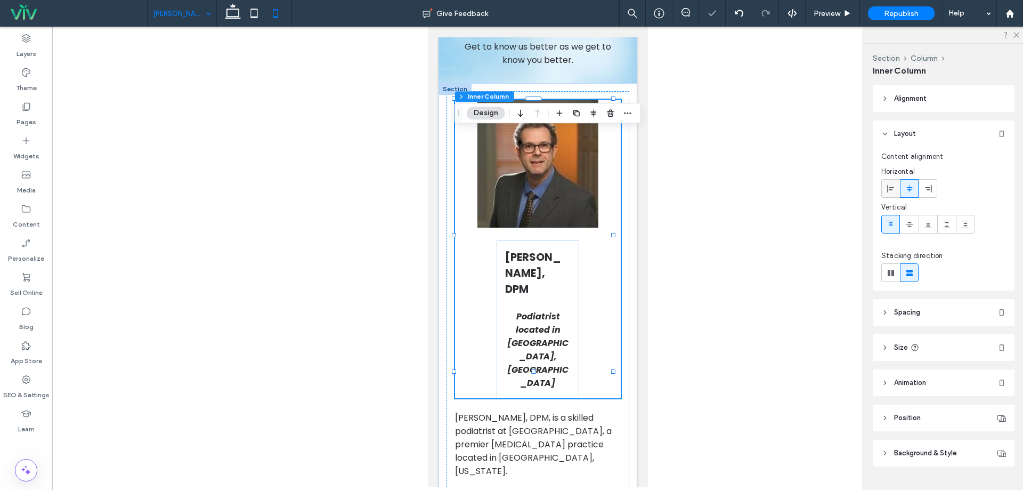
click at [887, 192] on icon at bounding box center [891, 188] width 9 height 9
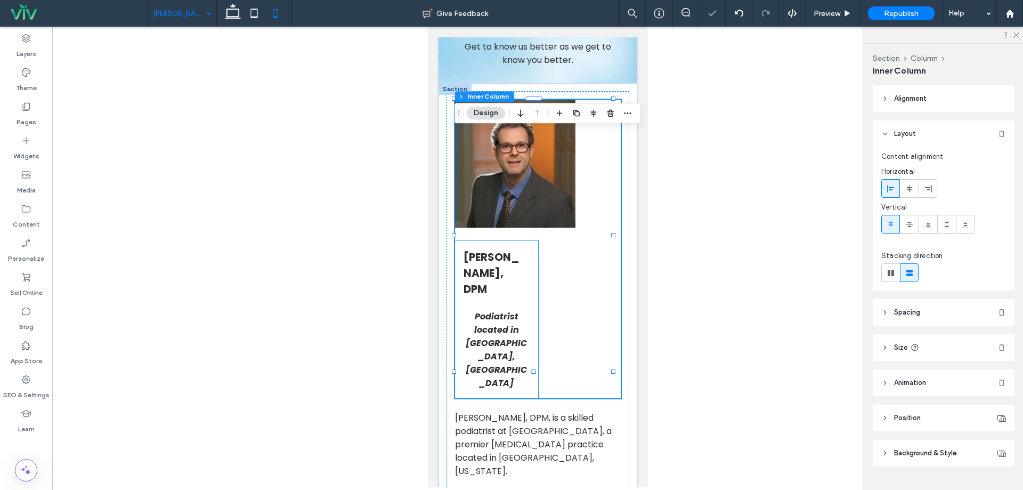
click at [513, 297] on h3 "Michael Hodos, DPM" at bounding box center [493, 273] width 61 height 48
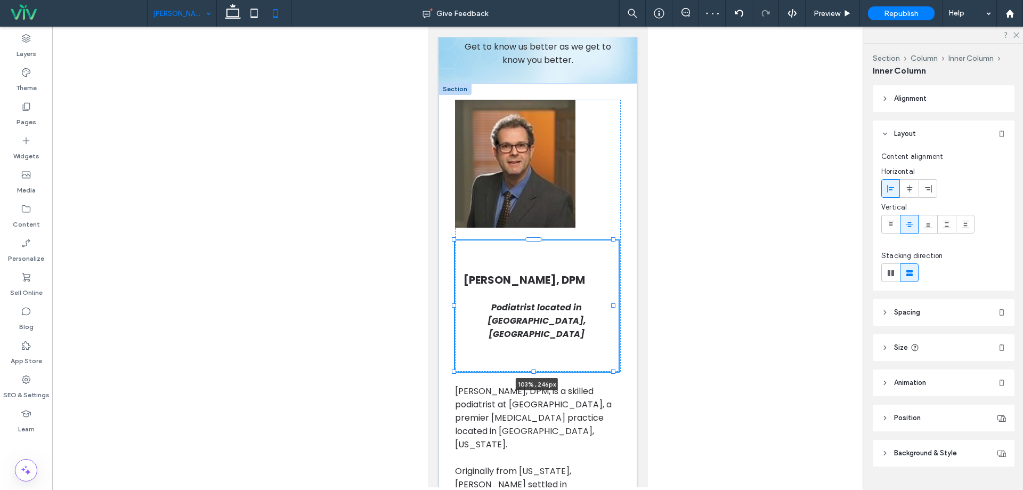
drag, startPoint x: 532, startPoint y: 335, endPoint x: 618, endPoint y: 337, distance: 85.8
type input "***"
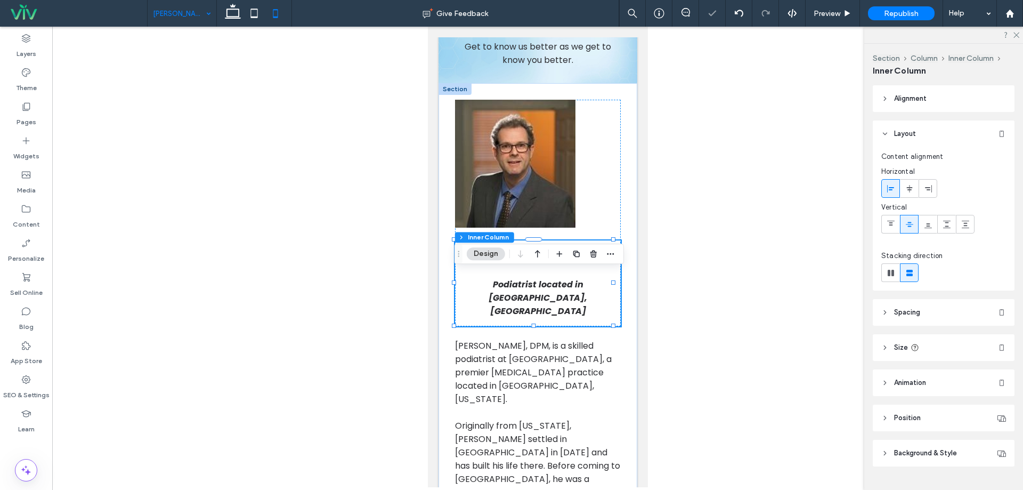
click at [599, 281] on div "Michael Hodos, DPM Podiatrist located in Wake Forest, NC 104% , 246px" at bounding box center [538, 283] width 166 height 86
click at [903, 189] on div at bounding box center [910, 189] width 18 height 18
click at [891, 189] on use at bounding box center [890, 187] width 7 height 7
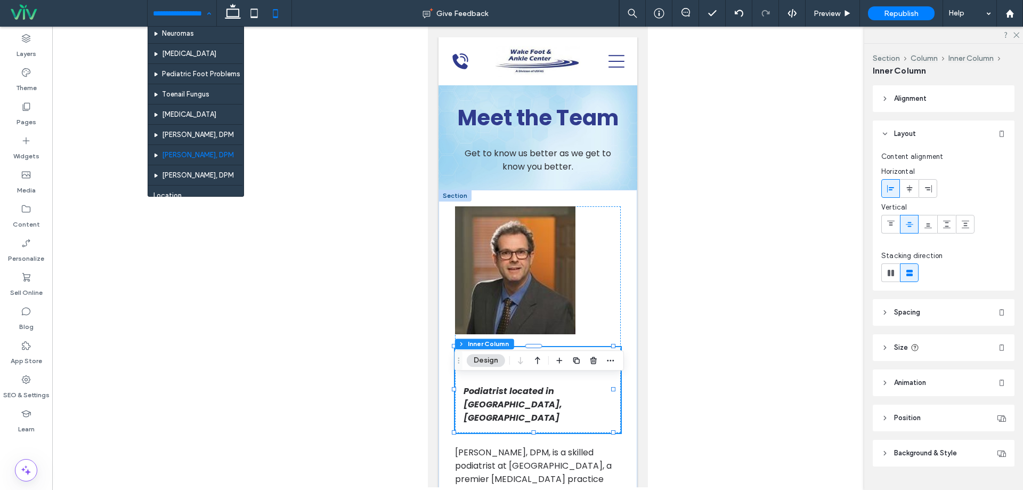
scroll to position [320, 0]
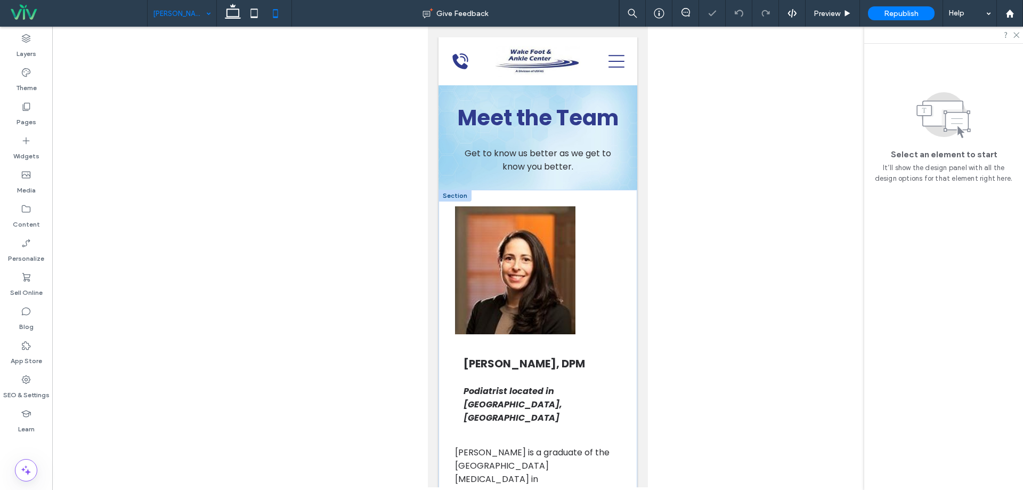
scroll to position [53, 0]
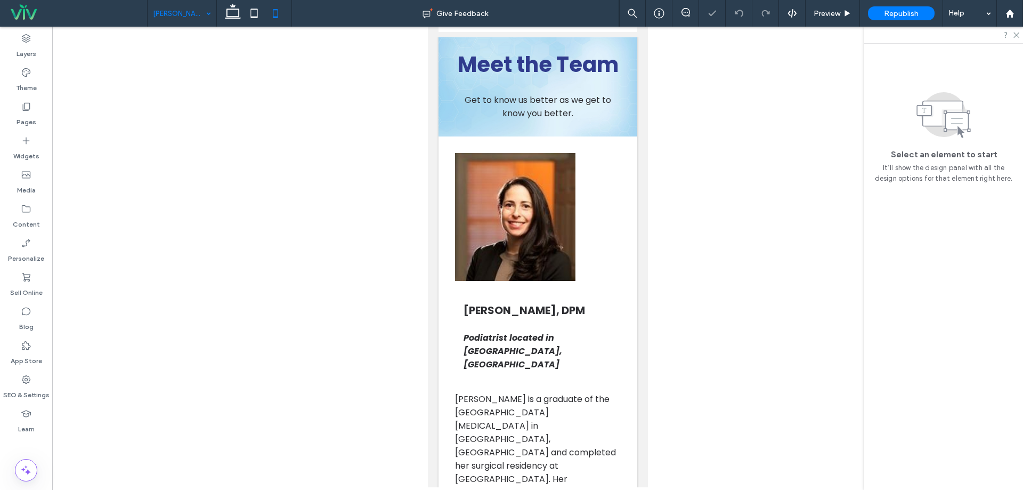
click at [184, 23] on input at bounding box center [179, 13] width 53 height 27
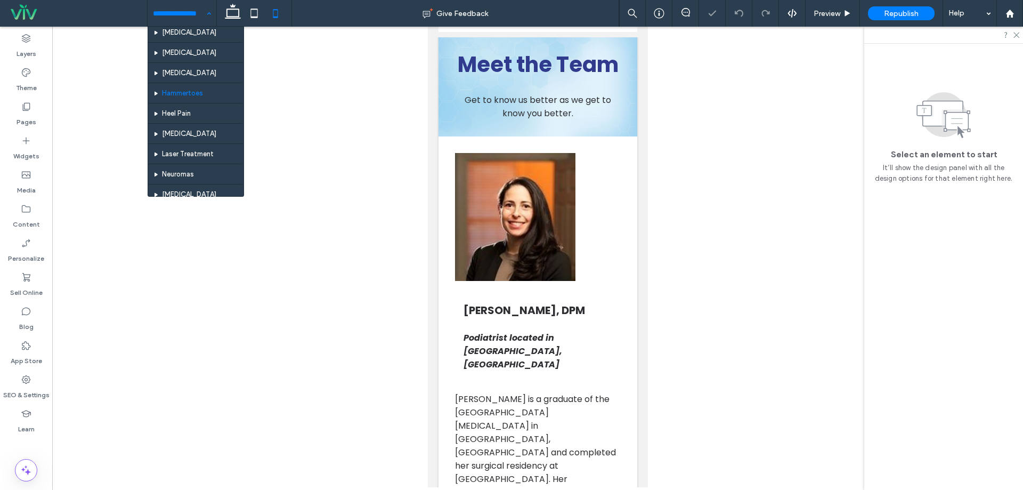
scroll to position [320, 0]
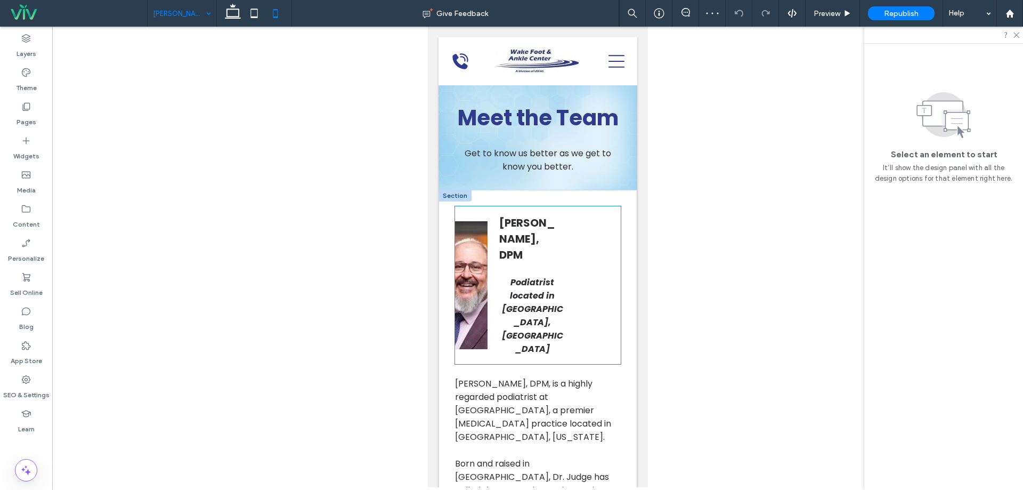
scroll to position [107, 0]
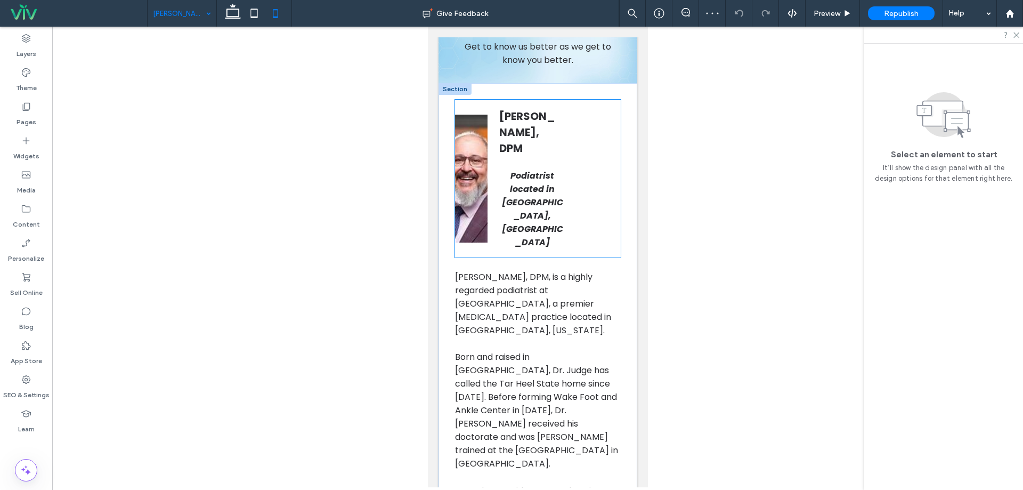
click at [582, 192] on div "James Judge, DPM Podiatrist located in Wake Forest, NC" at bounding box center [538, 179] width 166 height 158
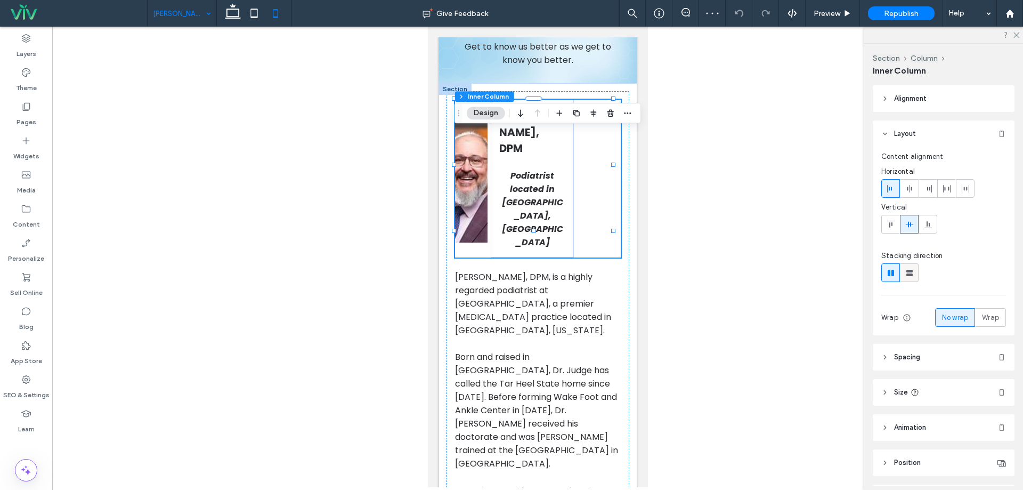
click at [910, 272] on icon at bounding box center [909, 272] width 11 height 11
type input "**"
type input "****"
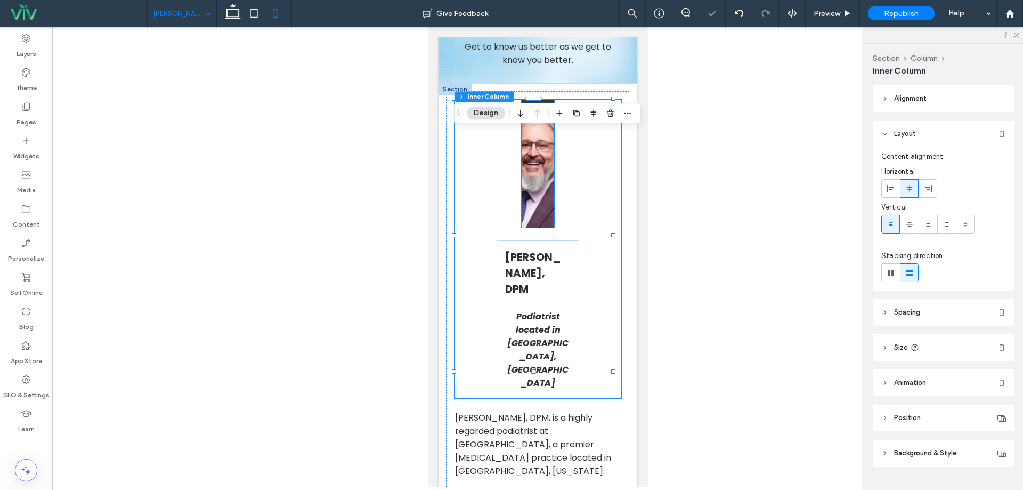
click at [529, 196] on img at bounding box center [537, 164] width 33 height 128
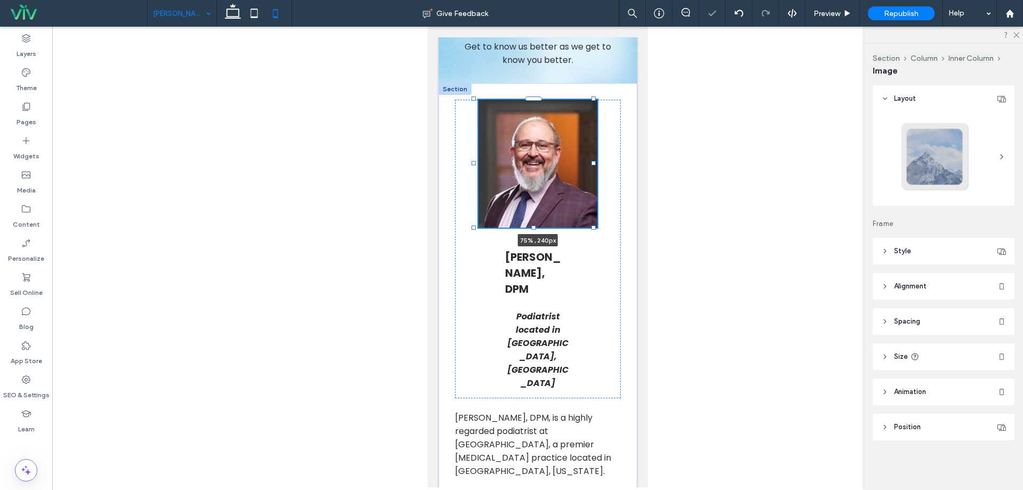
drag, startPoint x: 549, startPoint y: 194, endPoint x: 593, endPoint y: 193, distance: 43.7
click at [593, 165] on div at bounding box center [593, 163] width 4 height 4
type input "**"
type input "****"
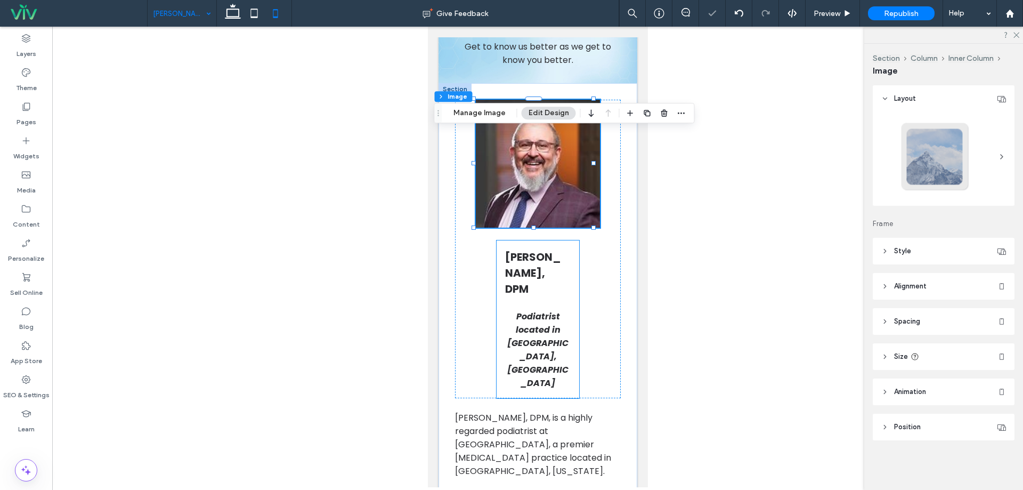
click at [568, 305] on div "James Judge, DPM Podiatrist located in Wake Forest, NC" at bounding box center [537, 319] width 83 height 158
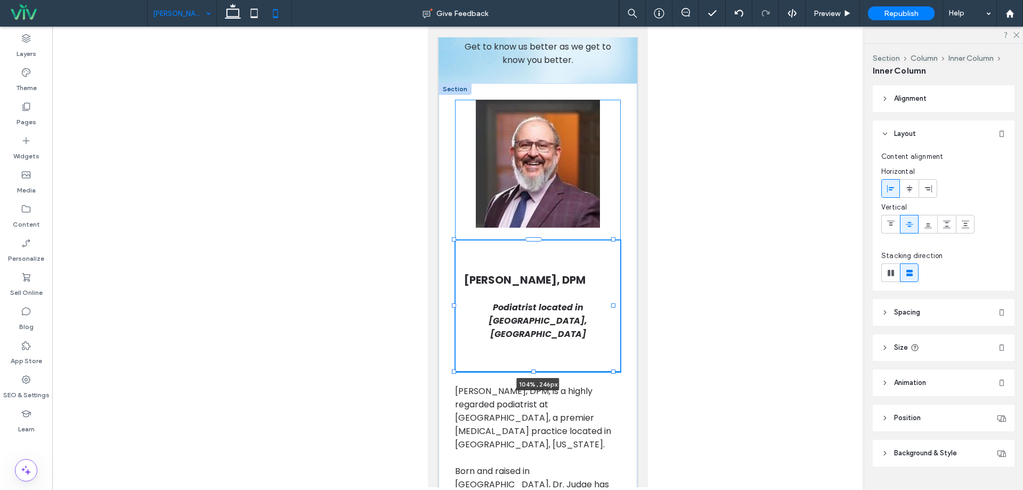
drag, startPoint x: 574, startPoint y: 338, endPoint x: 617, endPoint y: 339, distance: 42.6
type input "***"
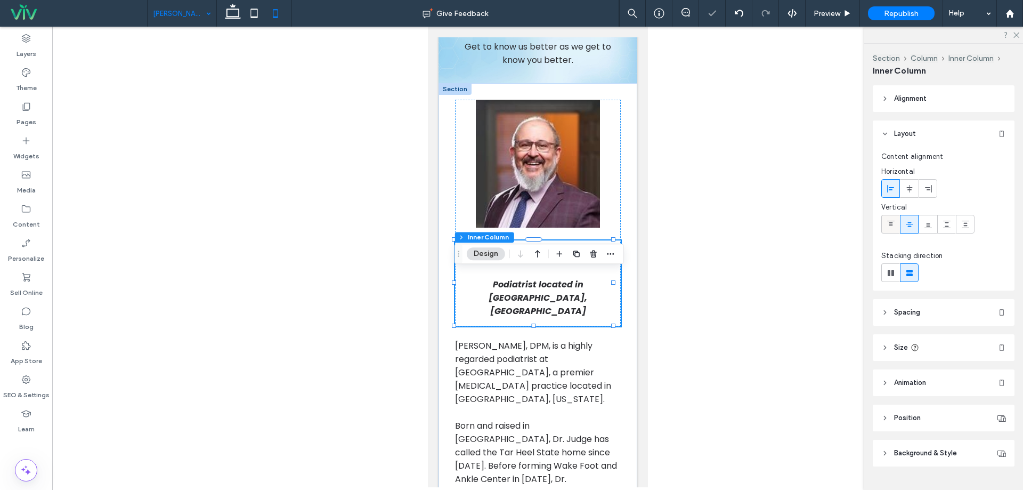
click at [896, 227] on div at bounding box center [891, 224] width 18 height 18
click at [908, 223] on icon at bounding box center [909, 224] width 9 height 9
click at [906, 190] on icon at bounding box center [909, 188] width 9 height 9
click at [895, 190] on div at bounding box center [891, 189] width 18 height 18
click at [600, 202] on div "James Judge, DPM Podiatrist located in Wake Forest, NC 104% , 246px" at bounding box center [538, 213] width 166 height 226
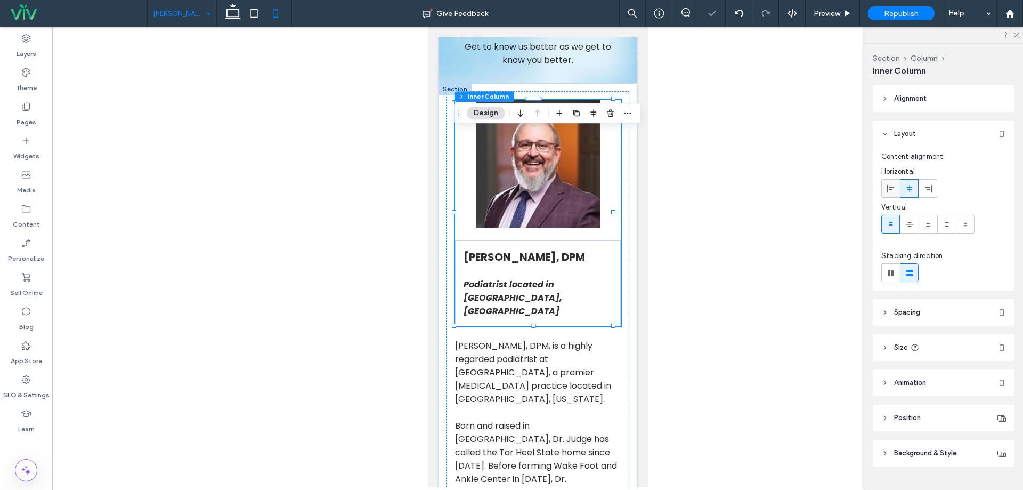
click at [891, 184] on icon at bounding box center [891, 188] width 9 height 9
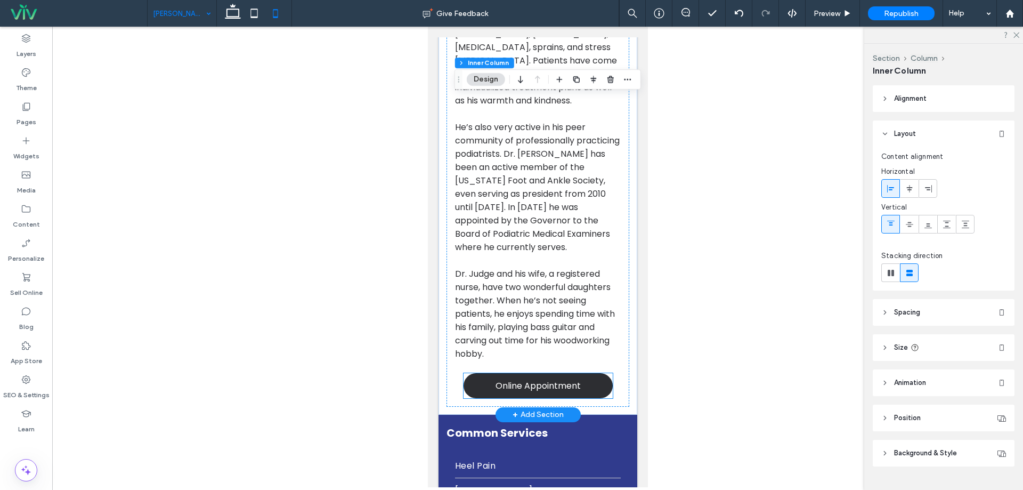
scroll to position [693, 0]
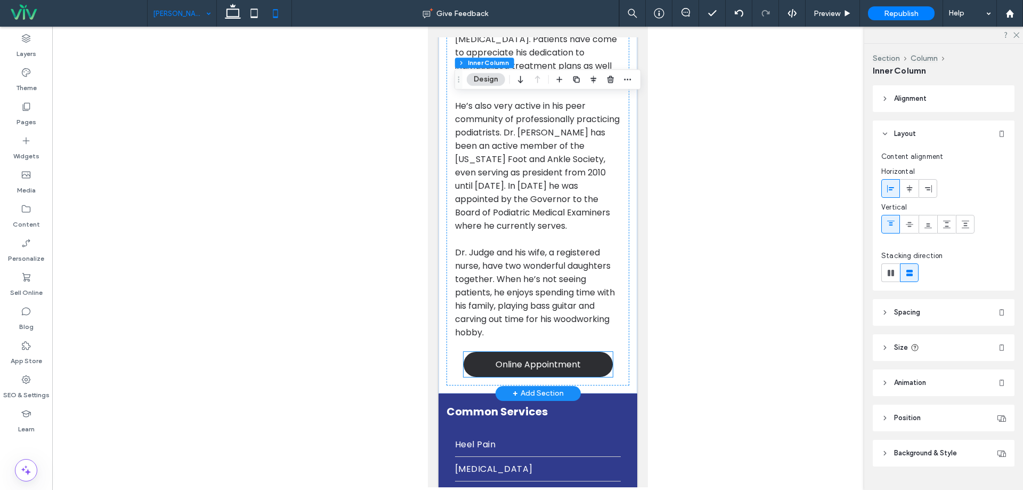
click at [503, 377] on link "Online Appointment" at bounding box center [537, 364] width 149 height 25
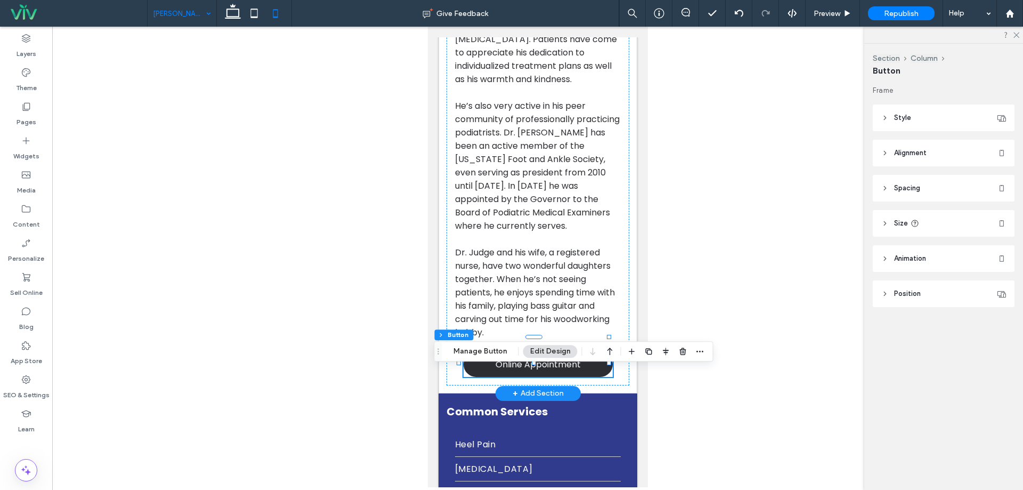
type input "**"
click at [521, 294] on span "Dr. Judge and his wife, a registered nurse, have two wonderful daughters togeth…" at bounding box center [535, 292] width 160 height 92
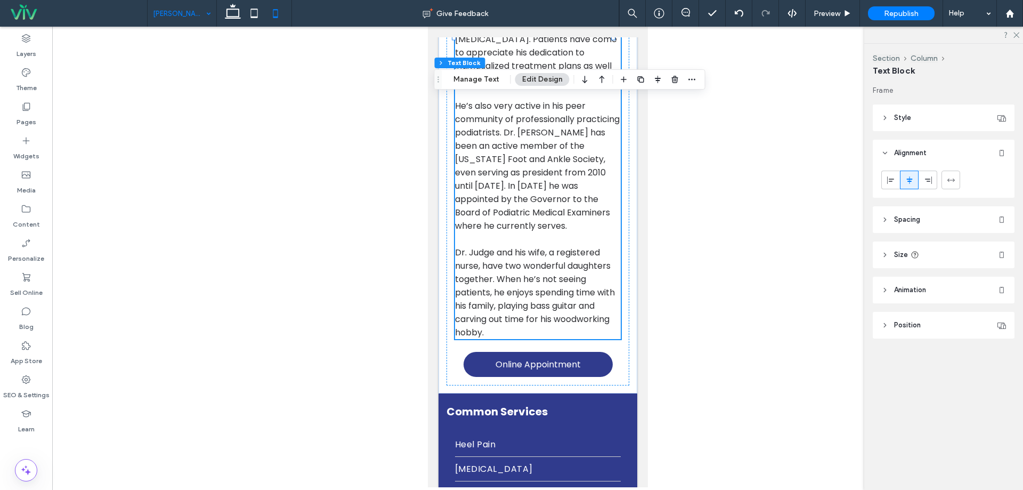
click at [895, 10] on span "Republish" at bounding box center [901, 13] width 35 height 9
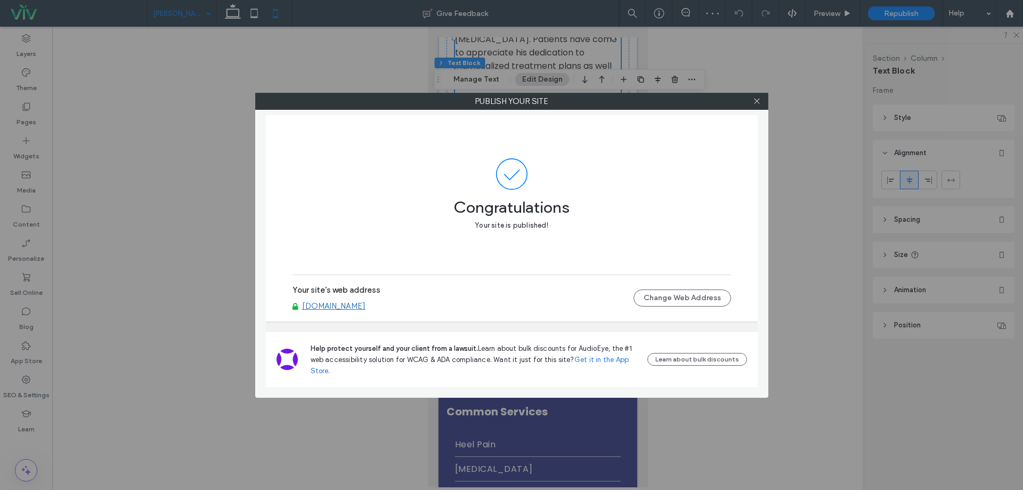
click at [761, 105] on div at bounding box center [757, 101] width 16 height 16
click at [760, 101] on icon at bounding box center [757, 101] width 8 height 8
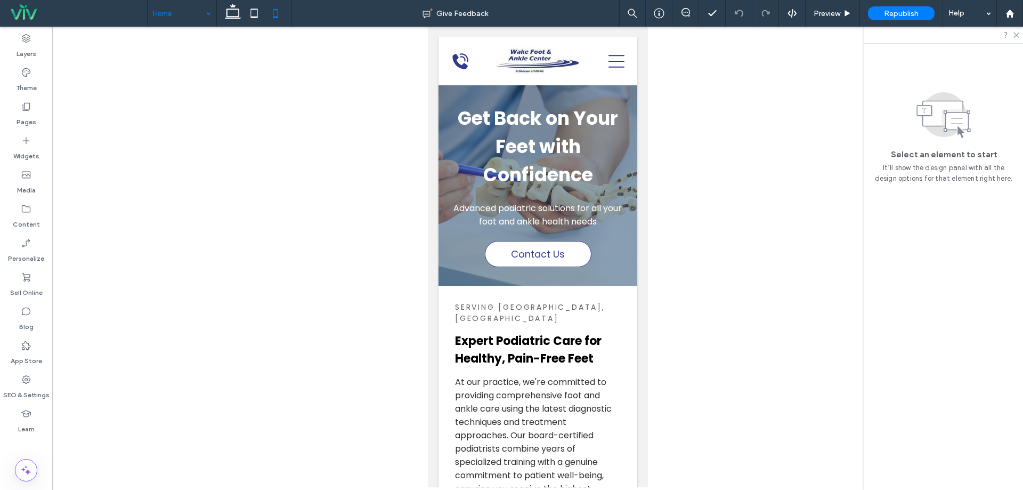
scroll to position [0, 0]
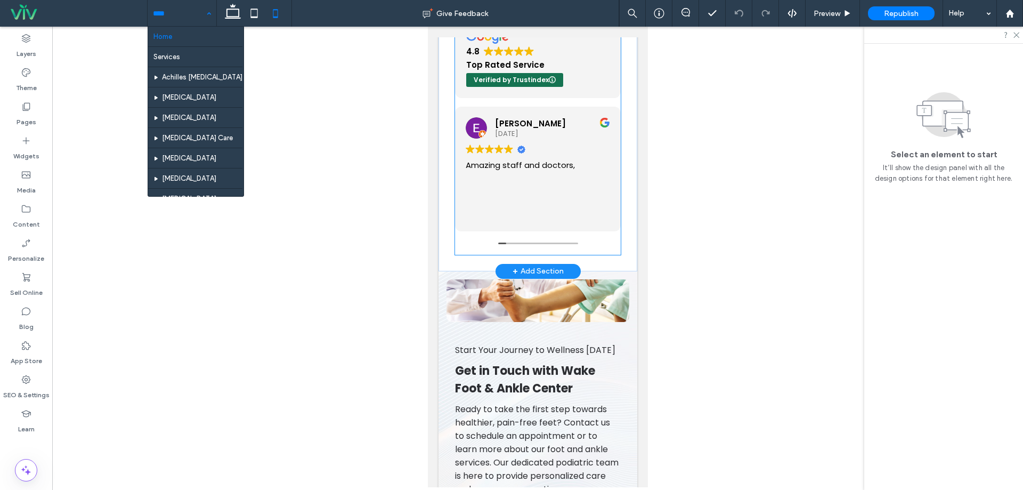
scroll to position [2345, 0]
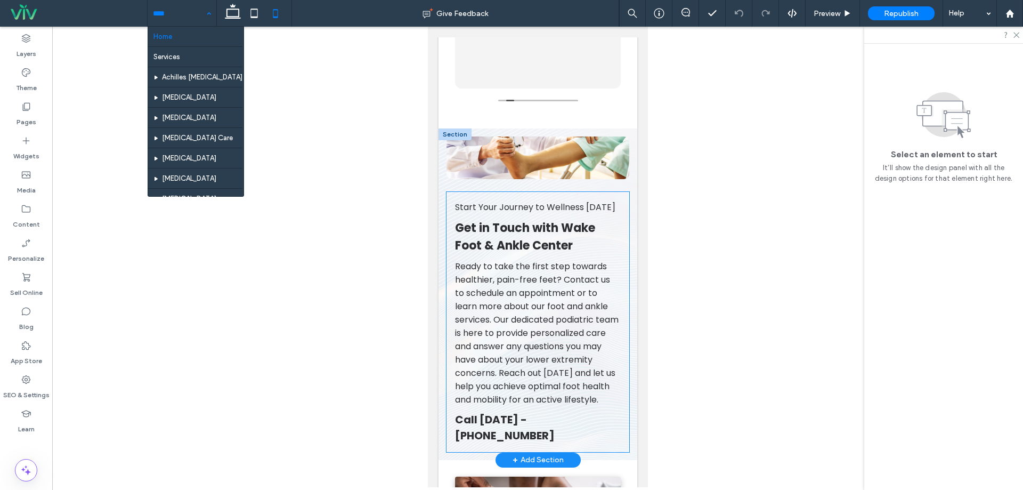
click at [614, 223] on div "Start Your Journey to Wellness Today Get in Touch with Wake Foot & Ankle Center…" at bounding box center [537, 322] width 183 height 260
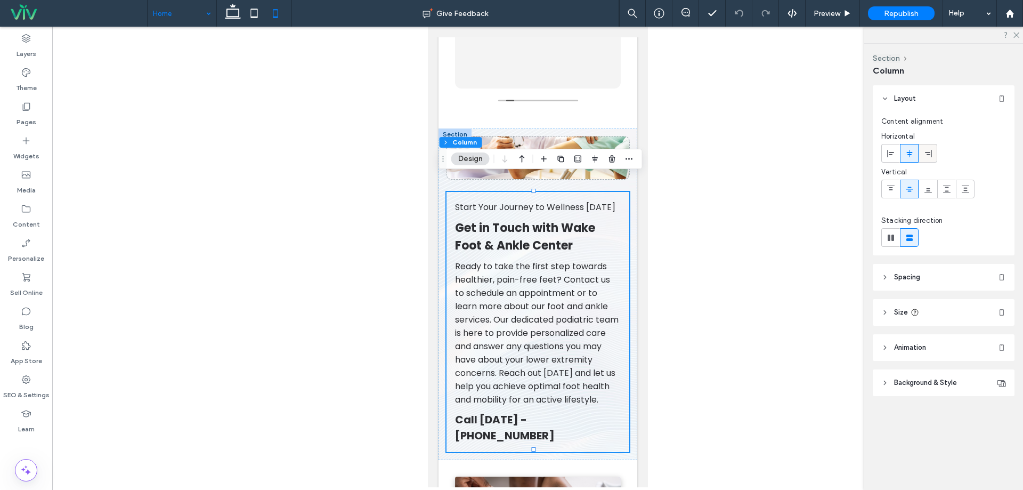
click at [926, 149] on icon at bounding box center [928, 153] width 9 height 9
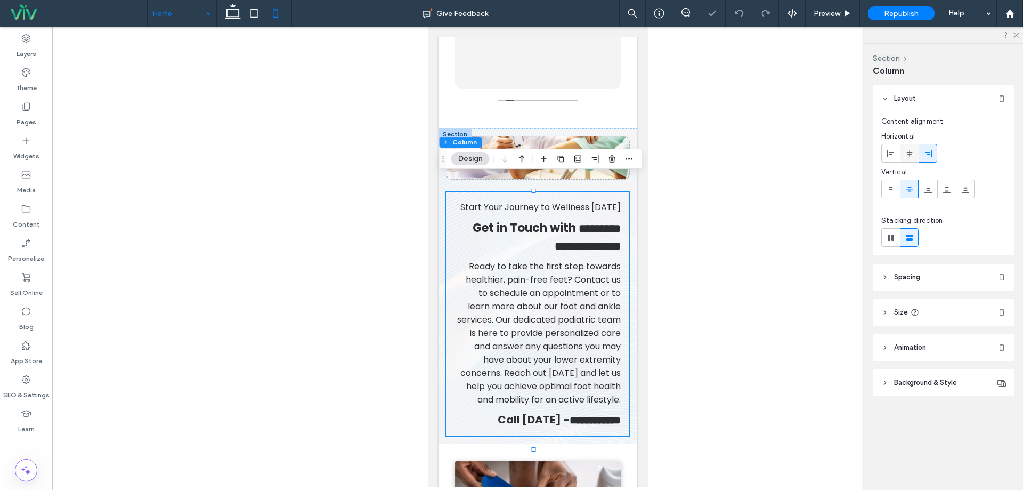
click at [910, 152] on use at bounding box center [909, 152] width 6 height 7
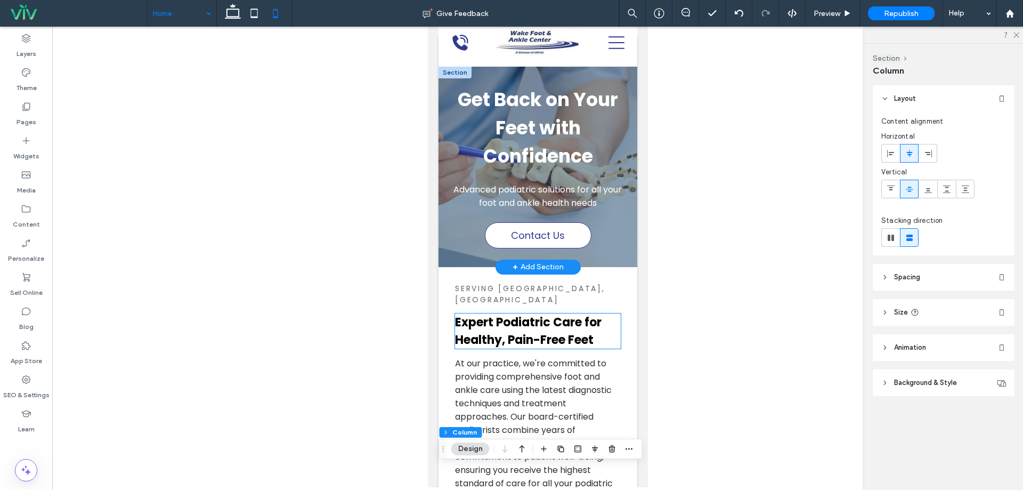
scroll to position [0, 0]
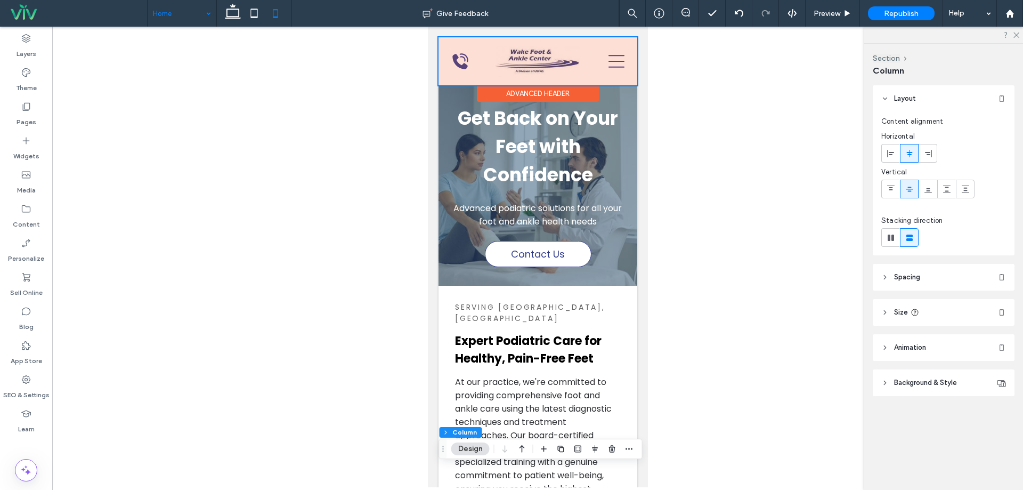
click at [459, 64] on div at bounding box center [537, 61] width 199 height 48
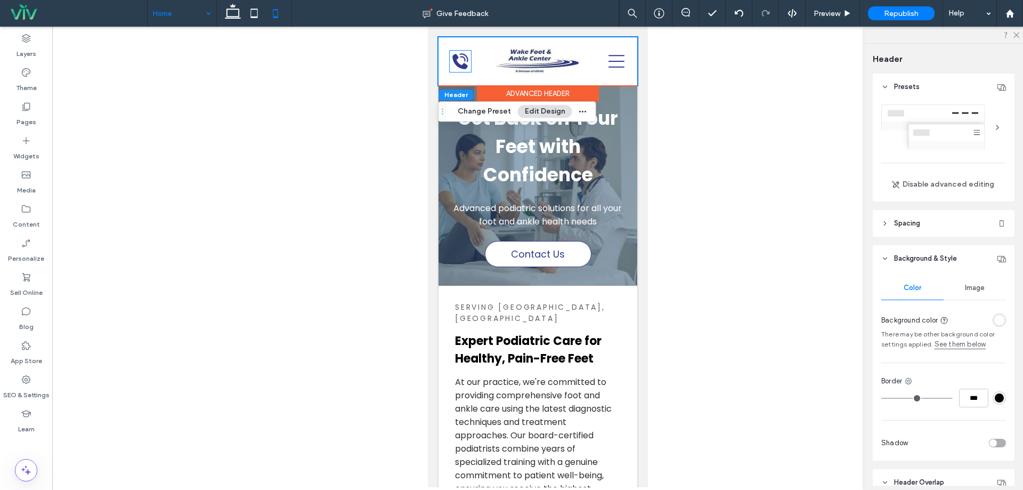
click at [459, 64] on icon "Black telephone icon with sound waves." at bounding box center [459, 61] width 21 height 21
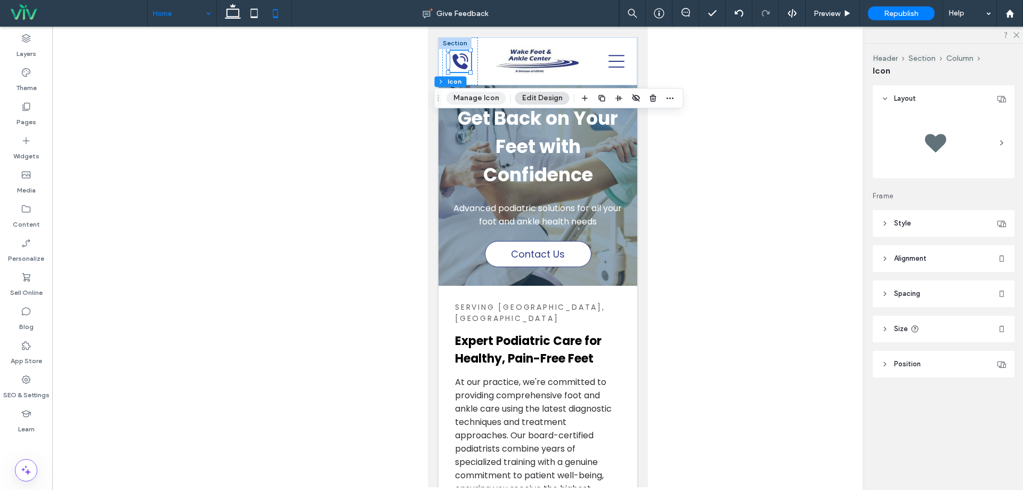
click at [494, 98] on button "Manage Icon" at bounding box center [477, 98] width 60 height 13
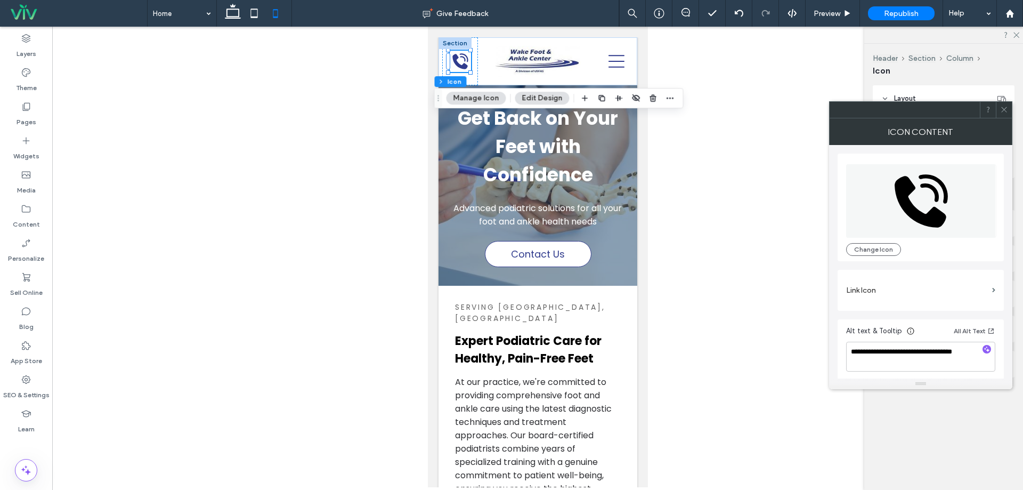
scroll to position [3, 0]
click at [939, 295] on label "Link Icon" at bounding box center [917, 288] width 142 height 20
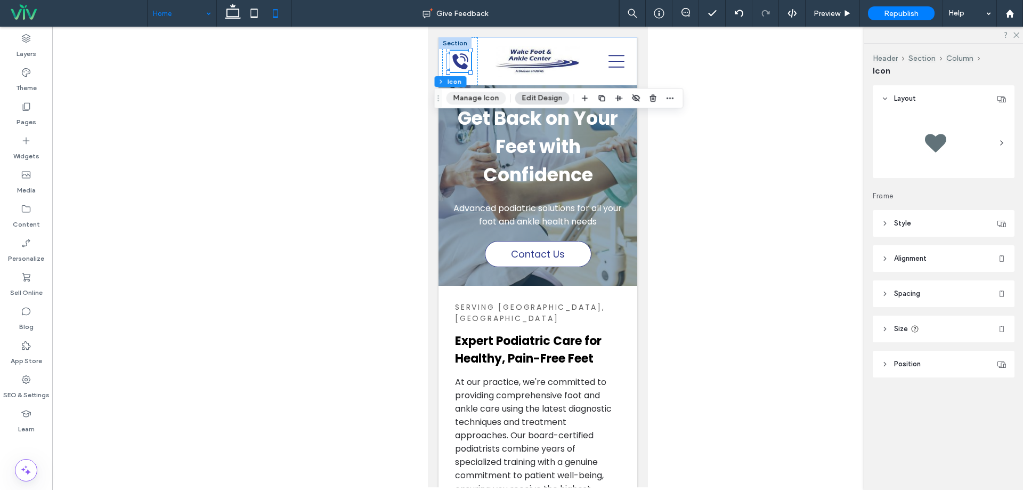
click at [480, 96] on button "Manage Icon" at bounding box center [477, 98] width 60 height 13
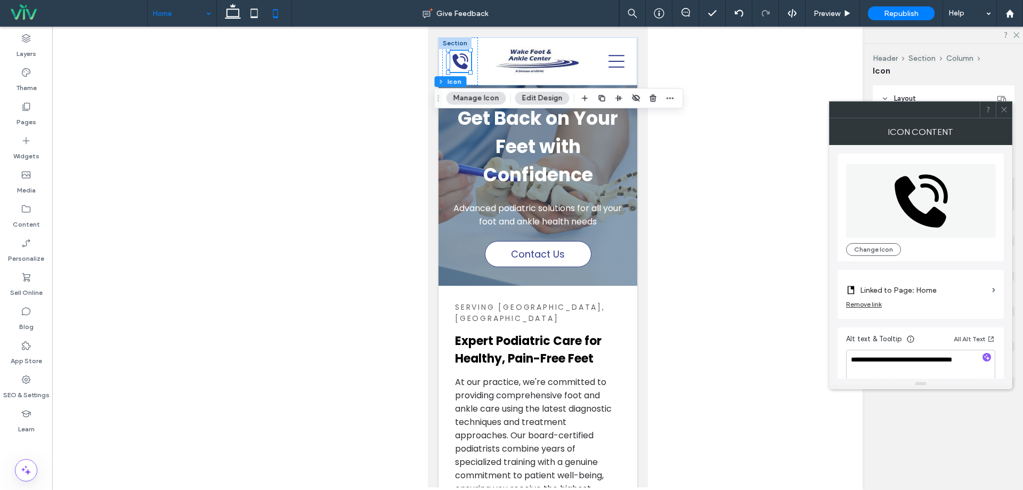
scroll to position [11, 0]
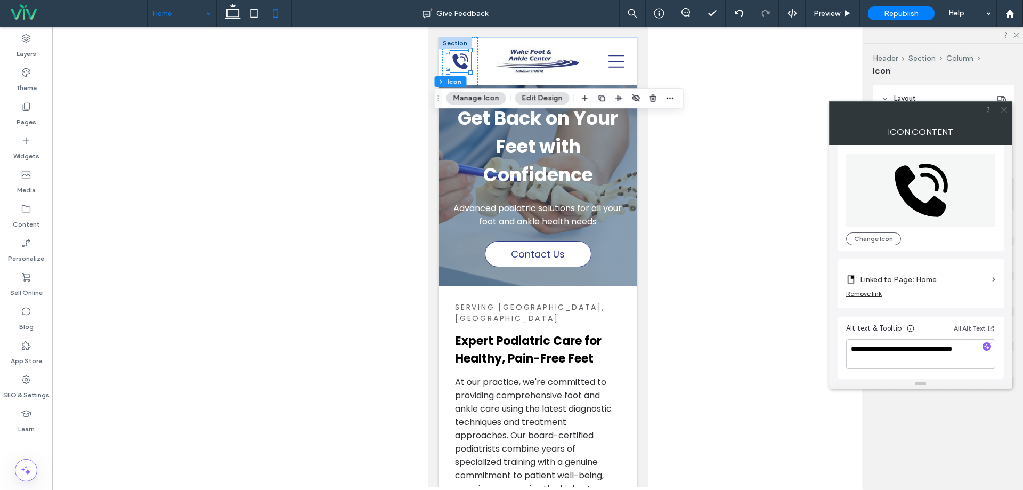
click at [930, 277] on label "Linked to Page: Home" at bounding box center [924, 280] width 128 height 20
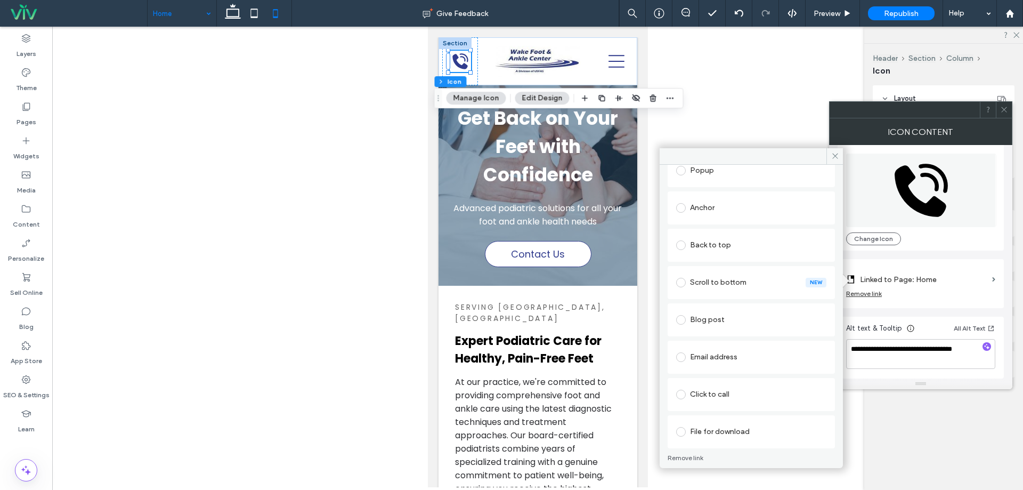
scroll to position [181, 0]
click at [721, 390] on div "Click to call" at bounding box center [751, 386] width 150 height 17
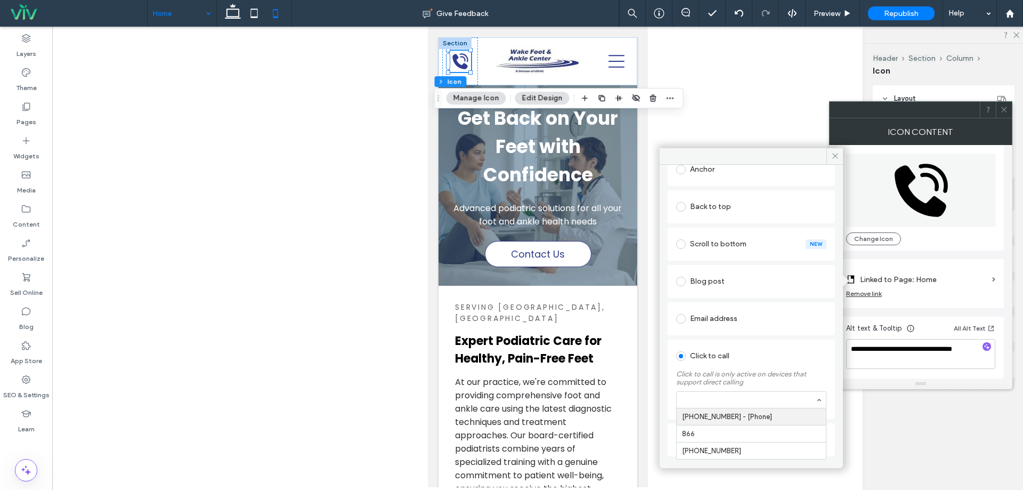
scroll to position [194, 0]
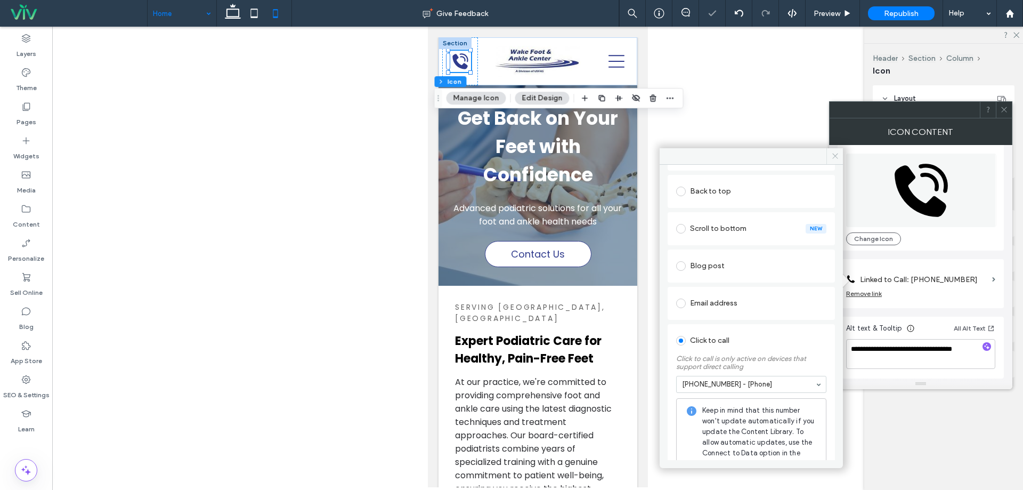
click at [831, 149] on span at bounding box center [834, 156] width 17 height 16
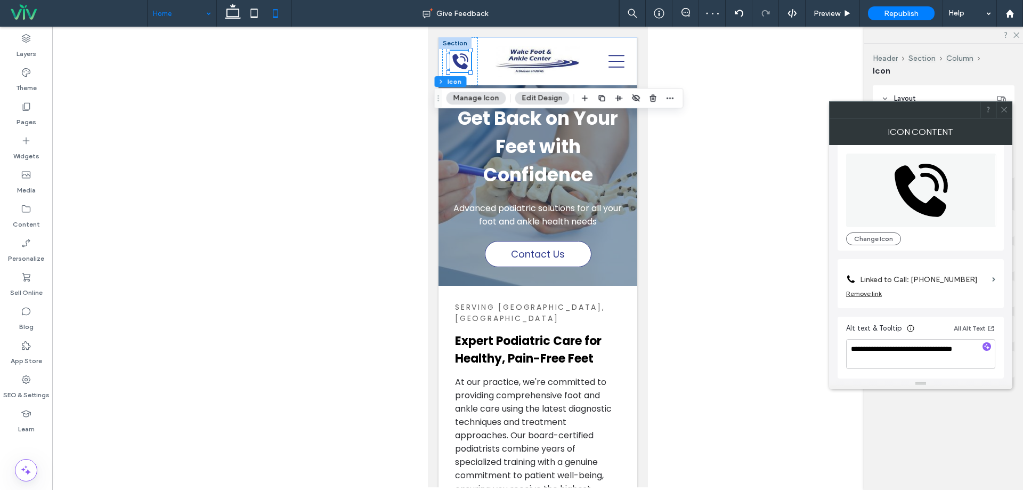
drag, startPoint x: 1009, startPoint y: 108, endPoint x: 918, endPoint y: 112, distance: 91.2
click at [1008, 108] on div at bounding box center [1004, 110] width 16 height 16
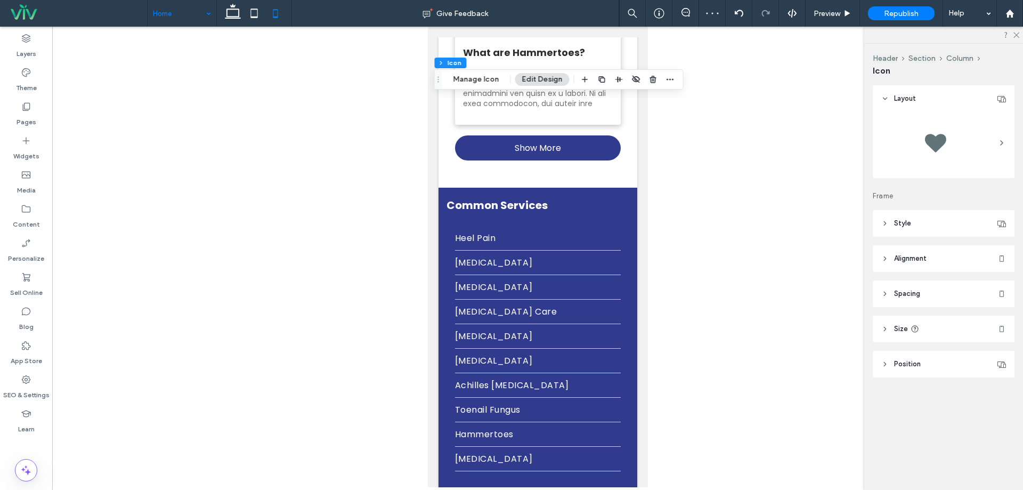
scroll to position [3763, 0]
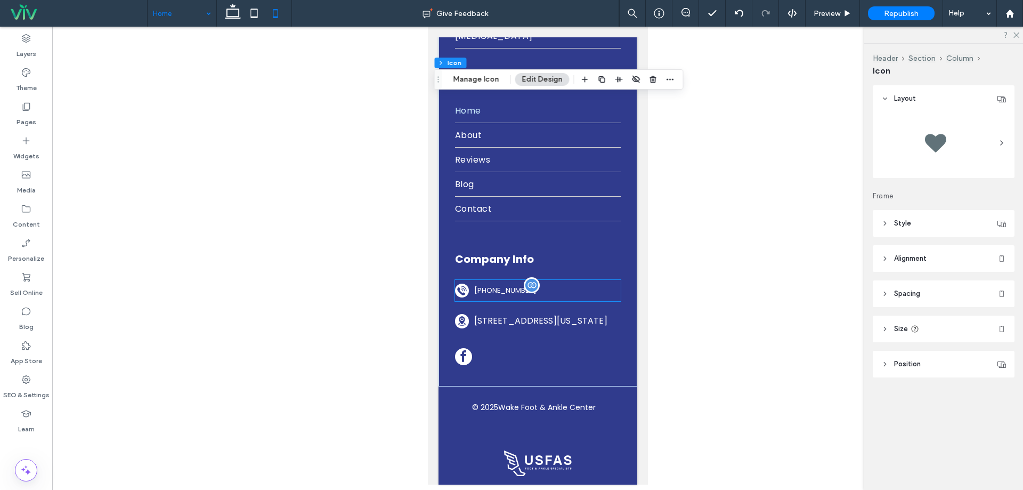
click at [531, 285] on span "919-570-9061" at bounding box center [505, 290] width 62 height 10
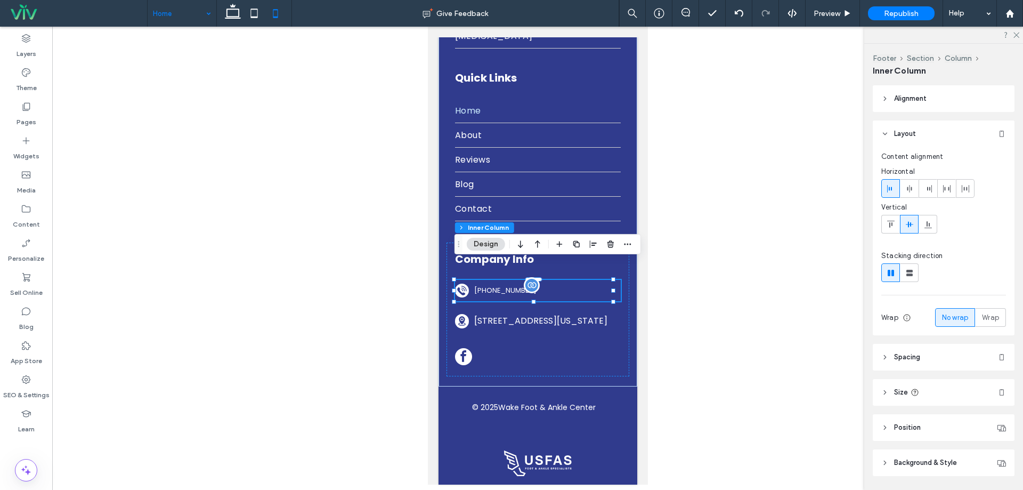
click at [501, 285] on span "919-570-9061" at bounding box center [505, 290] width 62 height 10
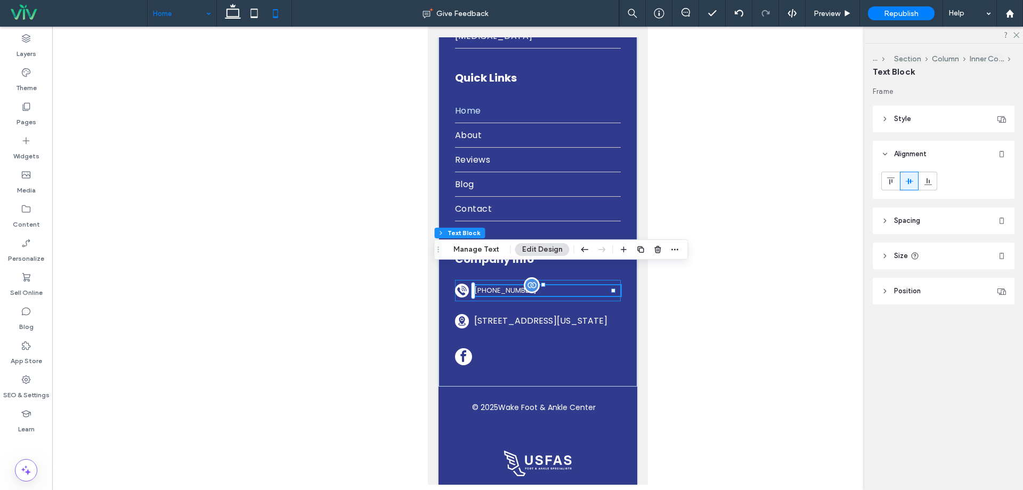
click at [507, 285] on span "919-570-9061" at bounding box center [505, 290] width 62 height 10
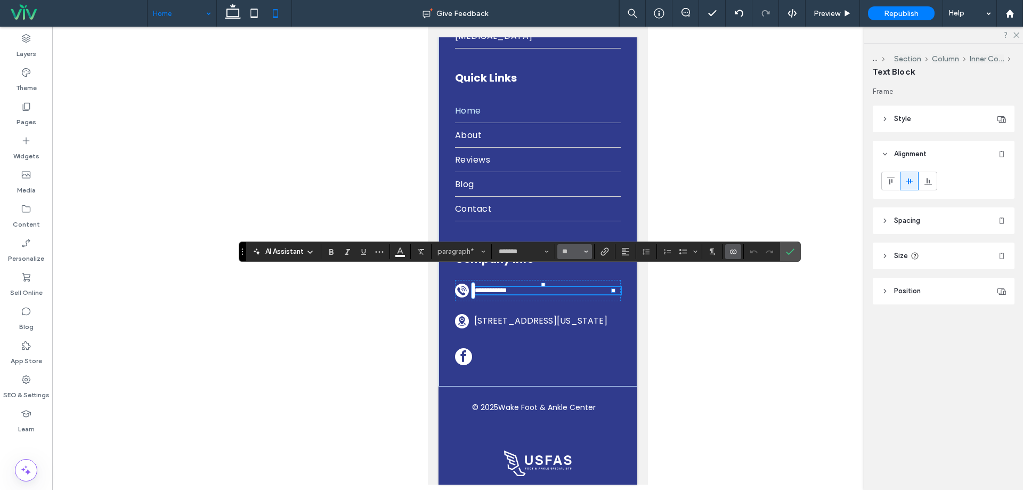
click at [568, 251] on input "**" at bounding box center [571, 251] width 21 height 9
type input "**"
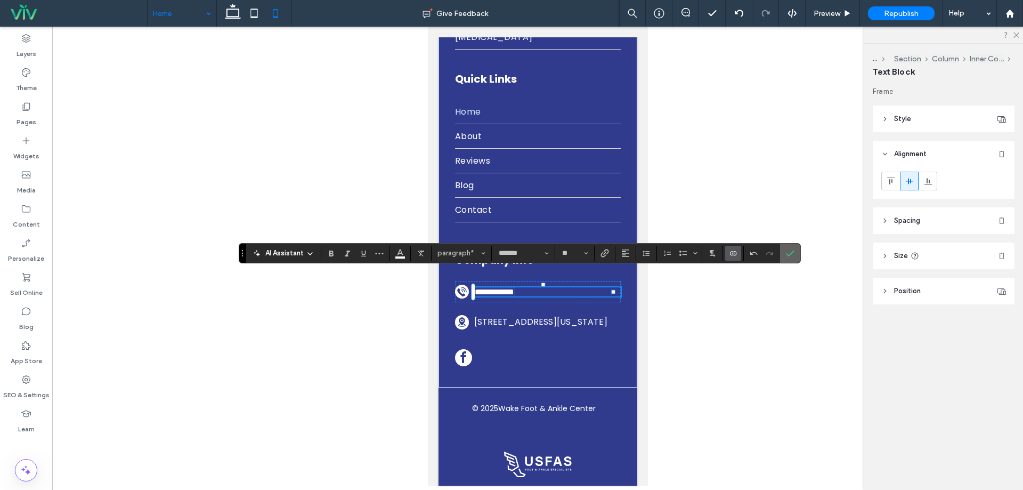
click at [791, 248] on span "Confirm" at bounding box center [788, 253] width 5 height 19
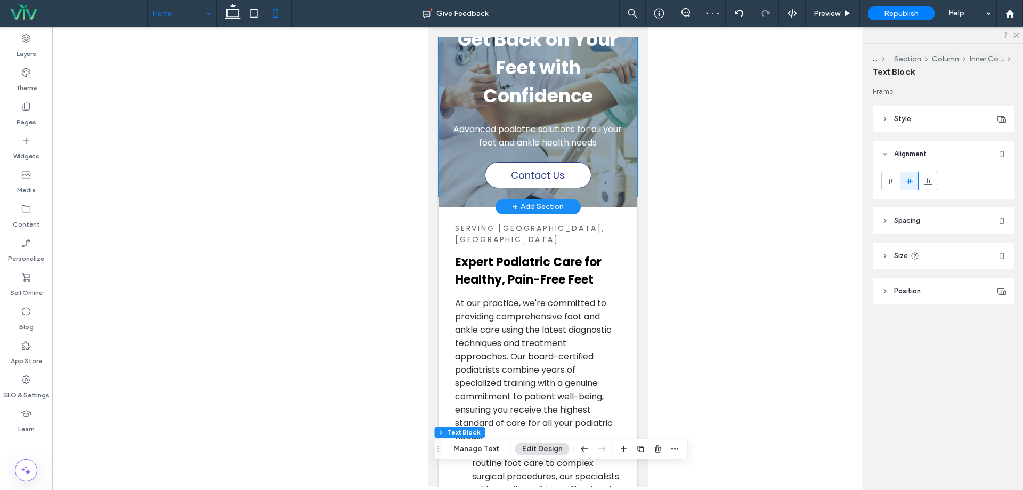
scroll to position [0, 0]
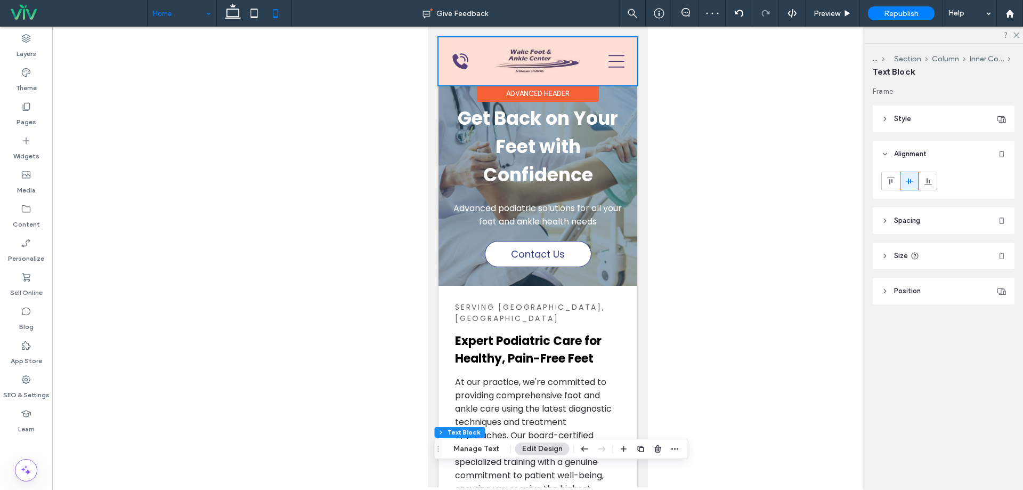
click at [606, 60] on div at bounding box center [537, 61] width 199 height 48
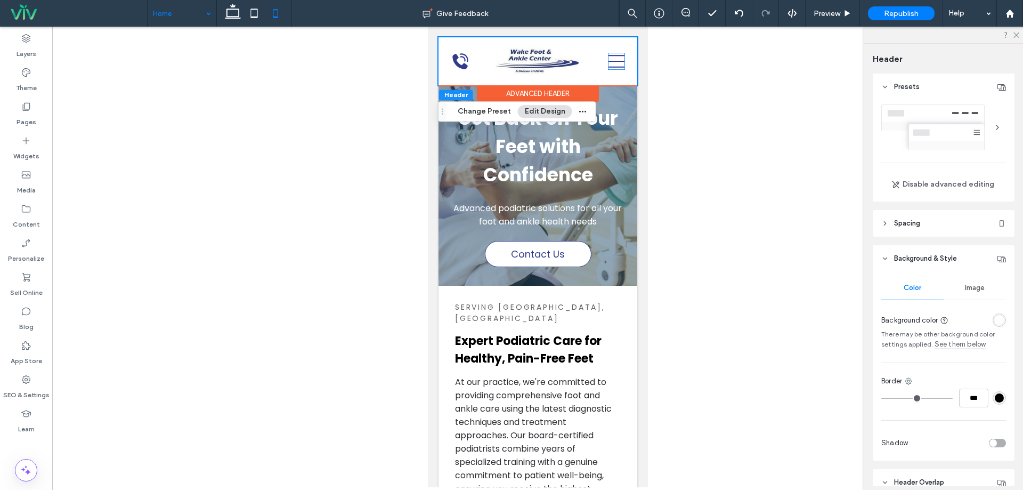
click at [608, 60] on icon at bounding box center [616, 61] width 16 height 16
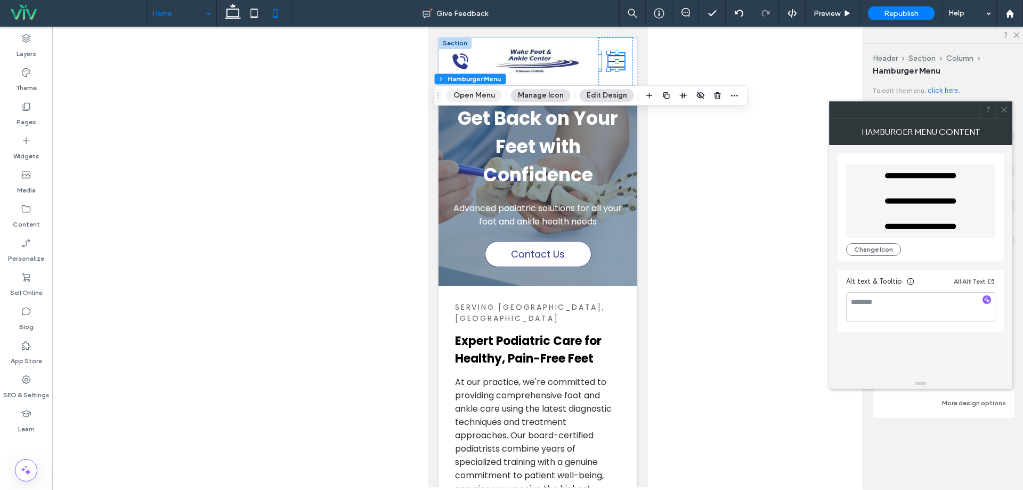
click at [471, 93] on button "Open Menu" at bounding box center [474, 95] width 55 height 13
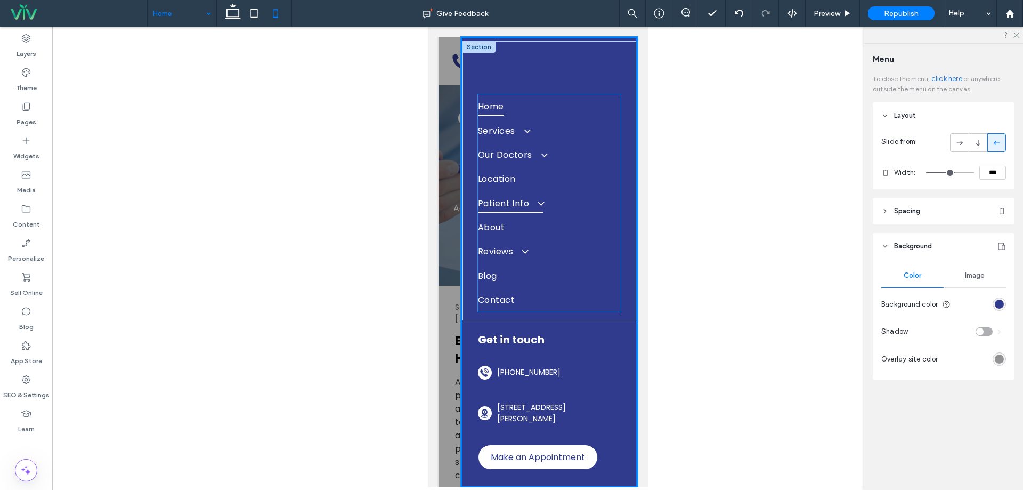
scroll to position [77, 0]
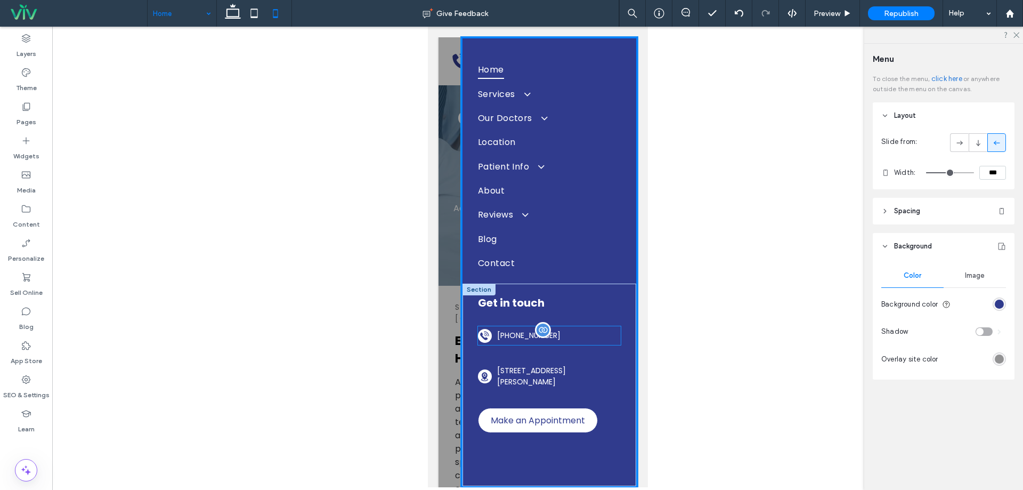
click at [554, 338] on p "919-570-9061" at bounding box center [559, 335] width 124 height 11
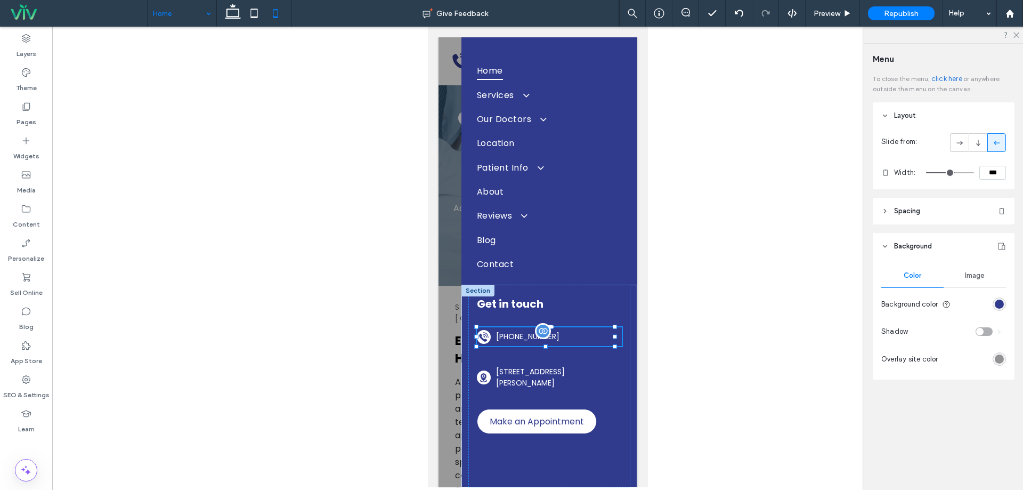
scroll to position [75, 0]
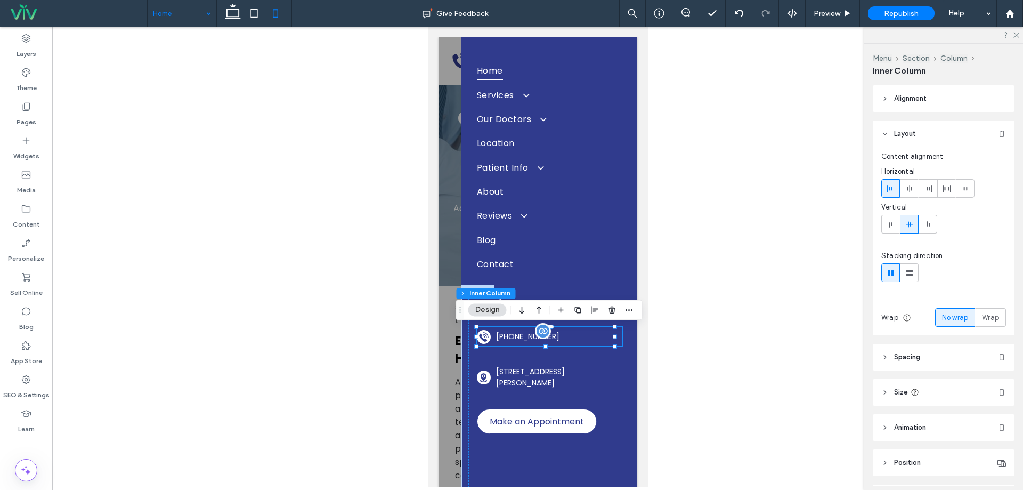
click at [554, 338] on p "919-570-9061" at bounding box center [559, 336] width 126 height 11
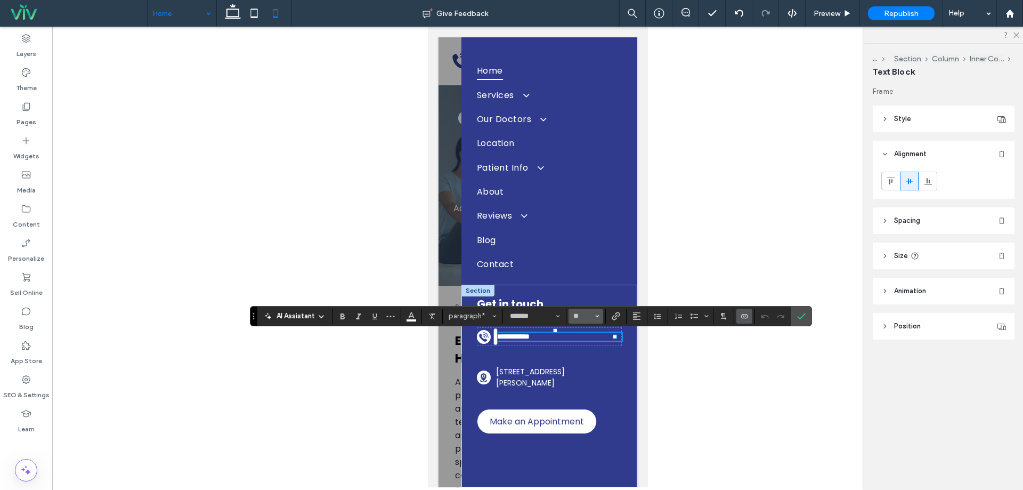
click at [584, 317] on input "**" at bounding box center [582, 316] width 21 height 9
type input "**"
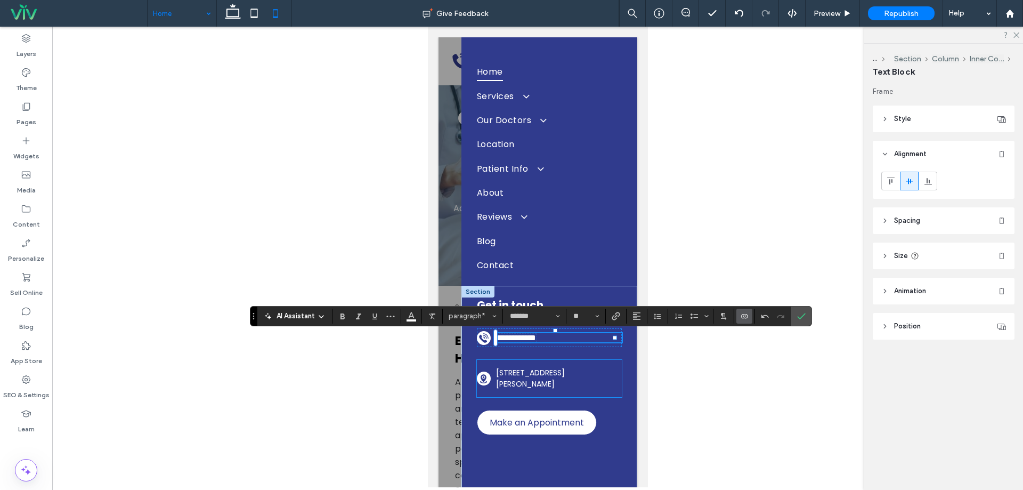
click at [552, 385] on p "7580 Peachwood Dr, Newburgh, IN 47630" at bounding box center [559, 378] width 126 height 22
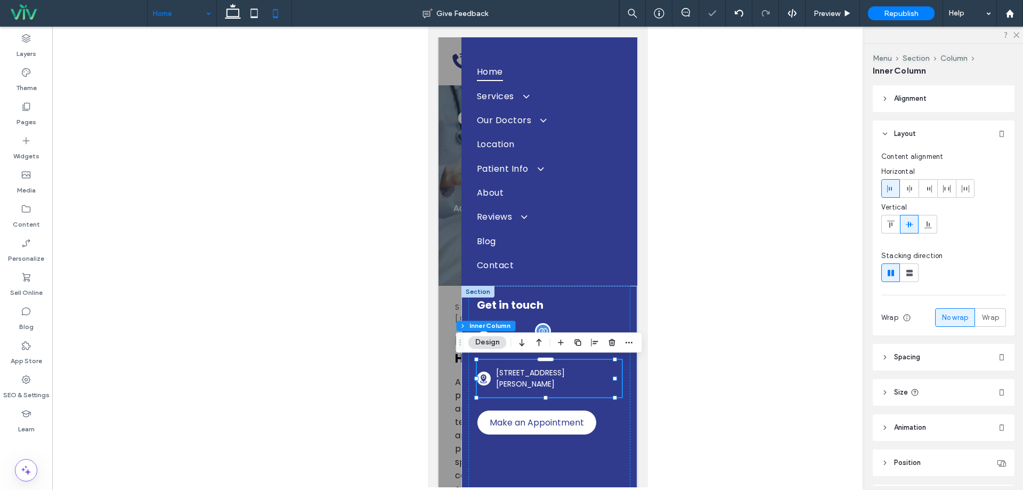
click at [552, 385] on p "7580 Peachwood Dr, Newburgh, IN 47630" at bounding box center [559, 378] width 126 height 22
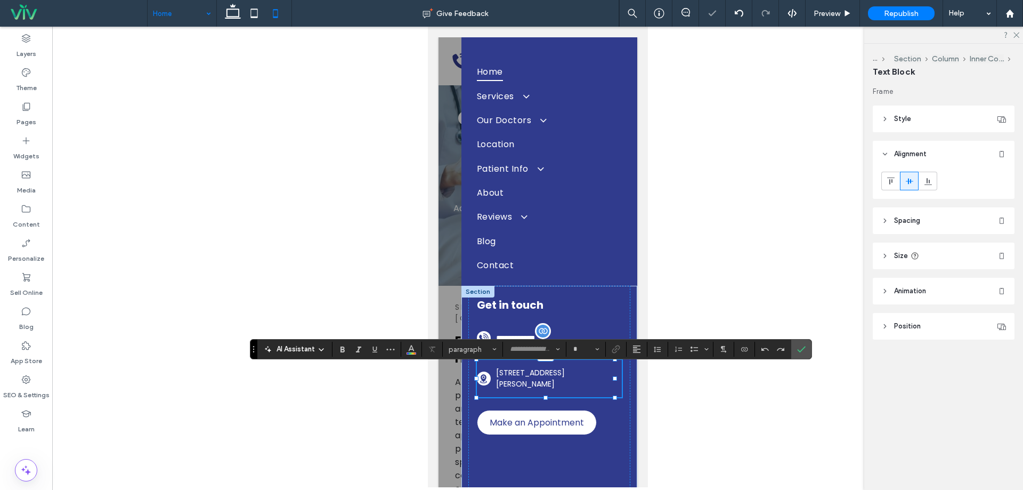
type input "*******"
type input "**"
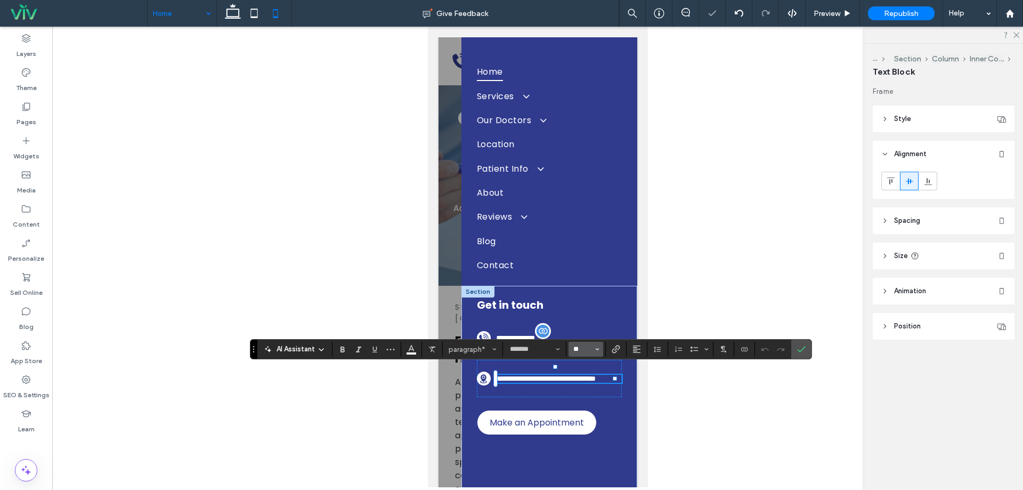
click at [583, 348] on input "**" at bounding box center [582, 349] width 21 height 9
type input "**"
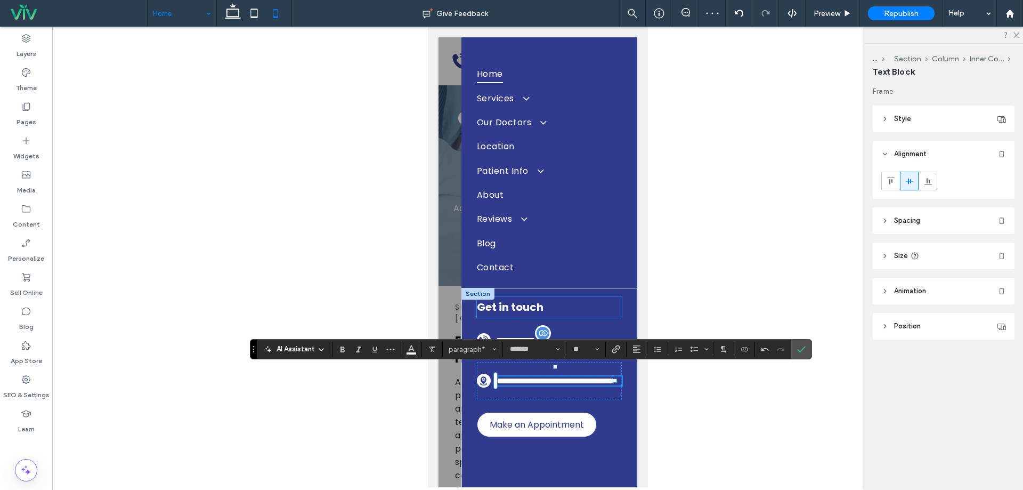
click at [592, 313] on h4 "Get in touch" at bounding box center [548, 306] width 145 height 21
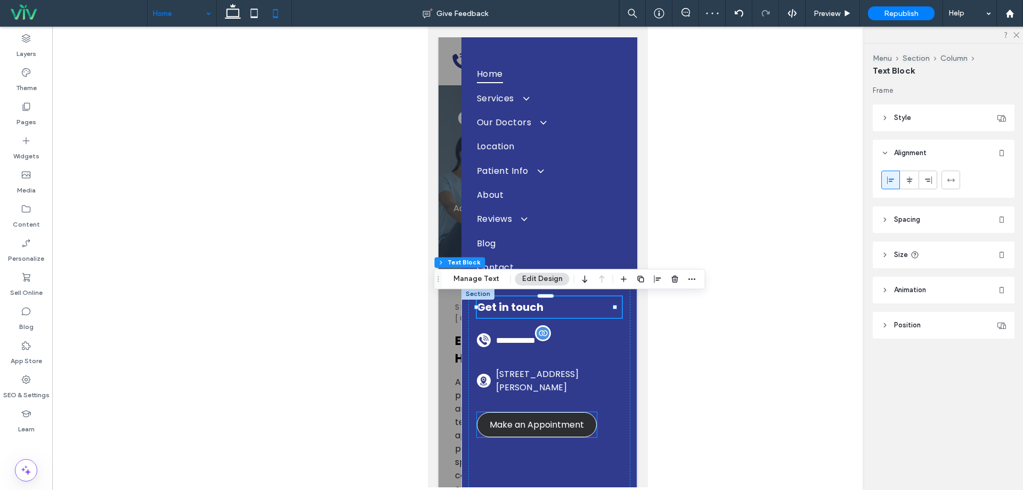
click at [591, 426] on link "Make an Appointment" at bounding box center [536, 424] width 120 height 25
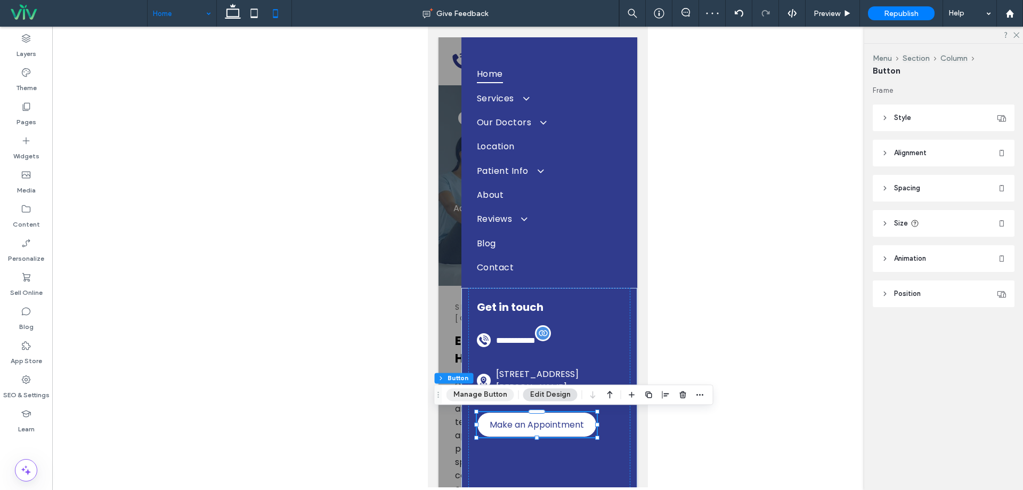
click at [499, 399] on button "Manage Button" at bounding box center [481, 394] width 68 height 13
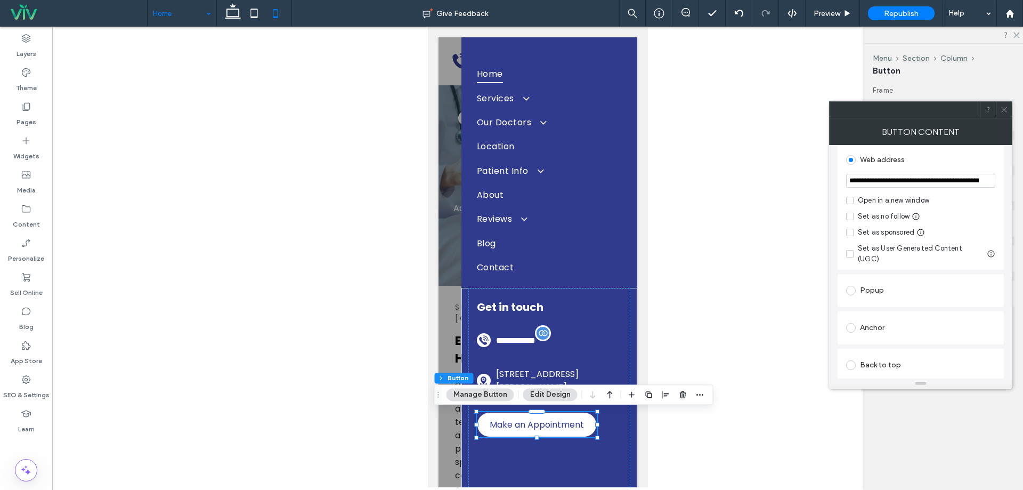
scroll to position [160, 0]
click at [998, 99] on div "Frame Style Primary Secondary Select Layout Button style Button text Background…" at bounding box center [947, 217] width 149 height 264
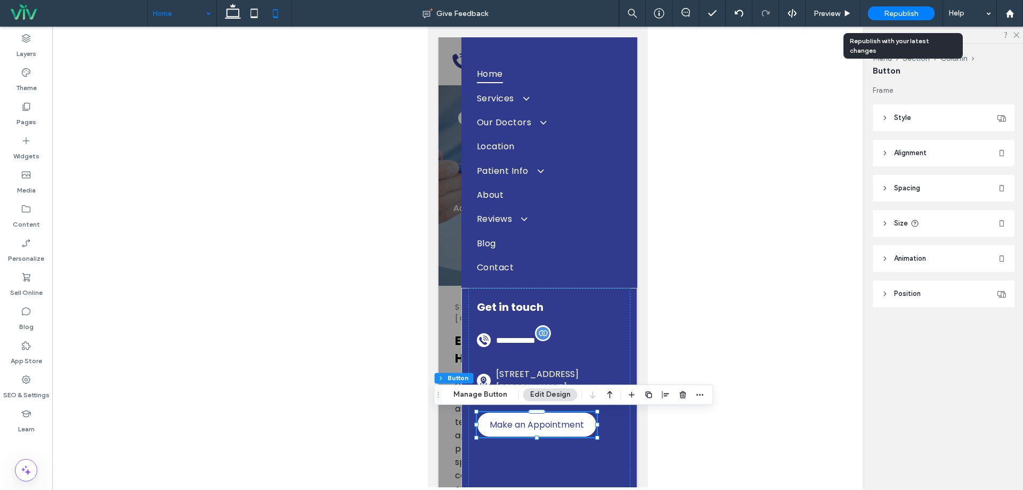
click at [886, 9] on span "Republish" at bounding box center [901, 13] width 35 height 9
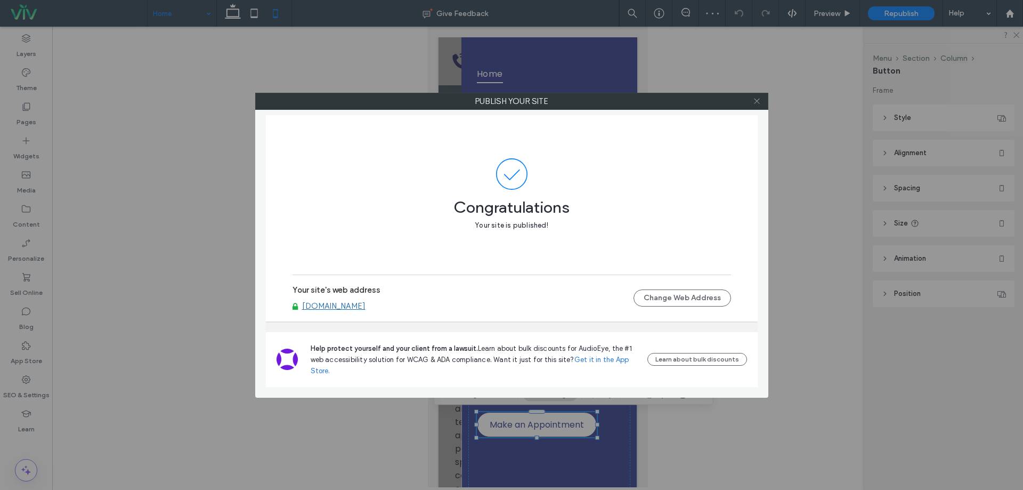
click at [757, 101] on use at bounding box center [756, 101] width 5 height 5
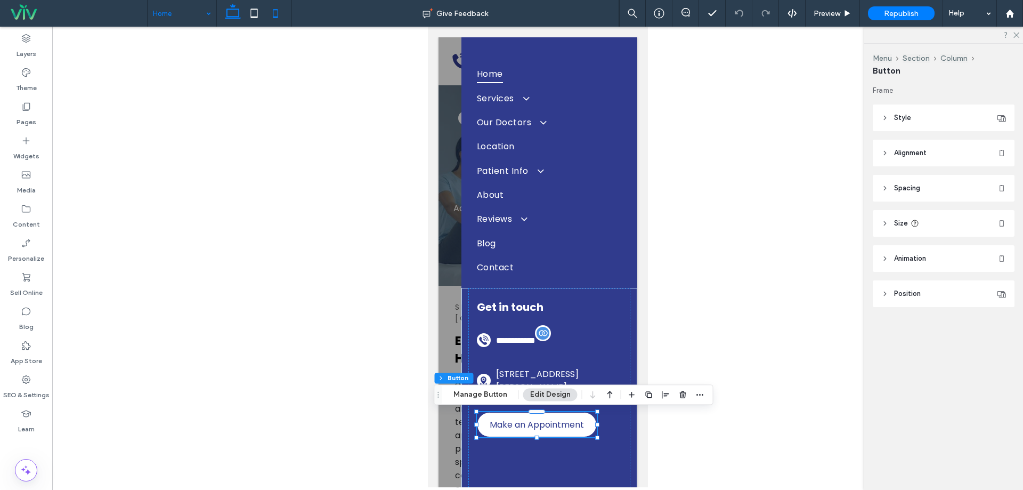
click at [237, 6] on icon at bounding box center [232, 13] width 21 height 21
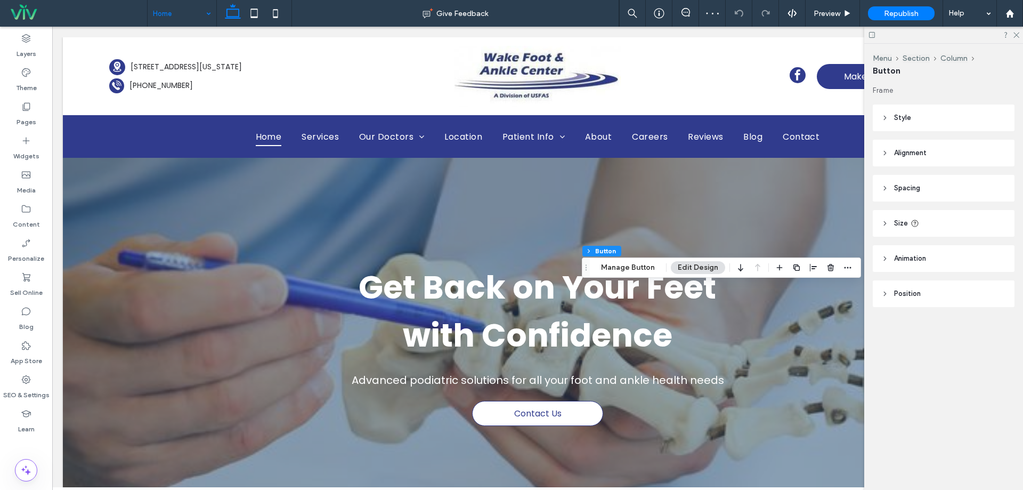
click at [1019, 36] on div at bounding box center [943, 35] width 159 height 17
click at [1018, 35] on icon at bounding box center [1015, 34] width 7 height 7
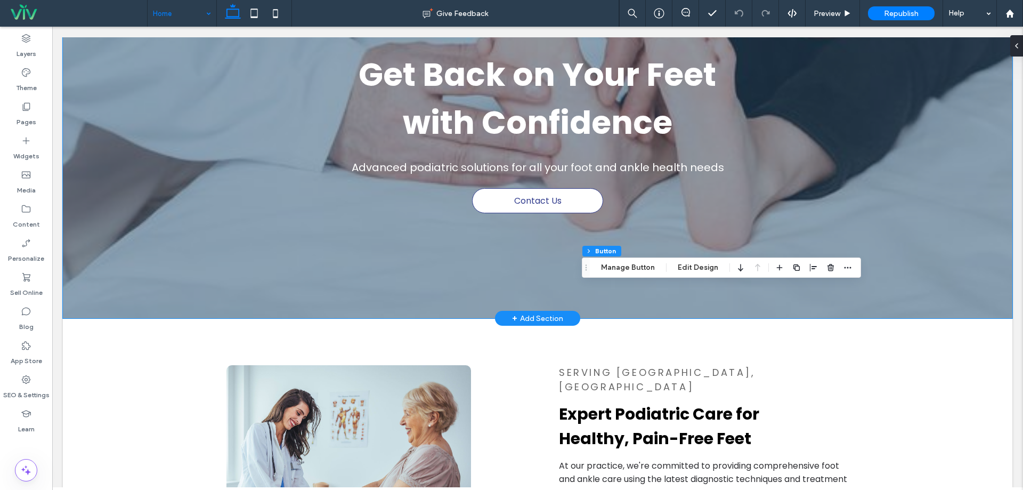
scroll to position [213, 0]
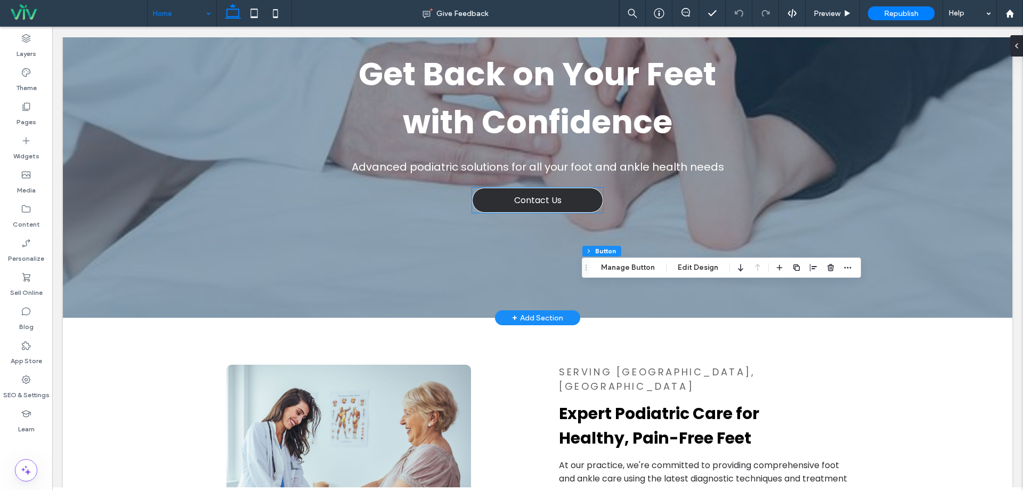
click at [551, 200] on span "Contact Us" at bounding box center [537, 199] width 47 height 13
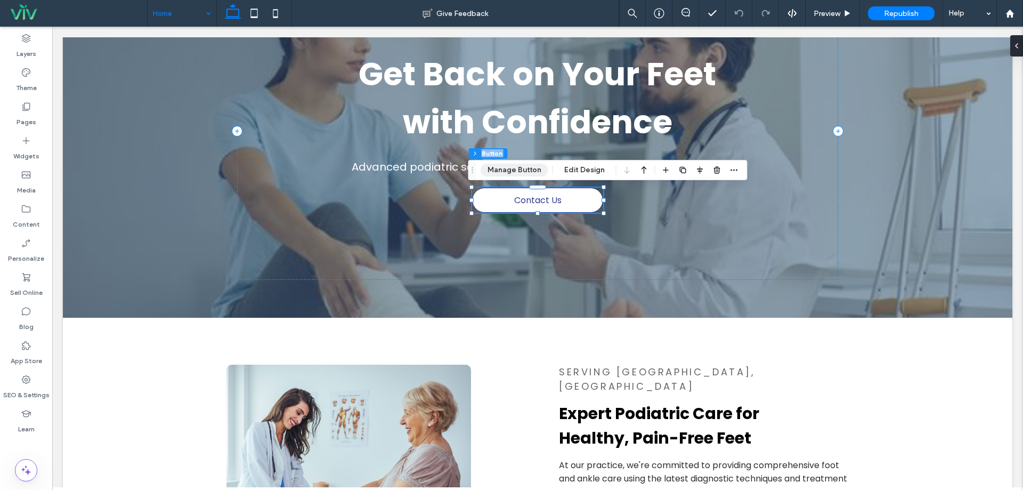
click at [523, 176] on button "Manage Button" at bounding box center [515, 170] width 68 height 13
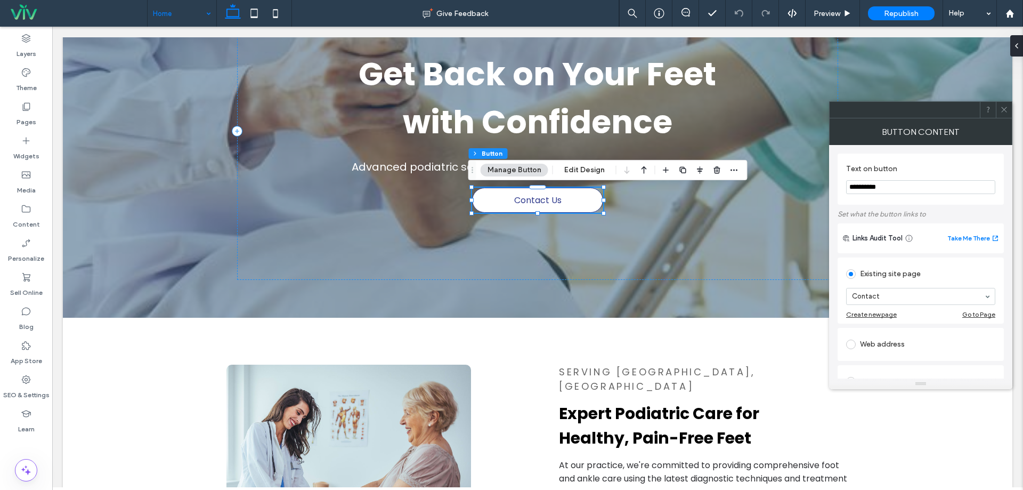
click at [1006, 107] on icon at bounding box center [1004, 110] width 8 height 8
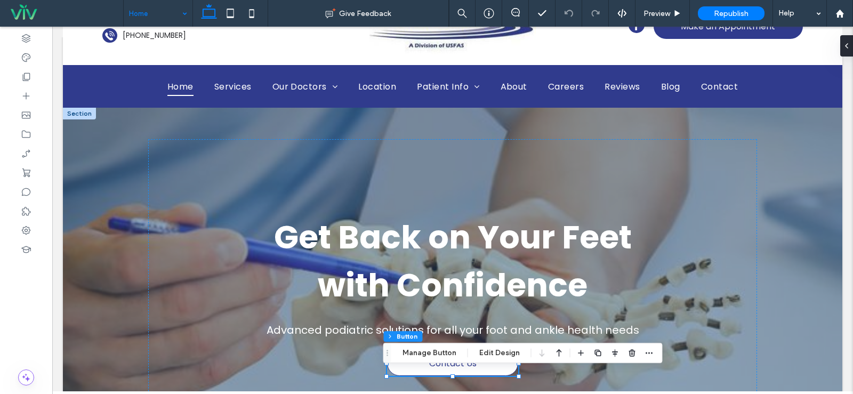
scroll to position [0, 0]
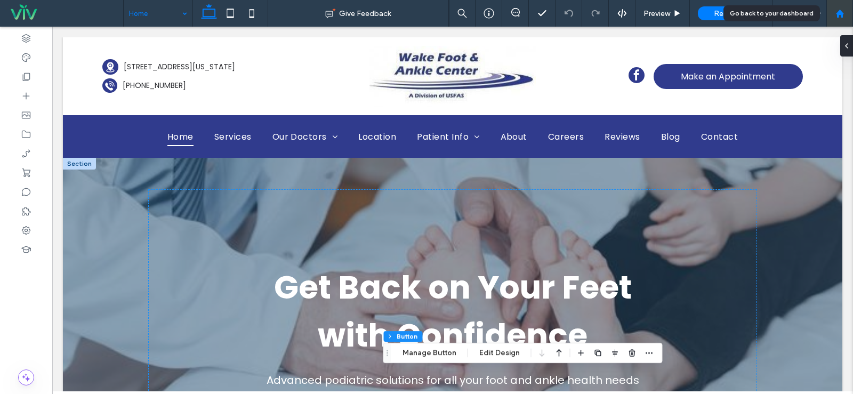
click at [842, 19] on div at bounding box center [839, 13] width 27 height 27
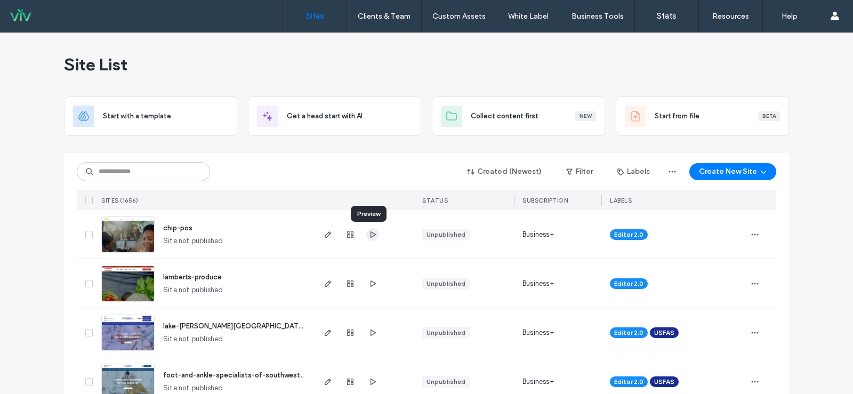
click at [371, 239] on span "button" at bounding box center [372, 234] width 13 height 13
click at [174, 224] on span "chip-pos" at bounding box center [177, 228] width 29 height 8
